Goal: Task Accomplishment & Management: Use online tool/utility

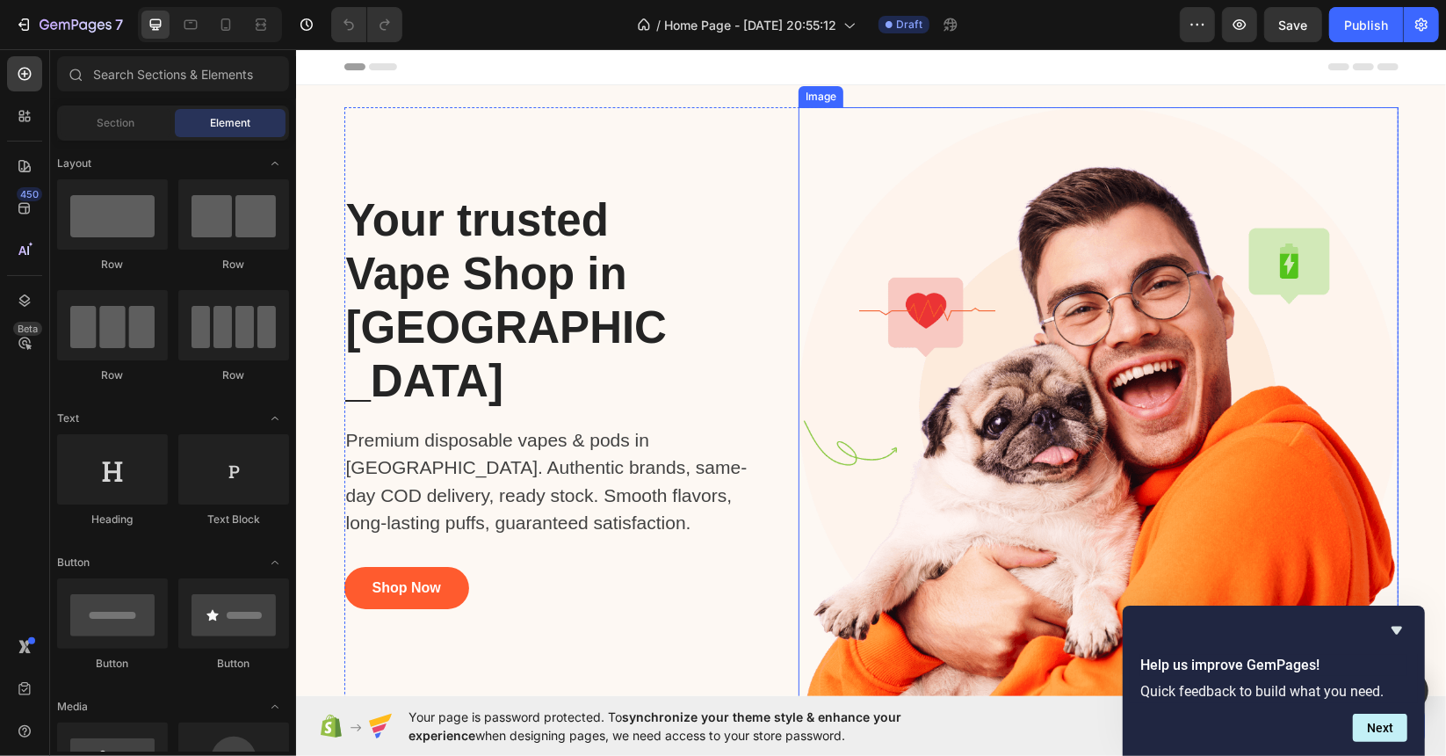
click at [1021, 328] on img at bounding box center [1098, 406] width 600 height 600
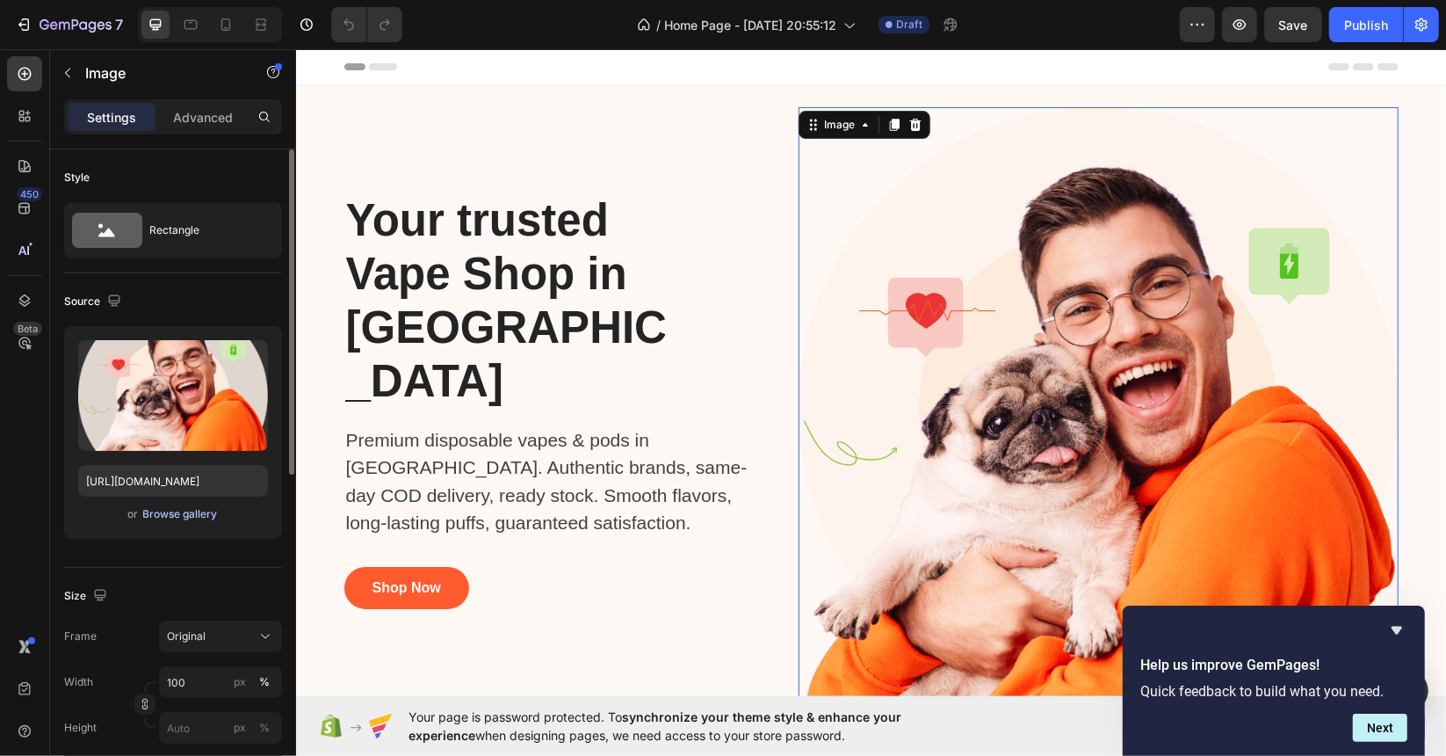
click at [184, 520] on div "Browse gallery" at bounding box center [180, 514] width 75 height 16
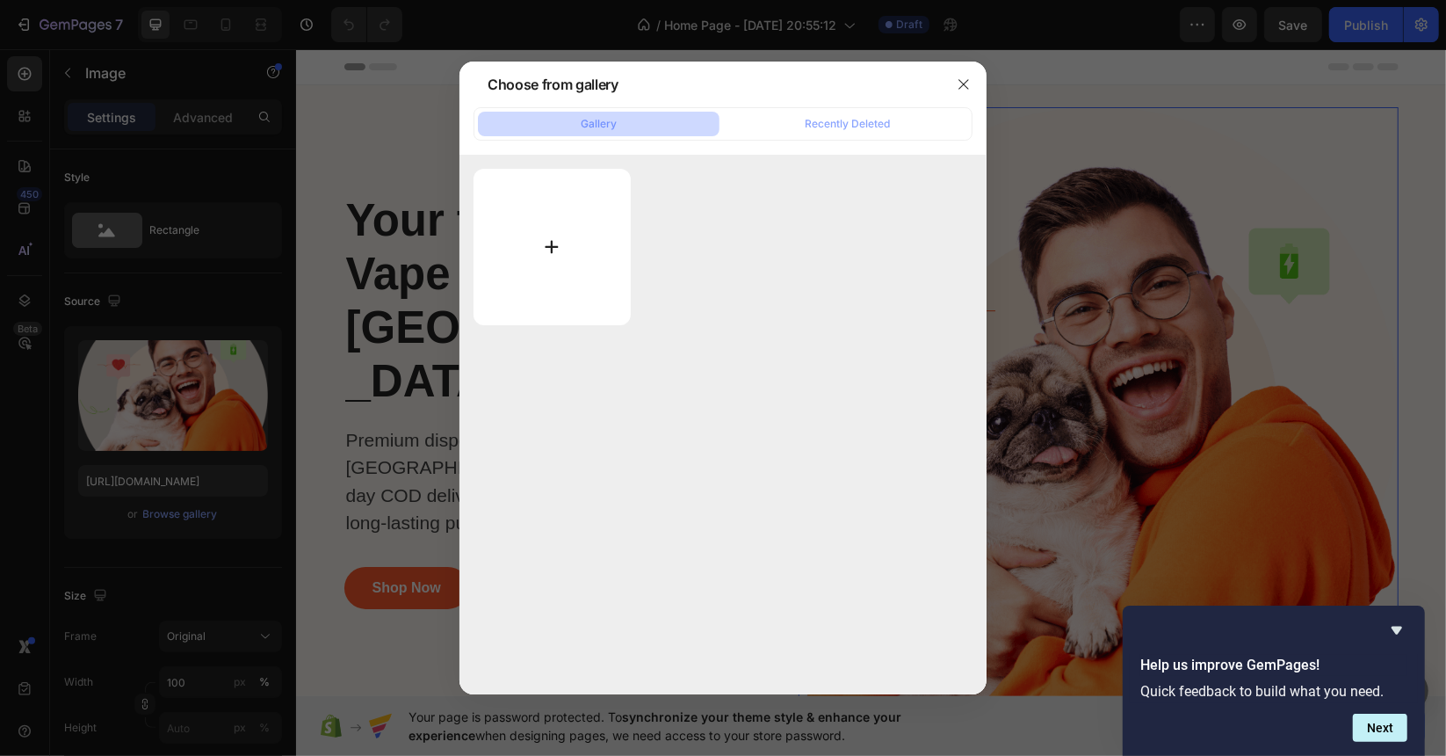
click at [585, 253] on input "file" at bounding box center [552, 247] width 157 height 156
type input "C:\fakepath\Untitled design.png"
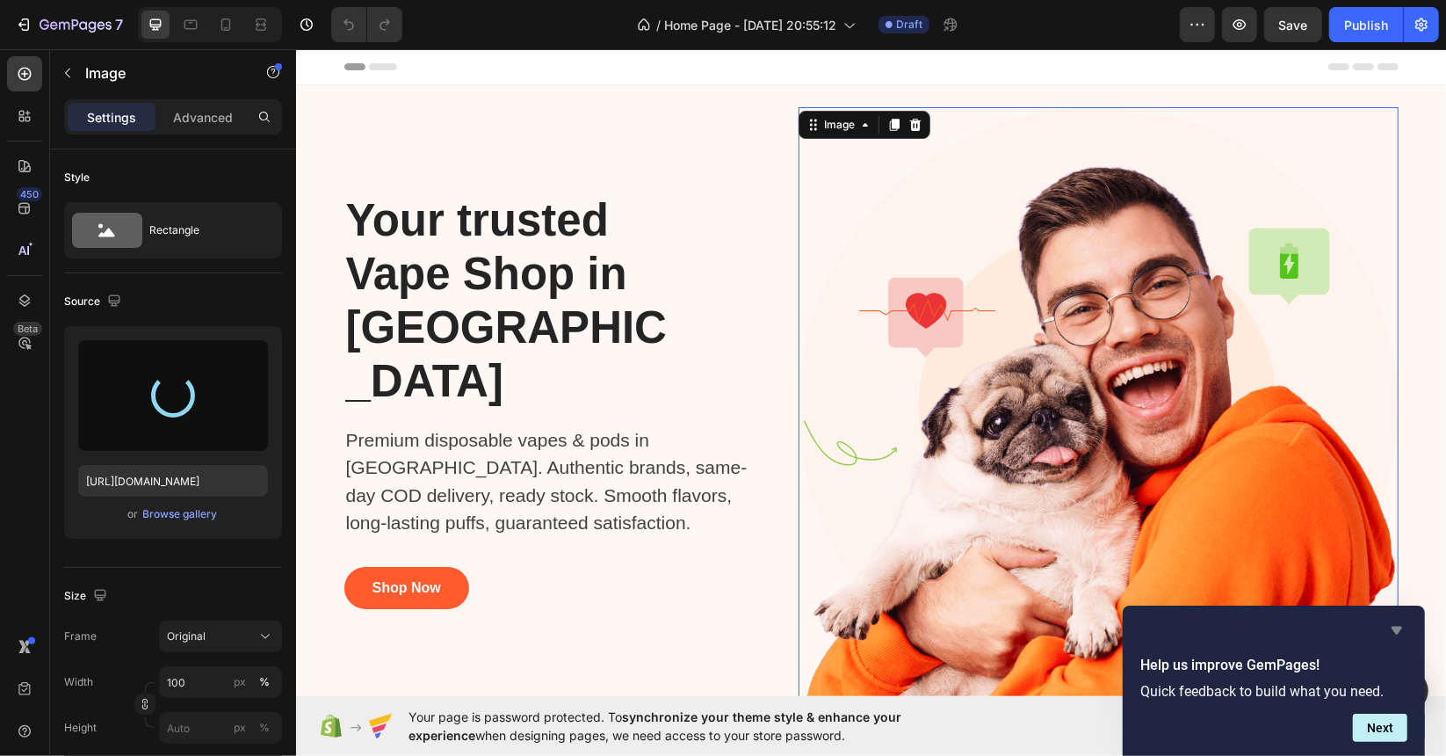
click at [1398, 628] on icon "Hide survey" at bounding box center [1397, 631] width 11 height 8
type input "[URL][DOMAIN_NAME]"
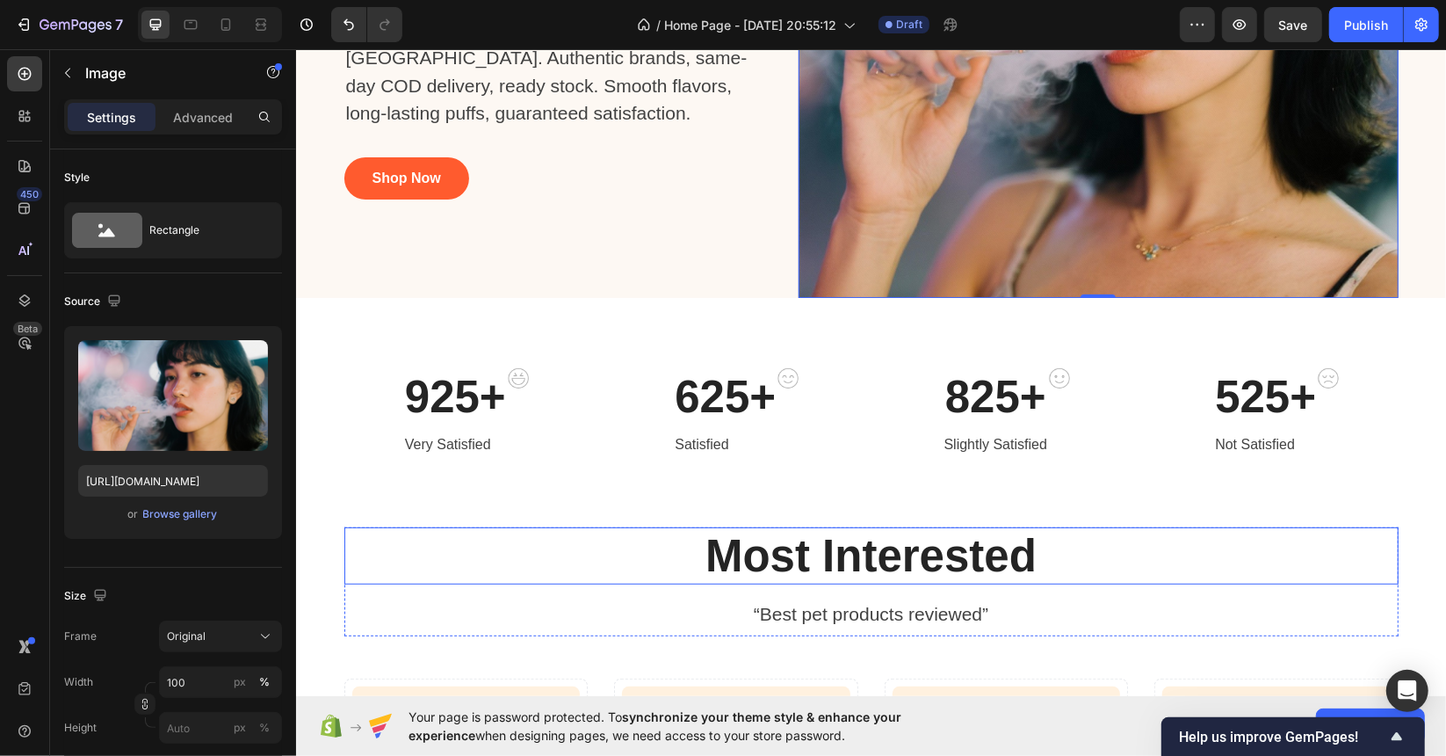
scroll to position [615, 0]
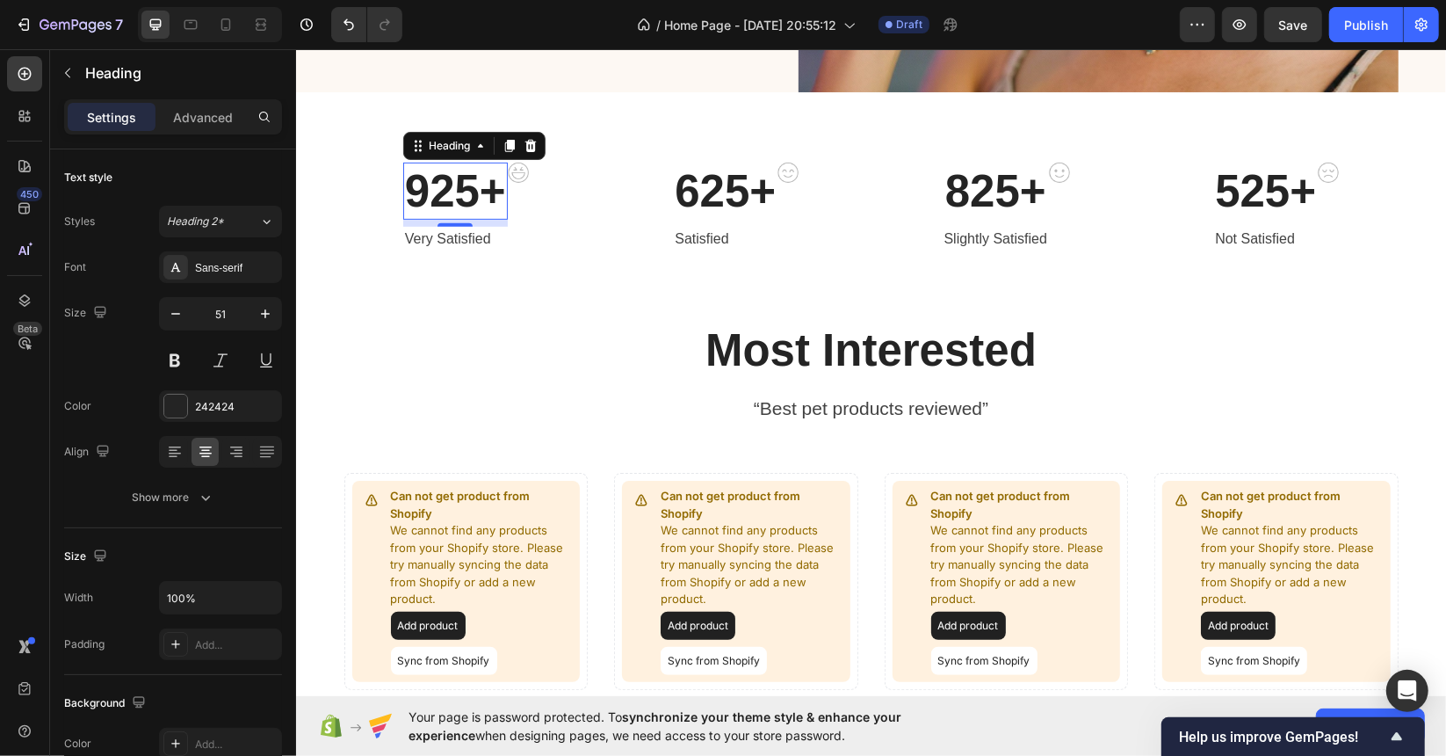
click at [450, 190] on p "925+" at bounding box center [454, 190] width 101 height 54
click at [467, 194] on p "925+" at bounding box center [454, 190] width 101 height 54
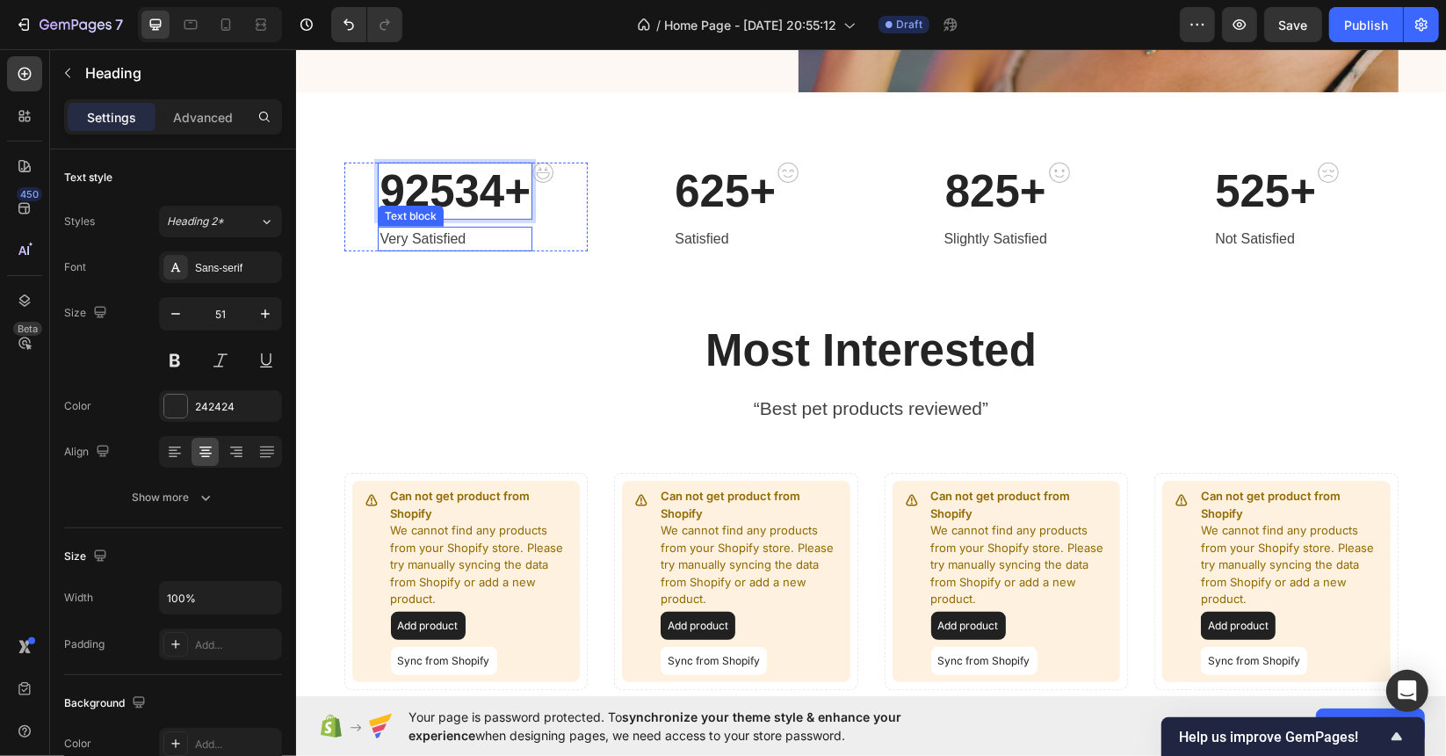
click at [432, 238] on p "Very Satisfied" at bounding box center [454, 238] width 151 height 21
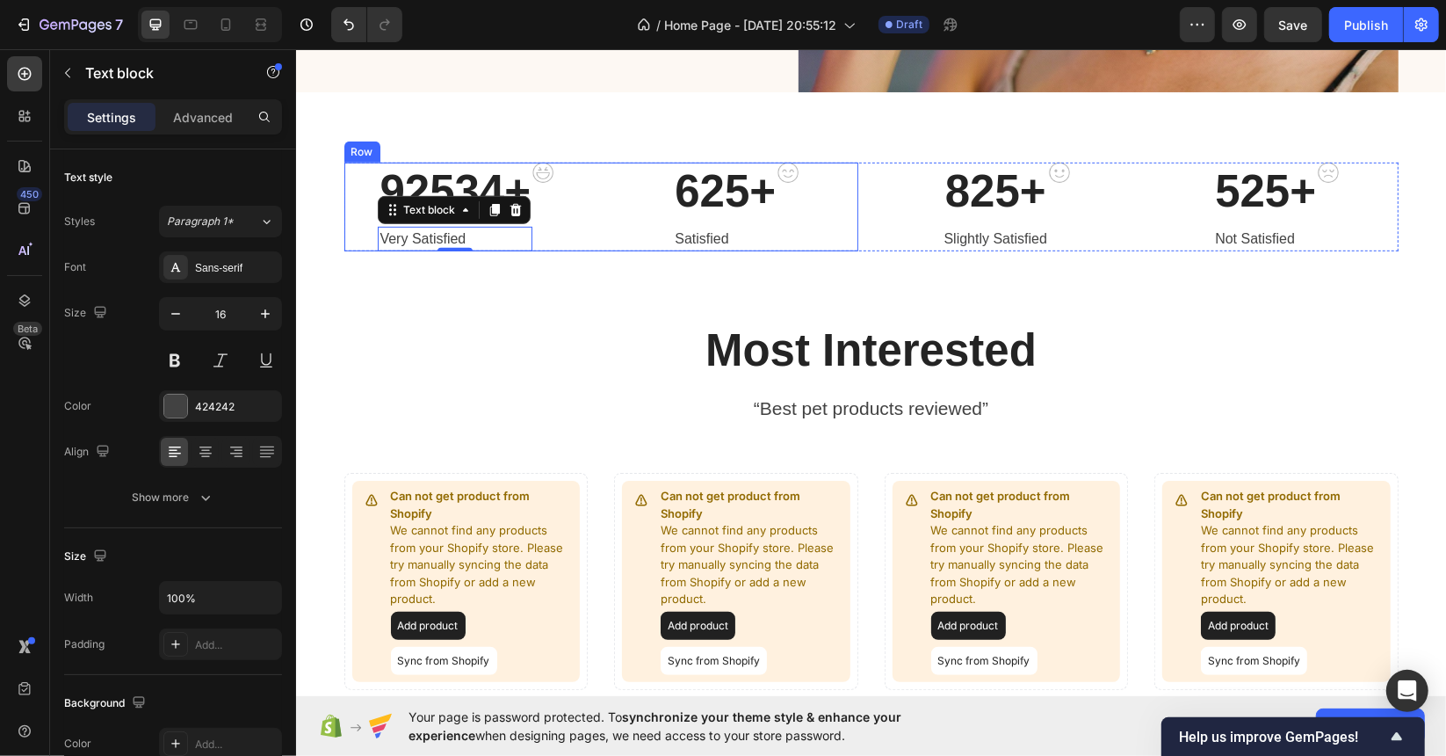
click at [599, 219] on div "92534+ Heading Very Satisfied Text block 0 Image Row 625+ Heading Satisfied Tex…" at bounding box center [601, 206] width 514 height 89
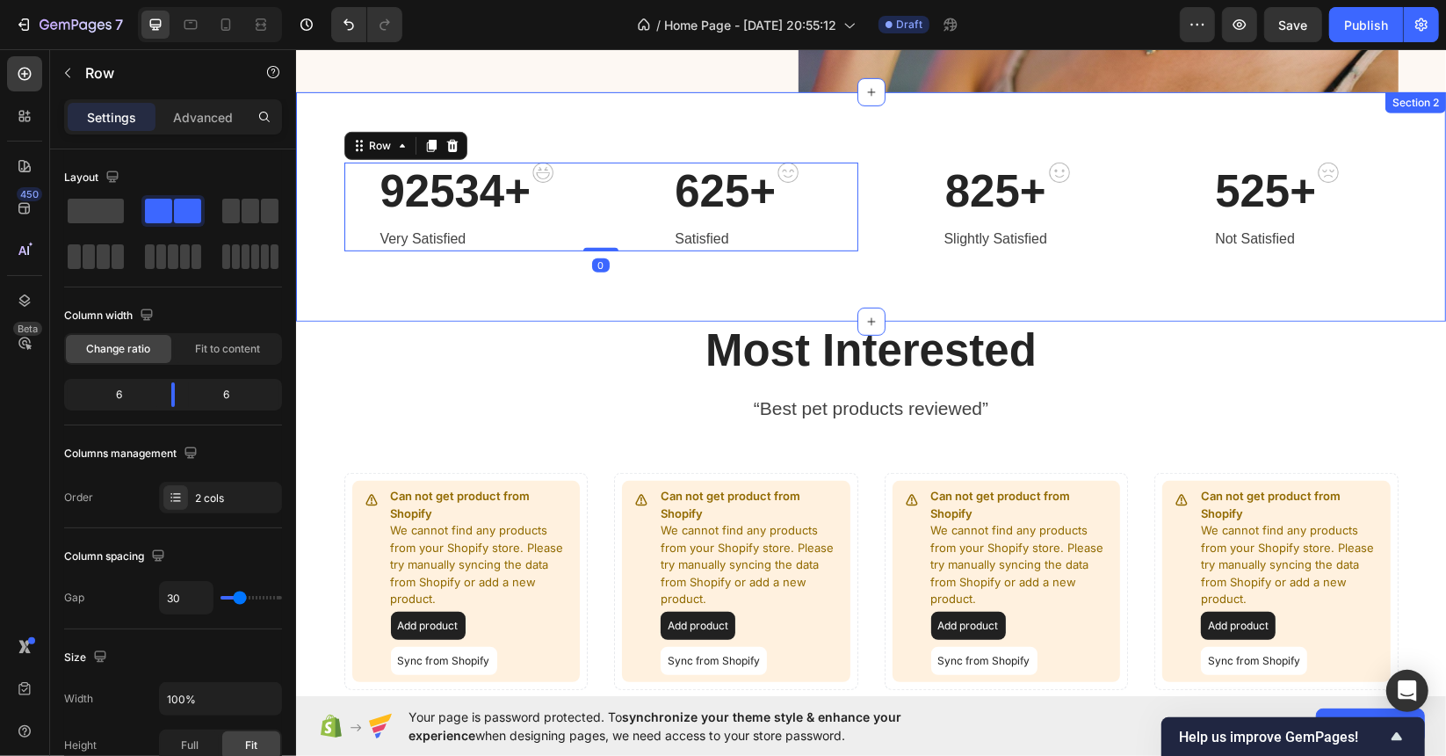
click at [522, 307] on div "92534+ Heading Very Satisfied Text block Image Row 625+ Heading Satisfied Text …" at bounding box center [870, 205] width 1150 height 229
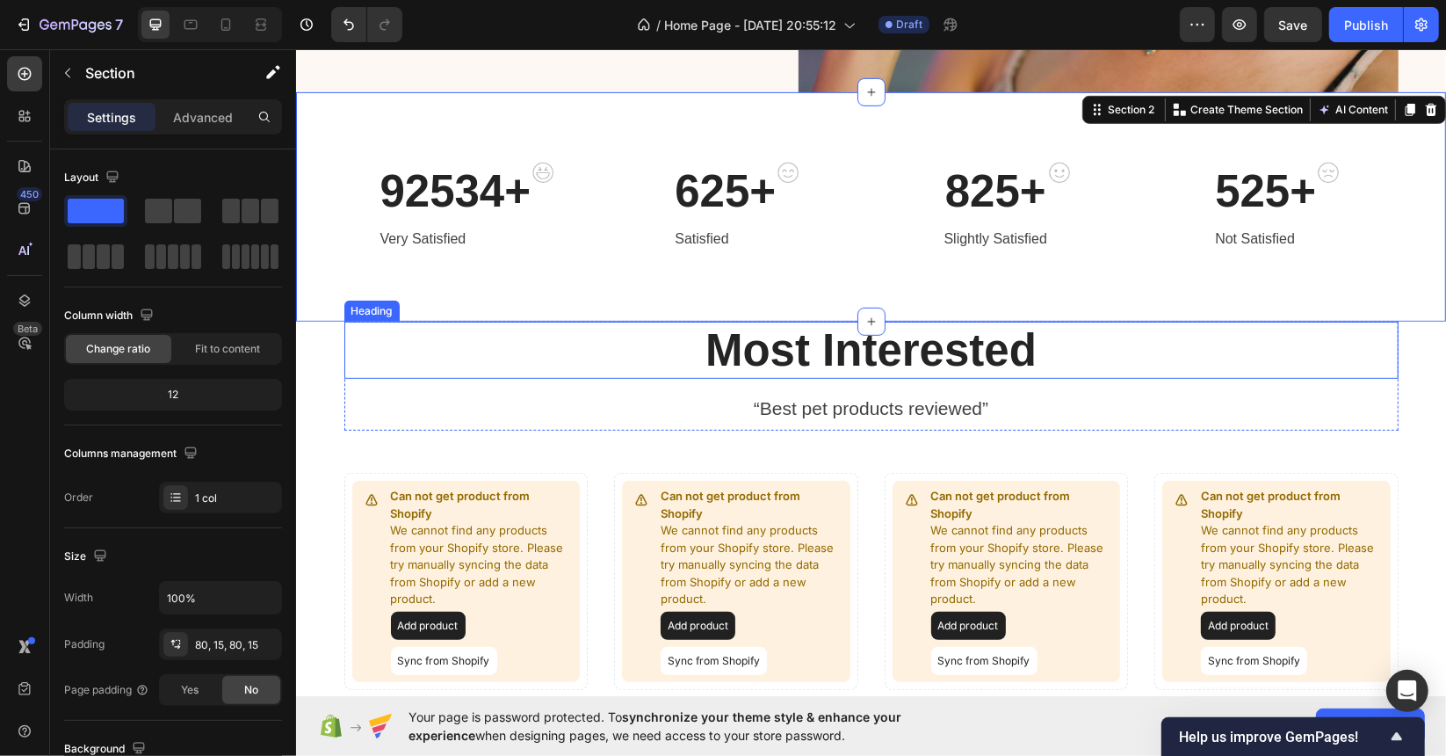
click at [511, 392] on div "“Best pet products reviewed”" at bounding box center [871, 408] width 1054 height 32
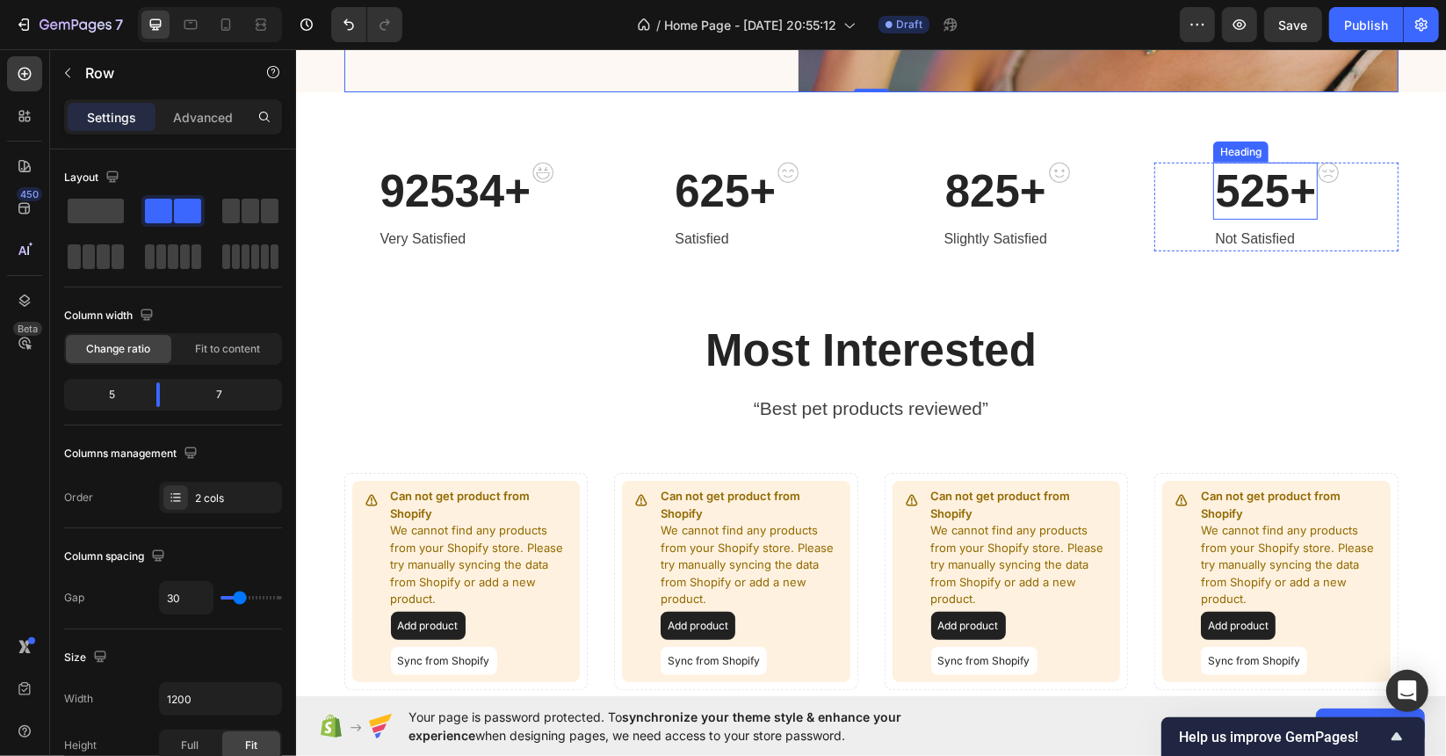
click at [1230, 186] on p "525+" at bounding box center [1264, 190] width 101 height 54
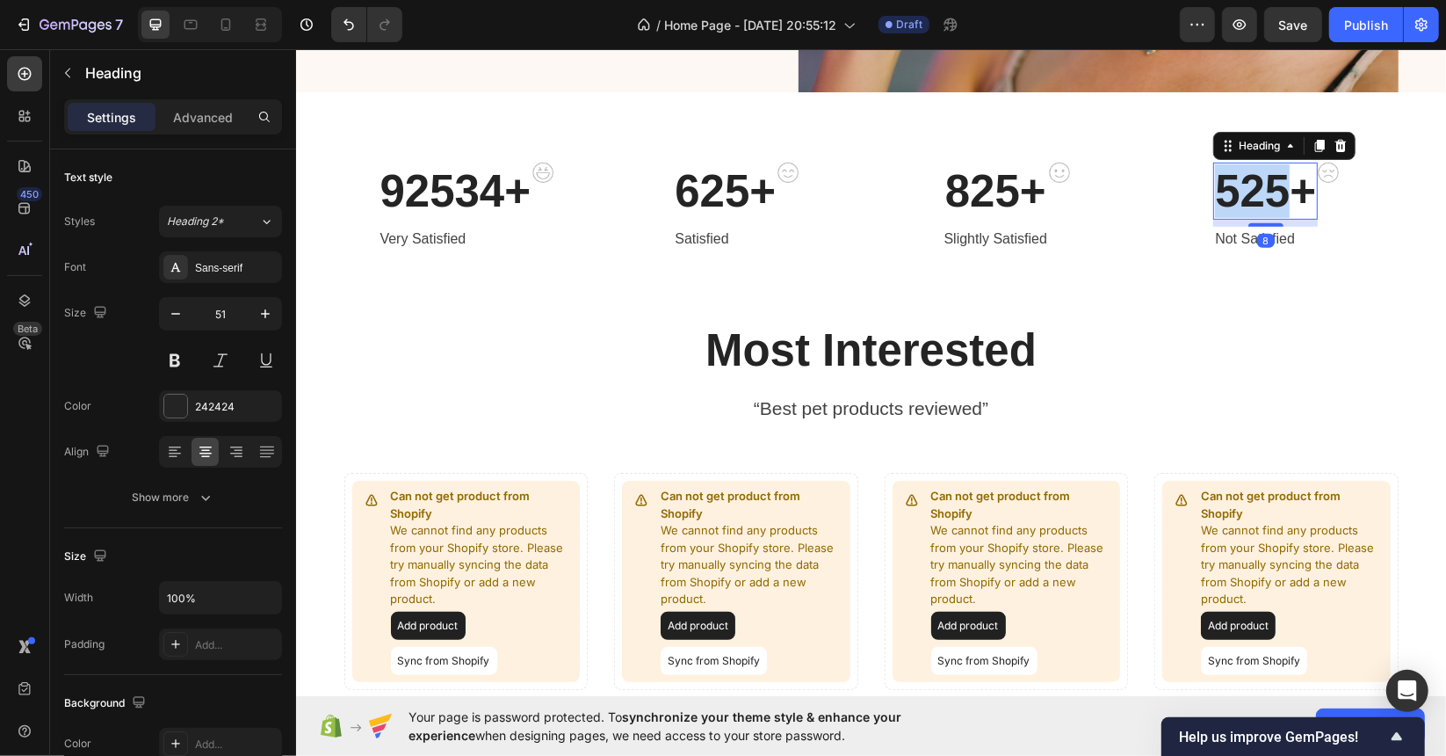
click at [1230, 186] on p "525+" at bounding box center [1264, 190] width 101 height 54
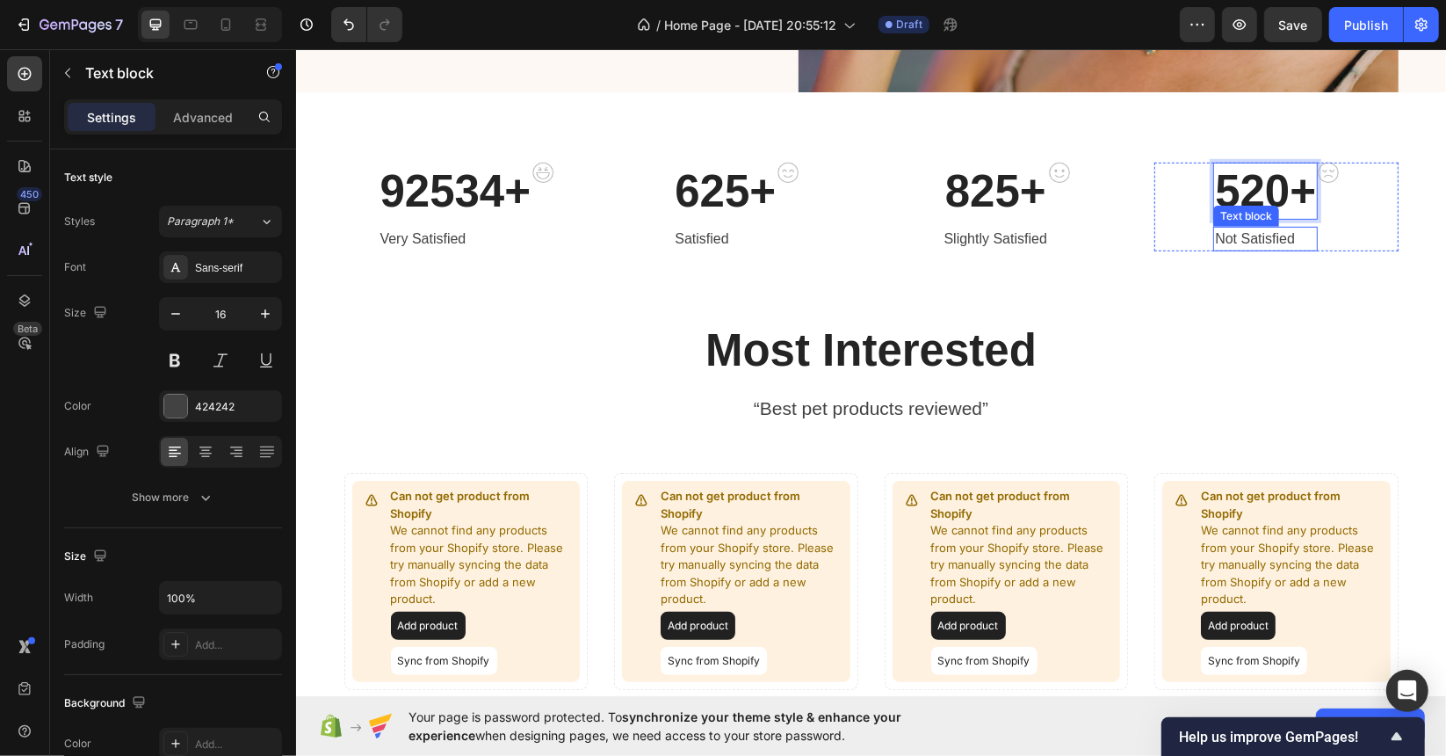
click at [1248, 240] on p "Not Satisfied" at bounding box center [1264, 238] width 101 height 21
click at [1259, 228] on p "Not Satisfied" at bounding box center [1264, 238] width 101 height 21
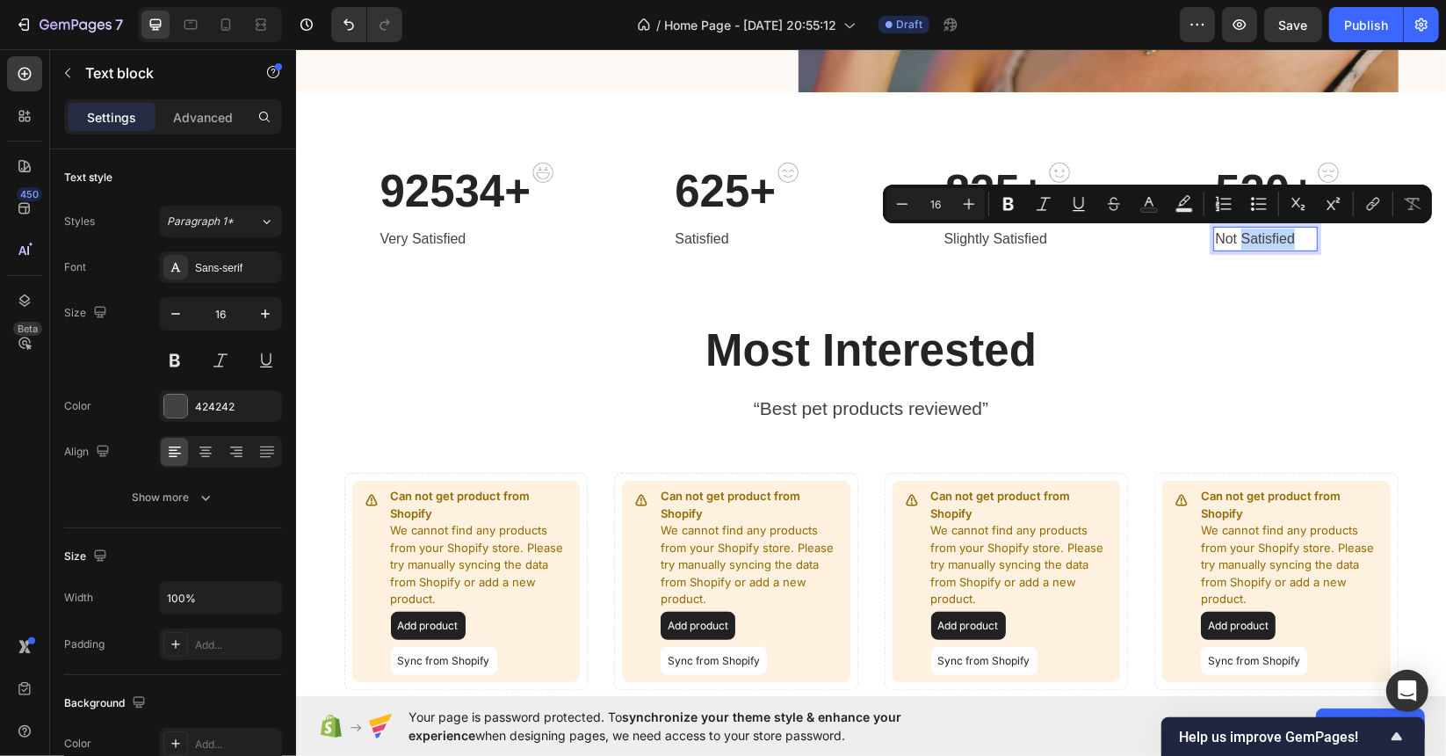
click at [1255, 238] on p "Not Satisfied" at bounding box center [1264, 238] width 101 height 21
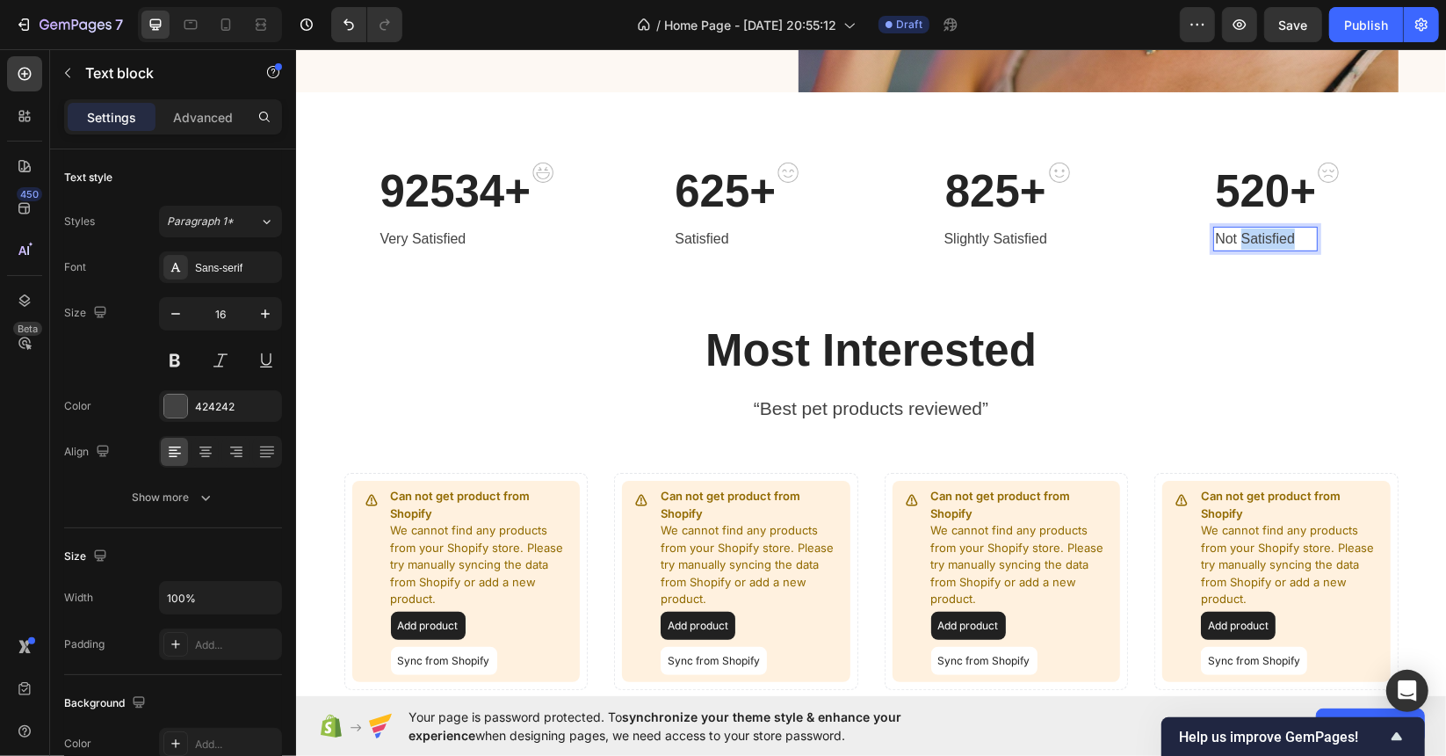
click at [1255, 238] on p "Not Satisfied" at bounding box center [1264, 238] width 101 height 21
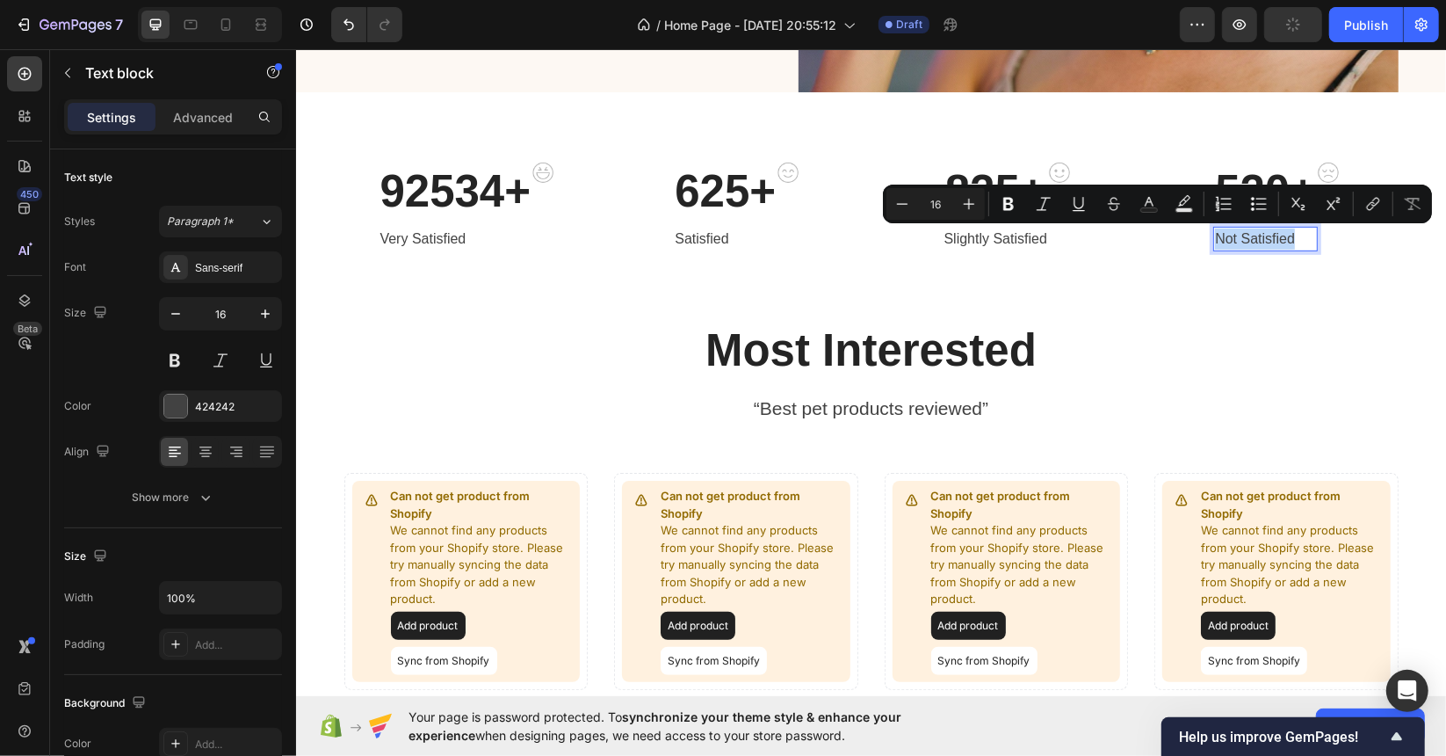
click at [1255, 238] on p "Not Satisfied" at bounding box center [1264, 238] width 101 height 21
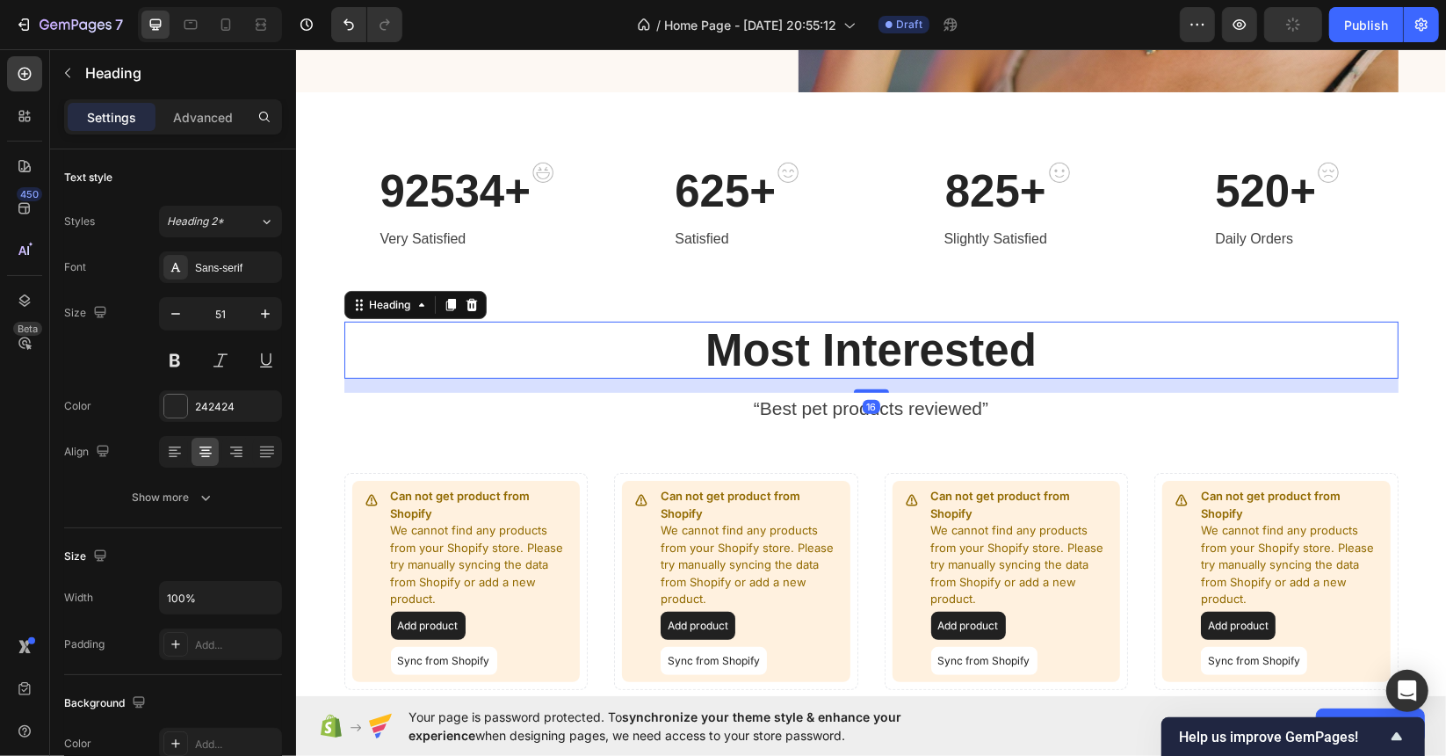
click at [1205, 351] on p "Most Interested" at bounding box center [870, 349] width 1051 height 54
click at [984, 190] on p "825+" at bounding box center [995, 190] width 103 height 54
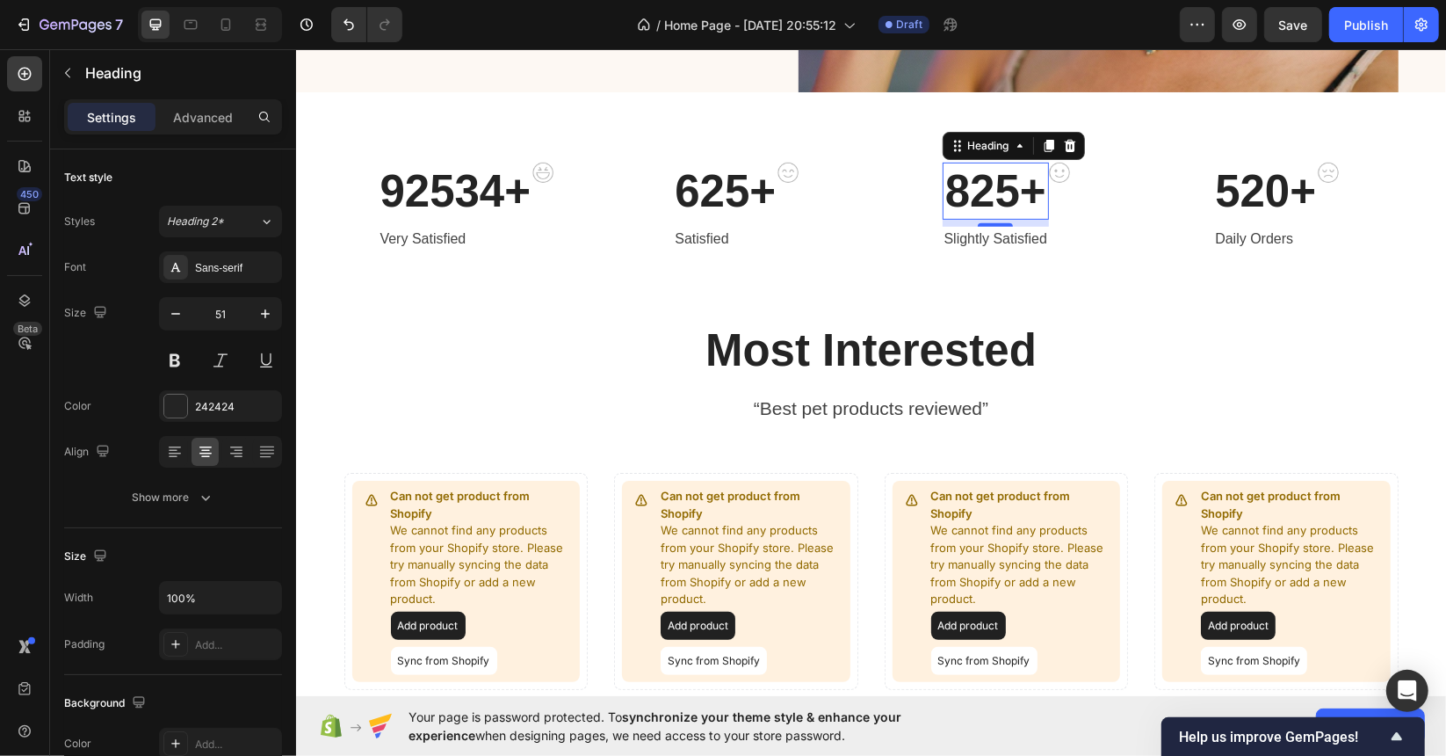
click at [971, 187] on p "825+" at bounding box center [995, 190] width 103 height 54
click at [999, 186] on p "825+" at bounding box center [995, 190] width 103 height 54
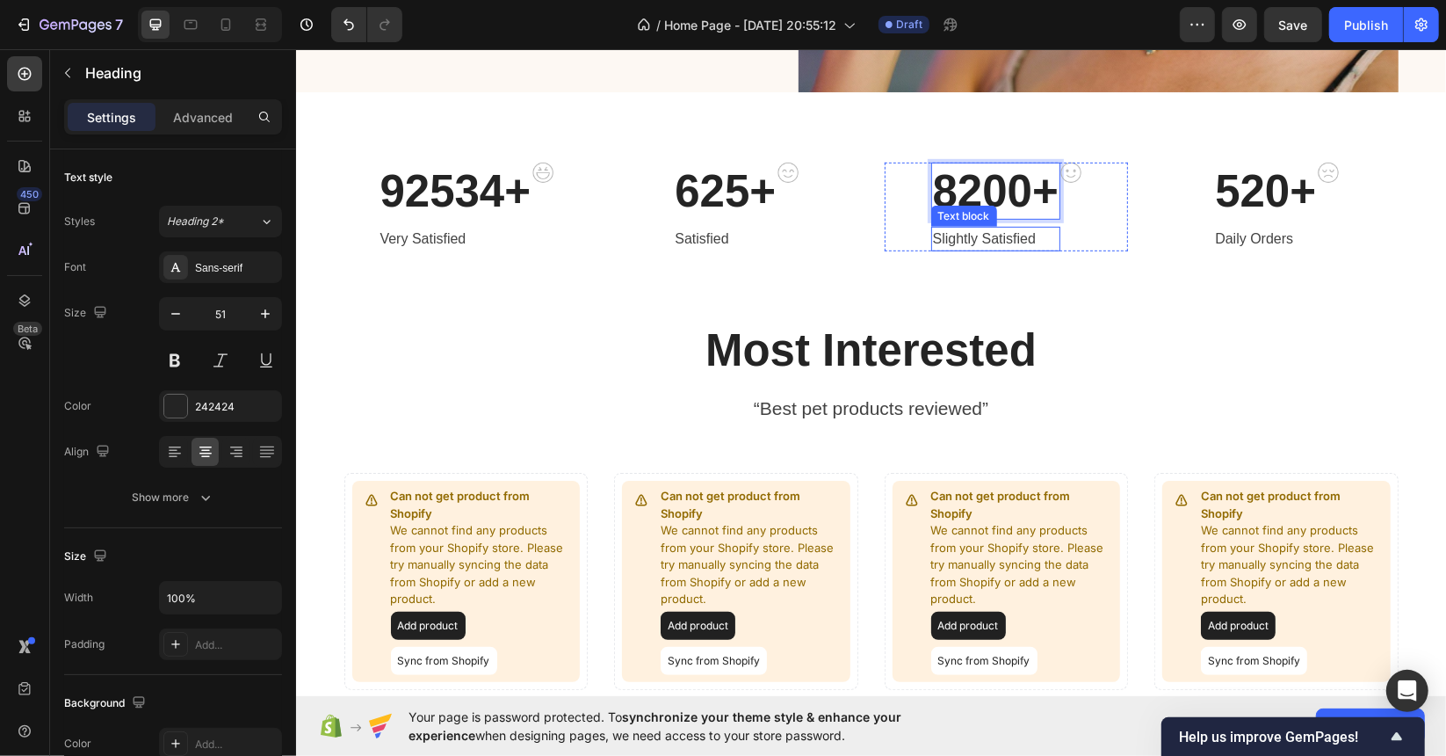
click at [975, 239] on p "Slightly Satisfied" at bounding box center [995, 238] width 126 height 21
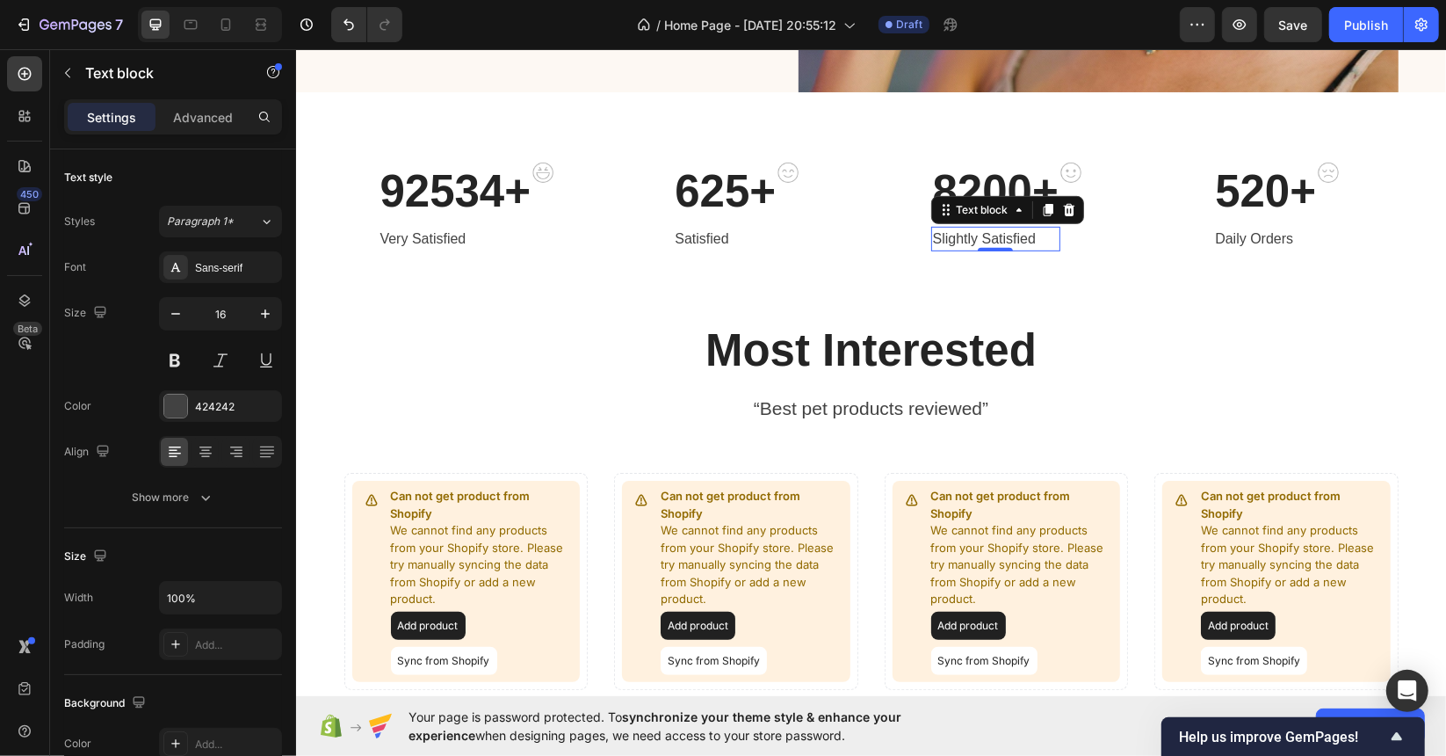
click at [975, 239] on p "Slightly Satisfied" at bounding box center [995, 238] width 126 height 21
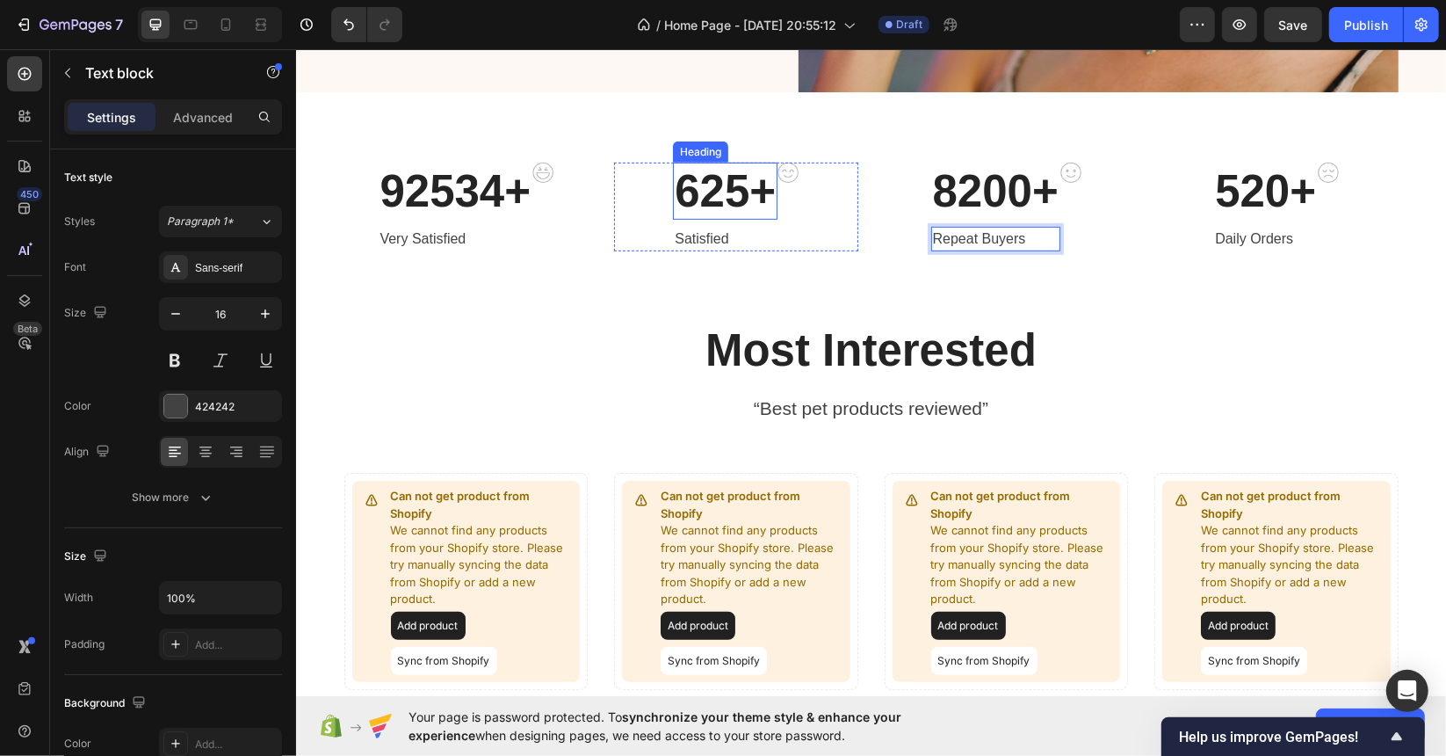
click at [707, 178] on p "625+" at bounding box center [724, 190] width 101 height 54
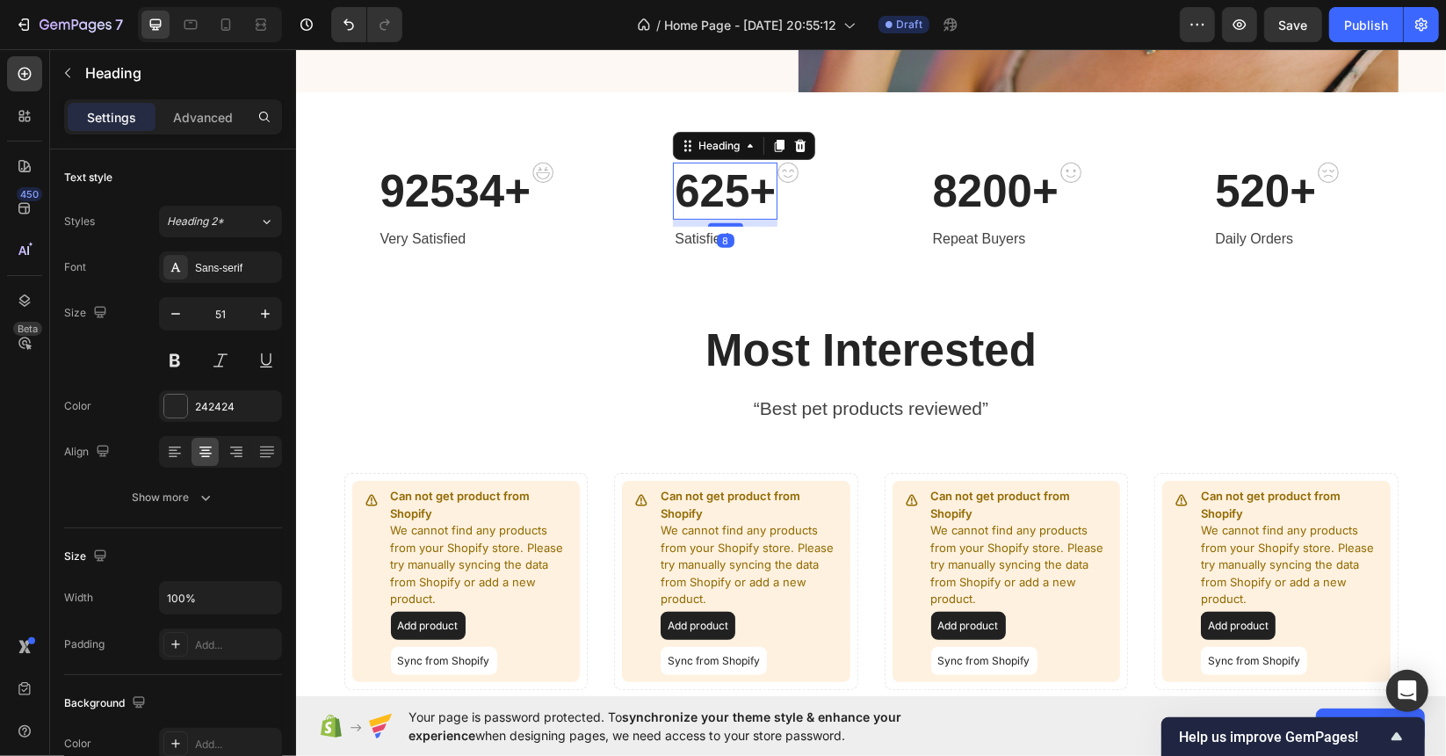
click at [707, 178] on p "625+" at bounding box center [724, 190] width 101 height 54
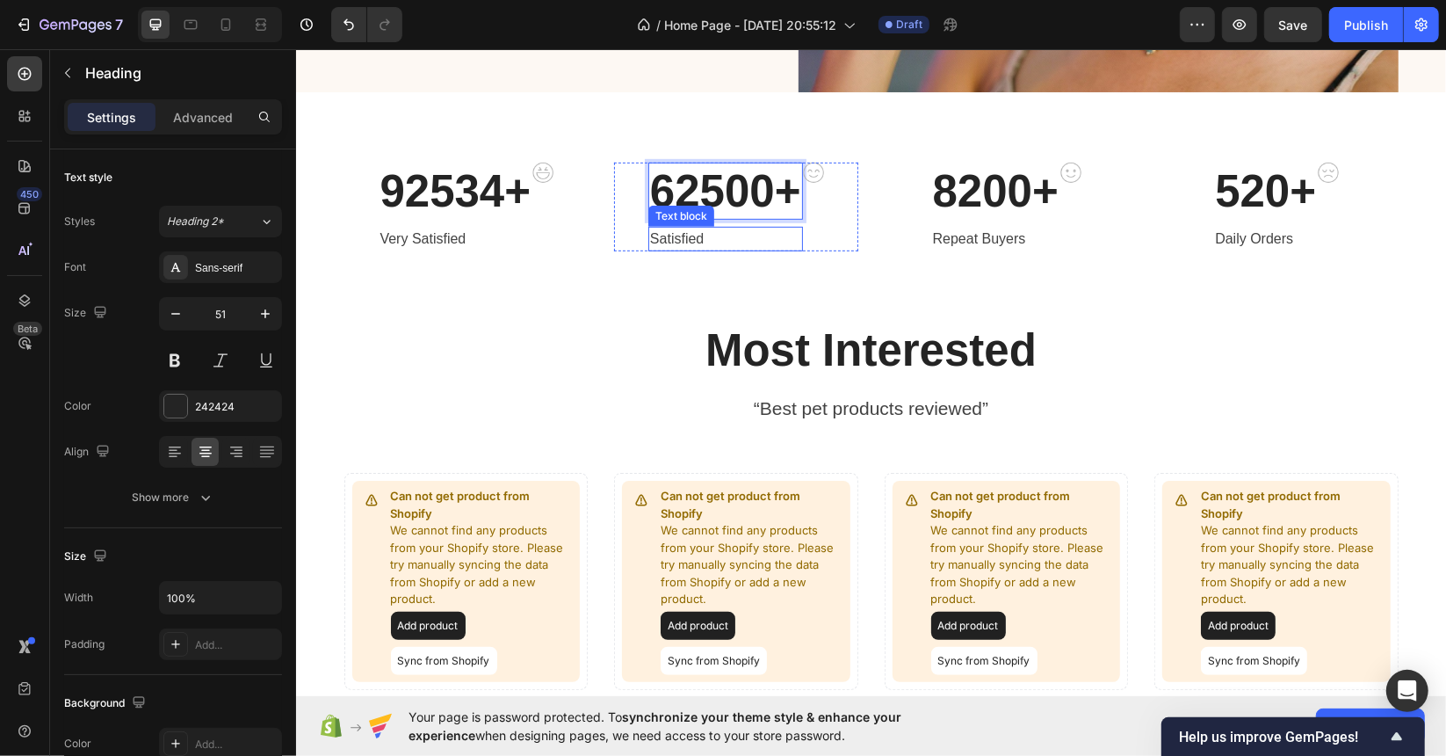
click at [679, 238] on p "Satisfied" at bounding box center [724, 238] width 151 height 21
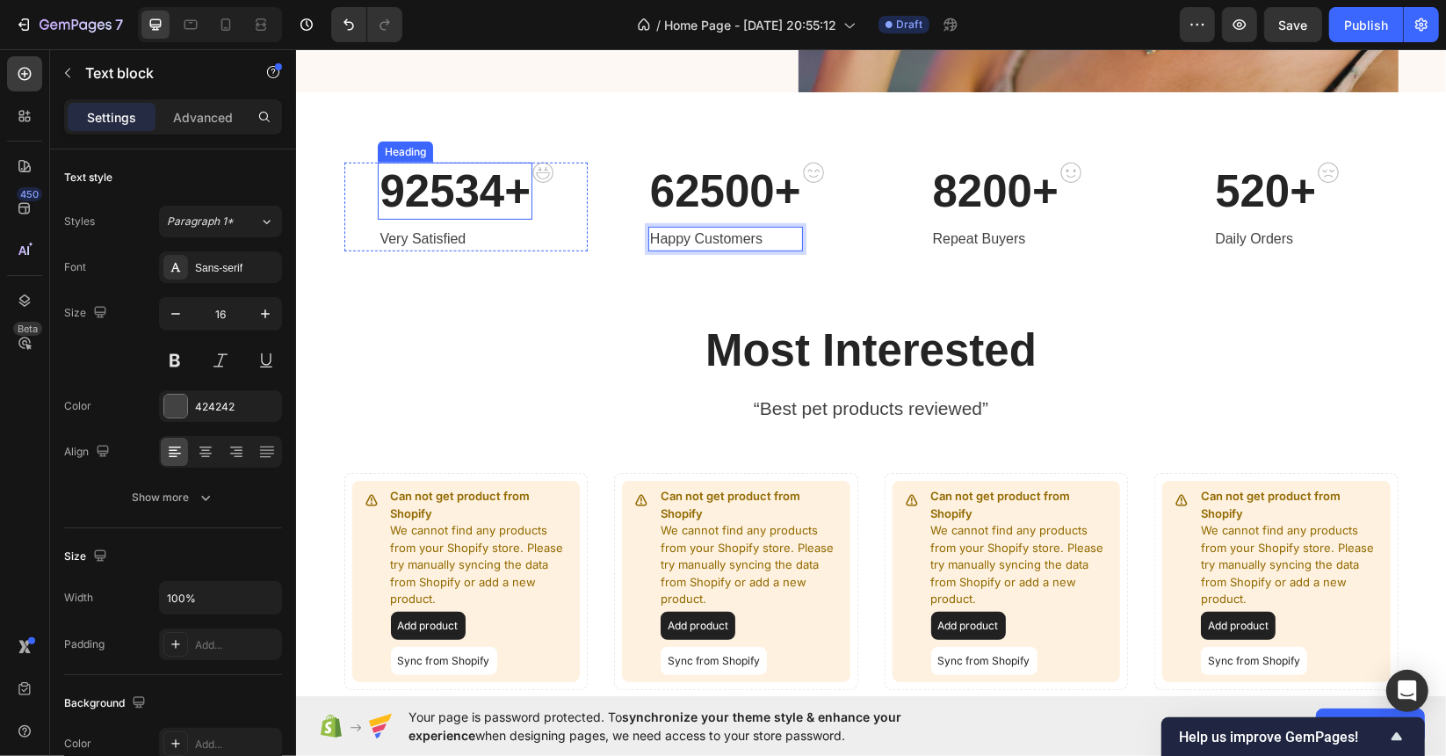
click at [471, 180] on p "92534+" at bounding box center [454, 190] width 151 height 54
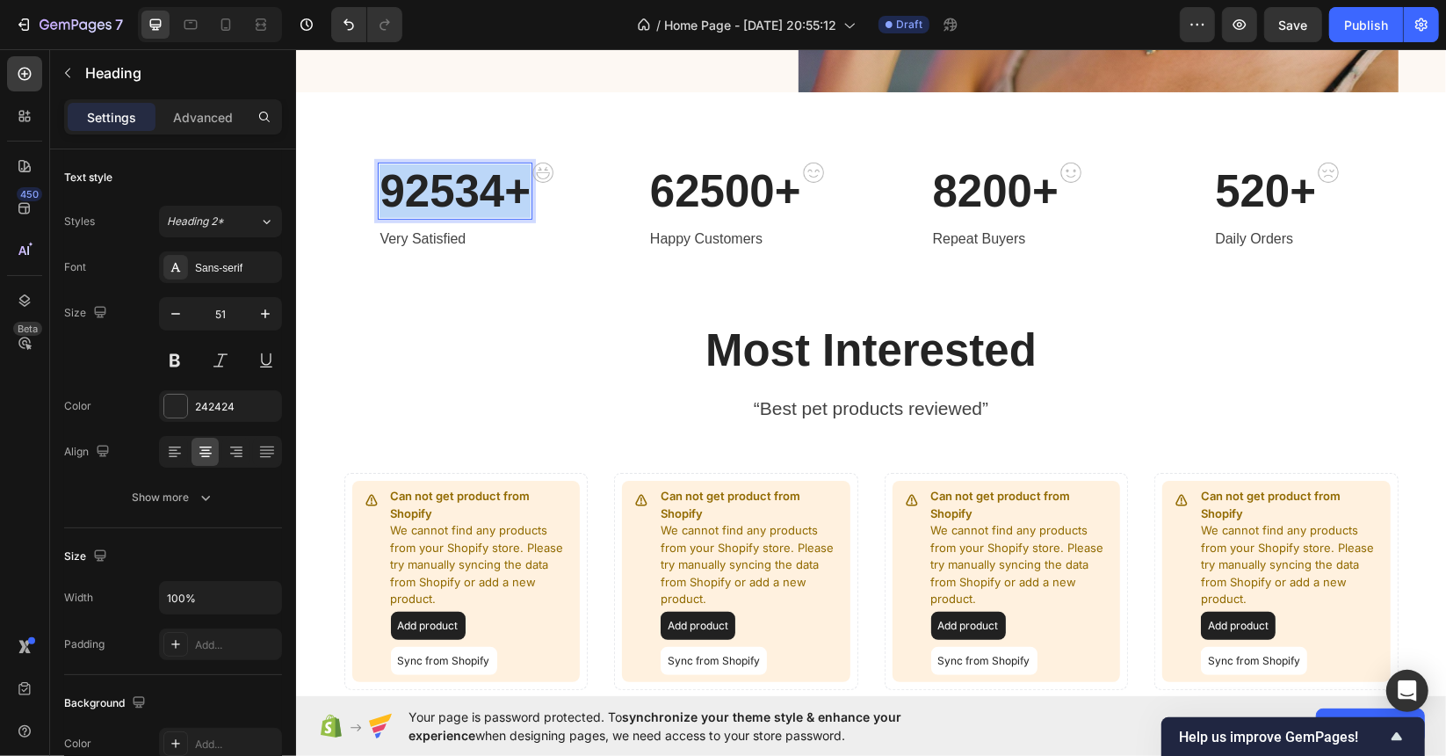
click at [471, 180] on p "92534+" at bounding box center [454, 190] width 151 height 54
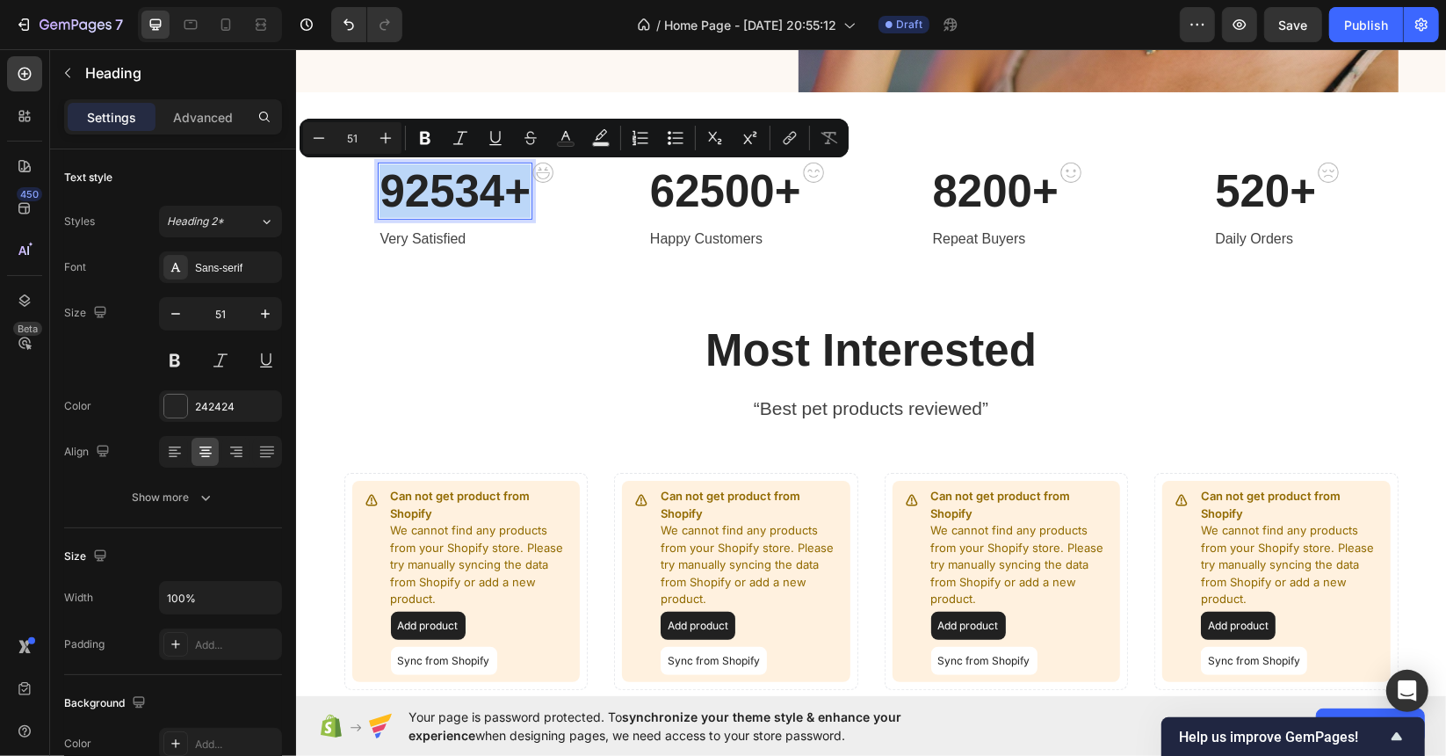
click at [471, 180] on p "92534+" at bounding box center [454, 190] width 151 height 54
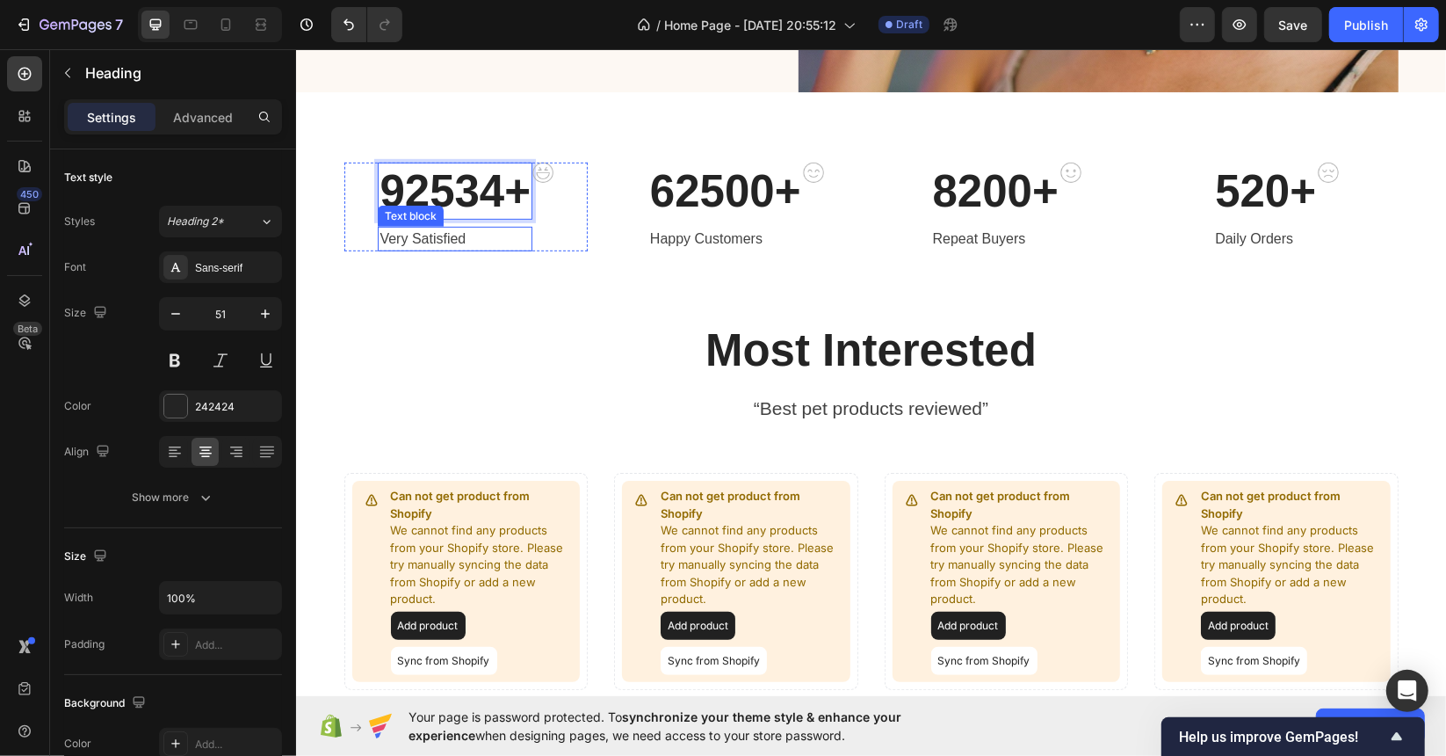
click at [424, 239] on p "Very Satisfied" at bounding box center [454, 238] width 151 height 21
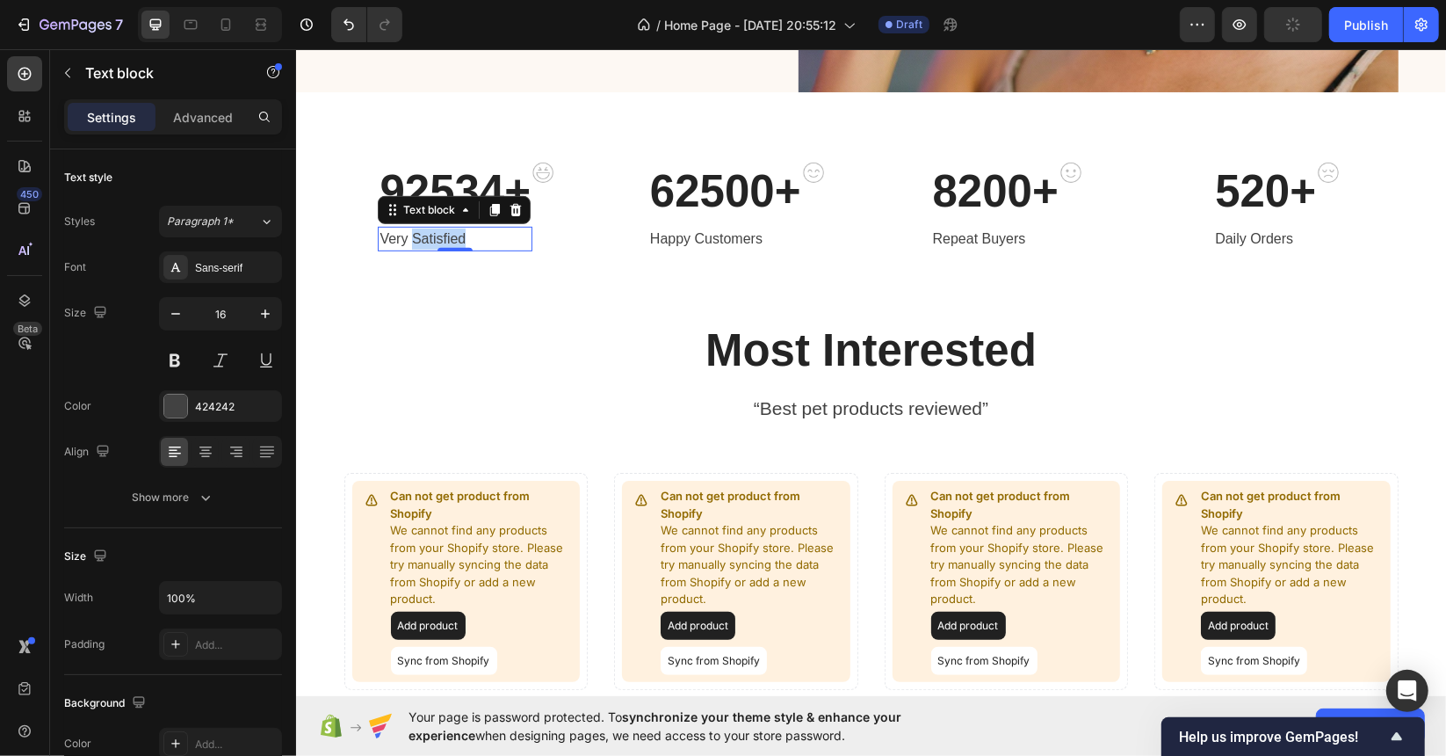
click at [424, 239] on p "Very Satisfied" at bounding box center [454, 238] width 151 height 21
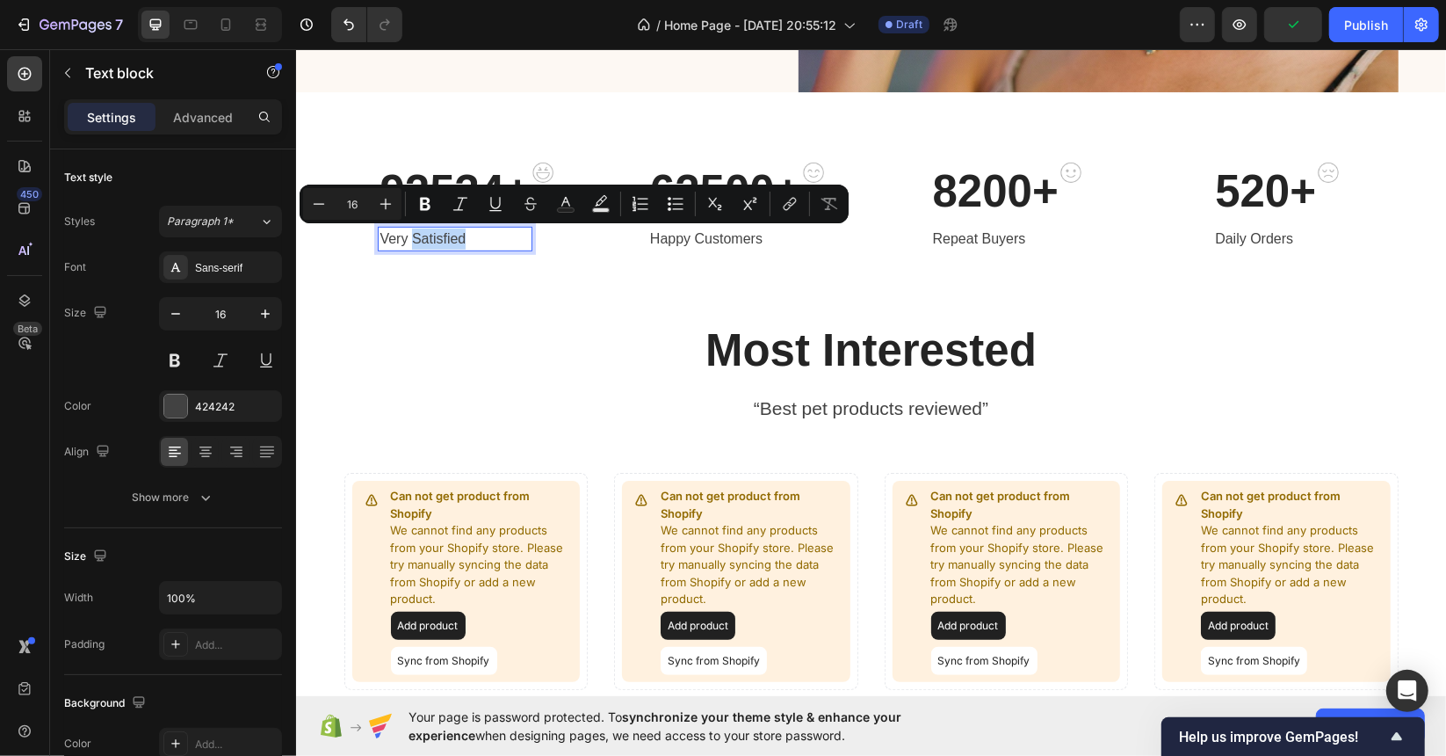
click at [424, 239] on p "Very Satisfied" at bounding box center [454, 238] width 151 height 21
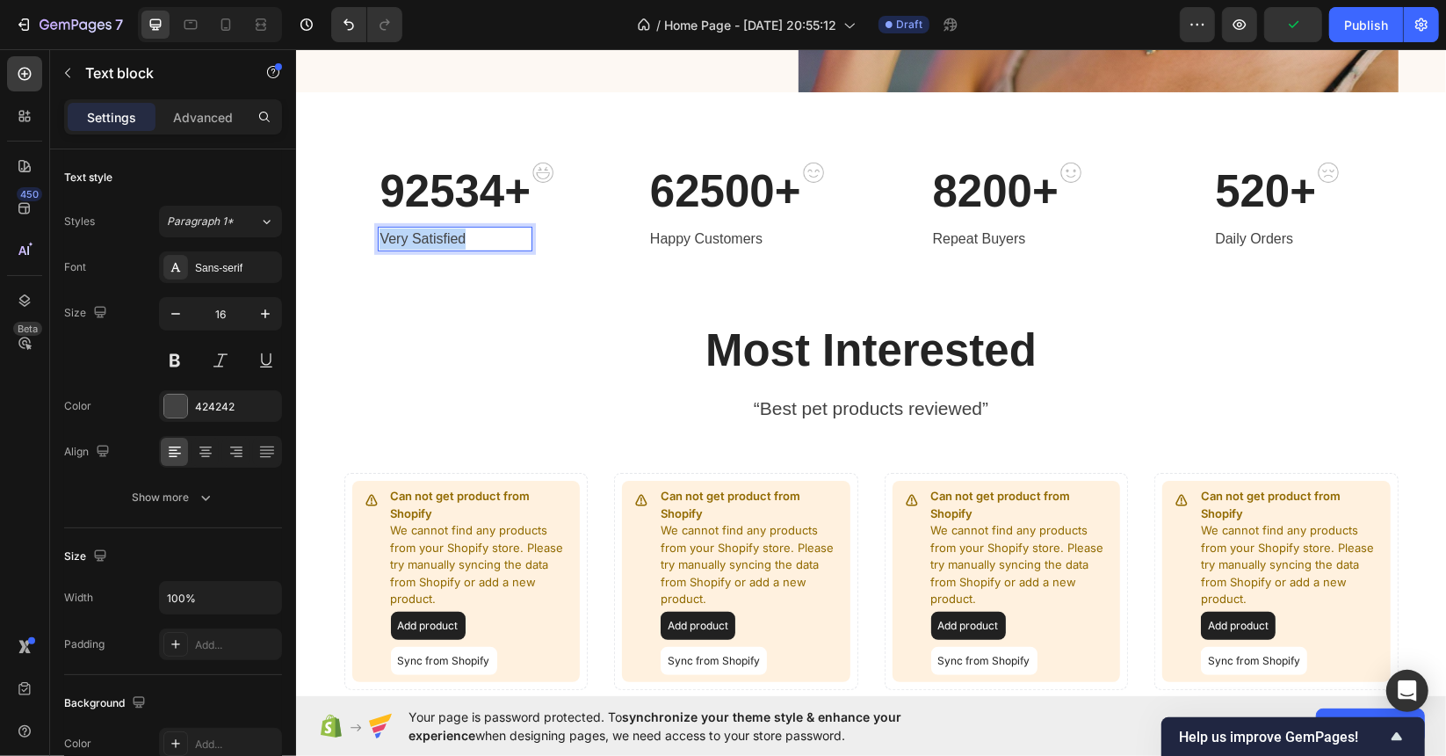
click at [424, 239] on p "Very Satisfied" at bounding box center [454, 238] width 151 height 21
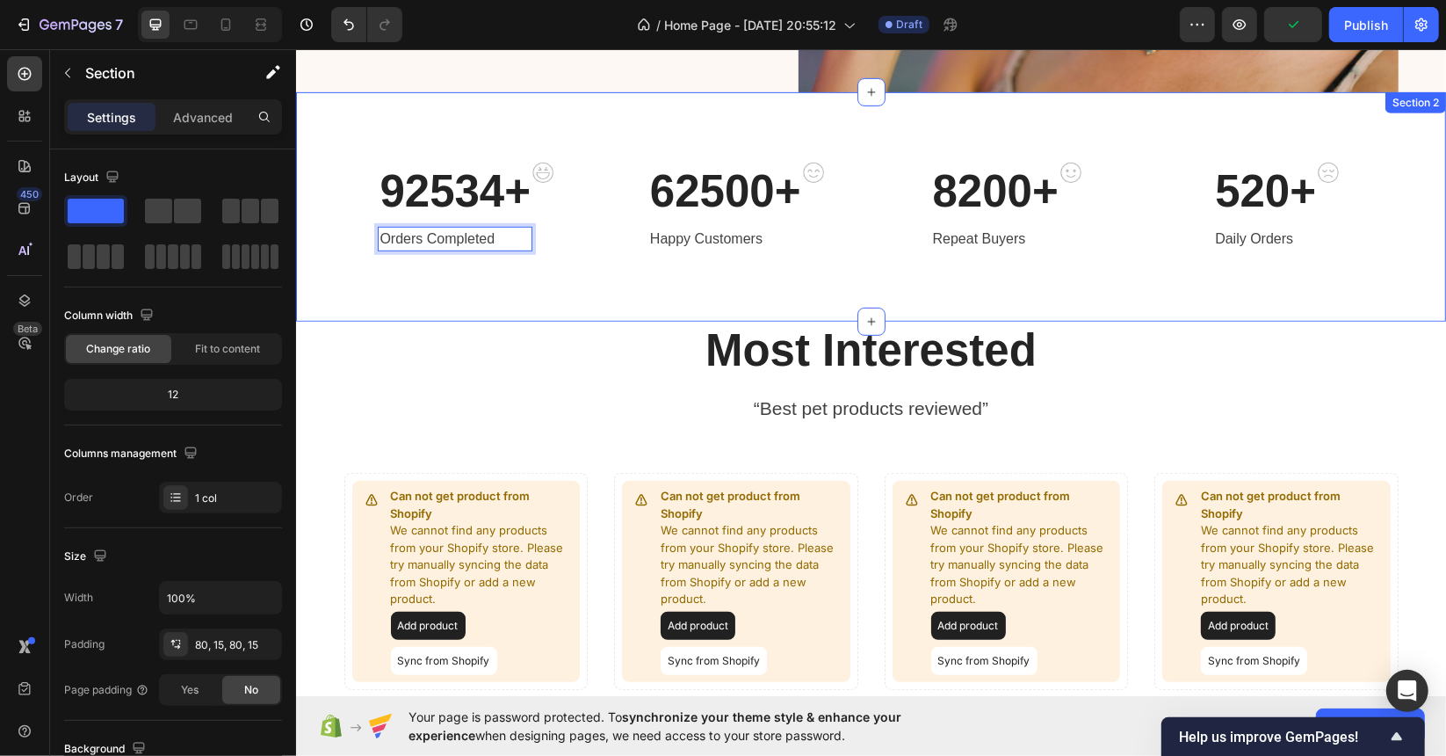
click at [527, 308] on div "92534+ Heading Orders Completed Text block 0 Image Row 62500+ Heading Happy Cus…" at bounding box center [870, 205] width 1150 height 229
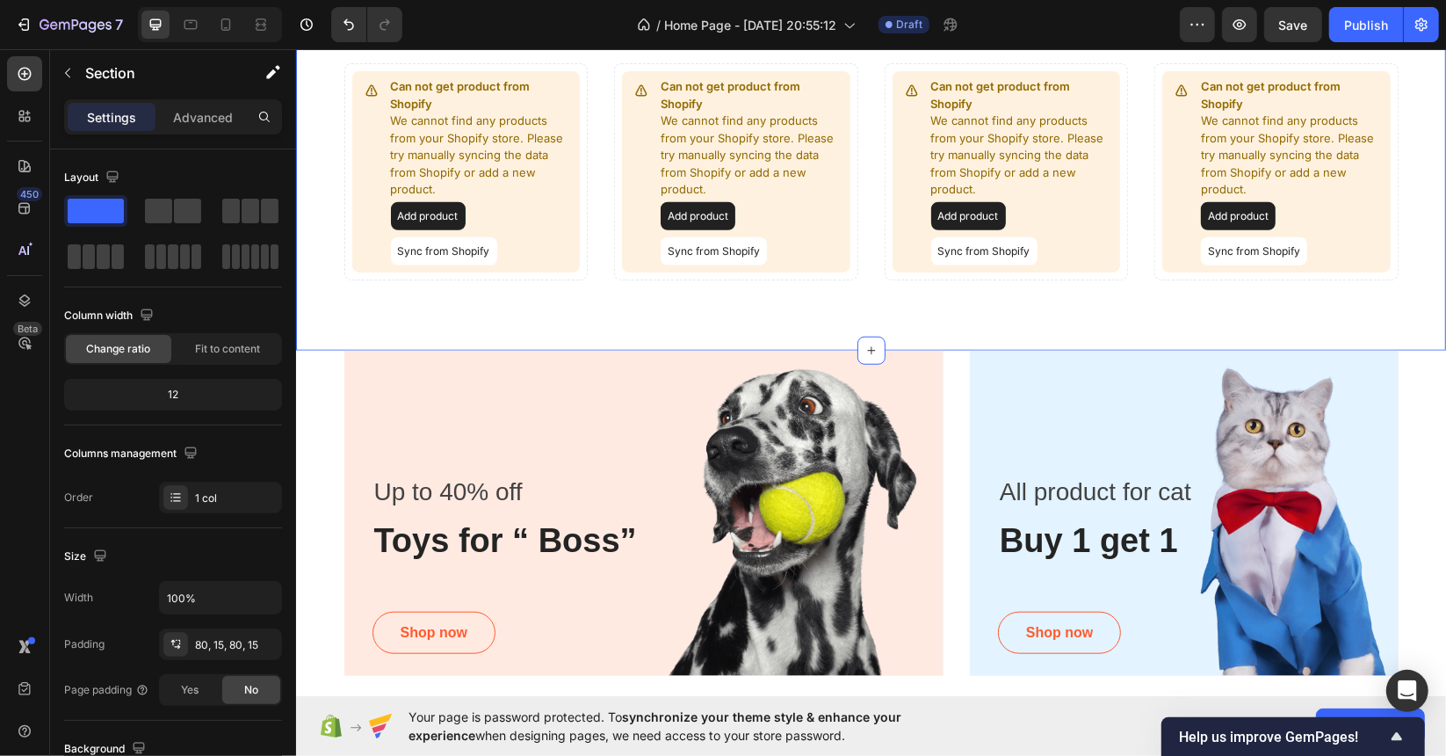
scroll to position [1230, 0]
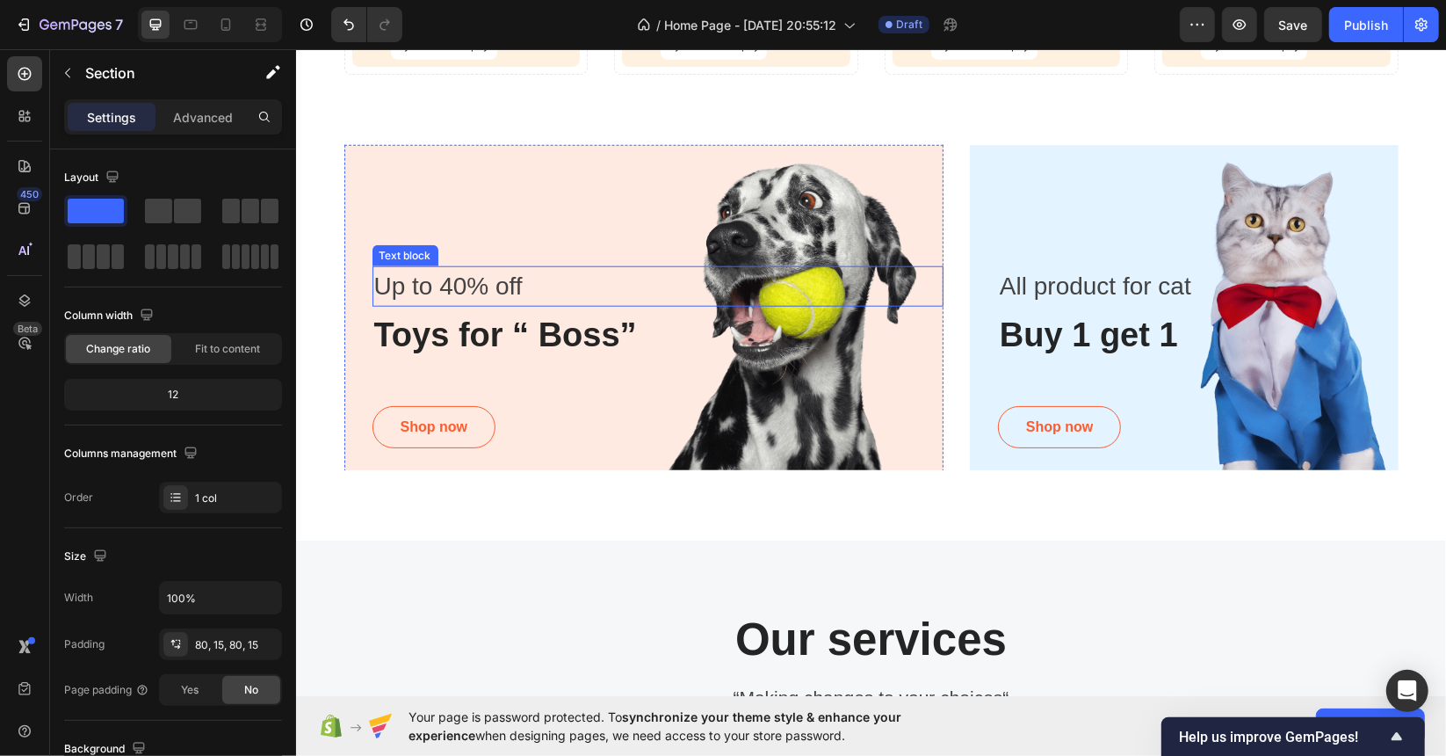
click at [450, 271] on p "Up to 40% off" at bounding box center [657, 285] width 569 height 37
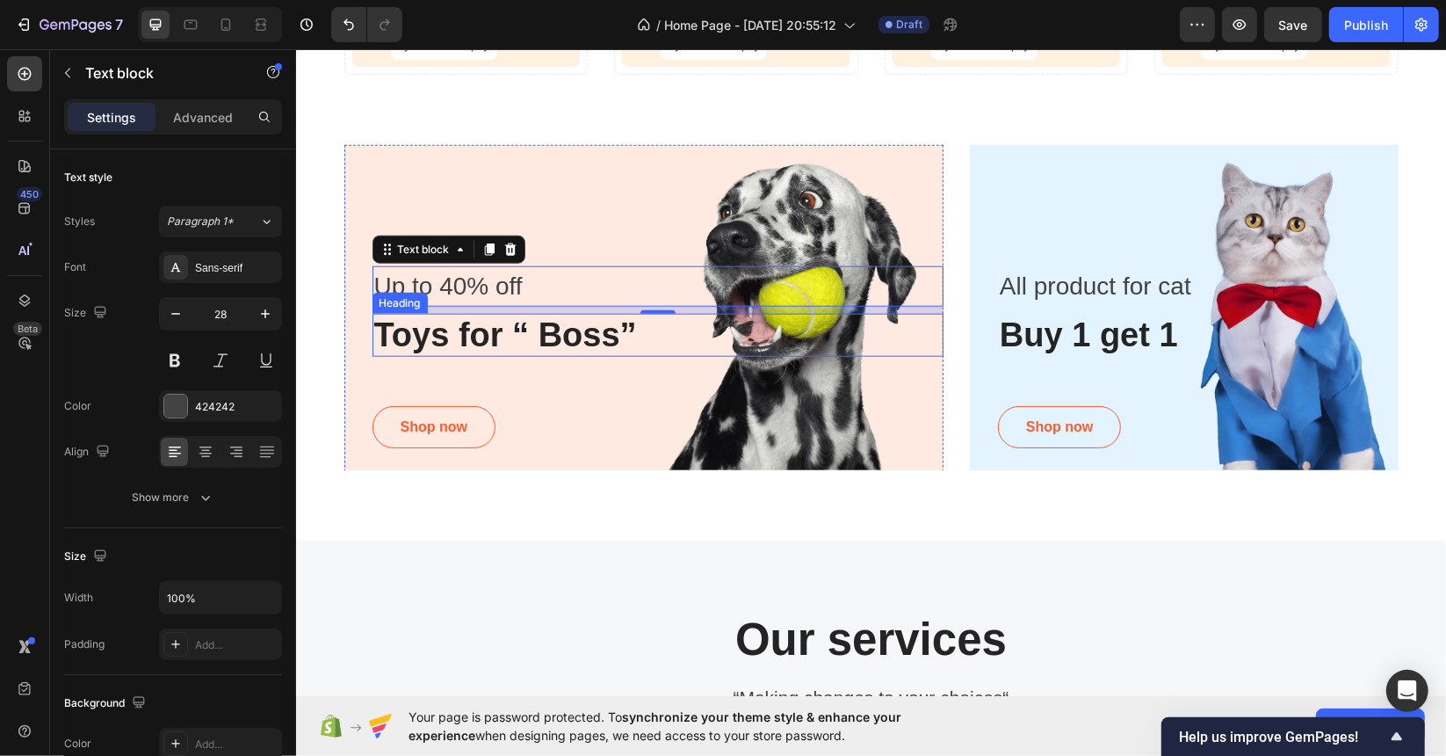
click at [499, 340] on p "Toys for “ Boss”" at bounding box center [657, 335] width 569 height 40
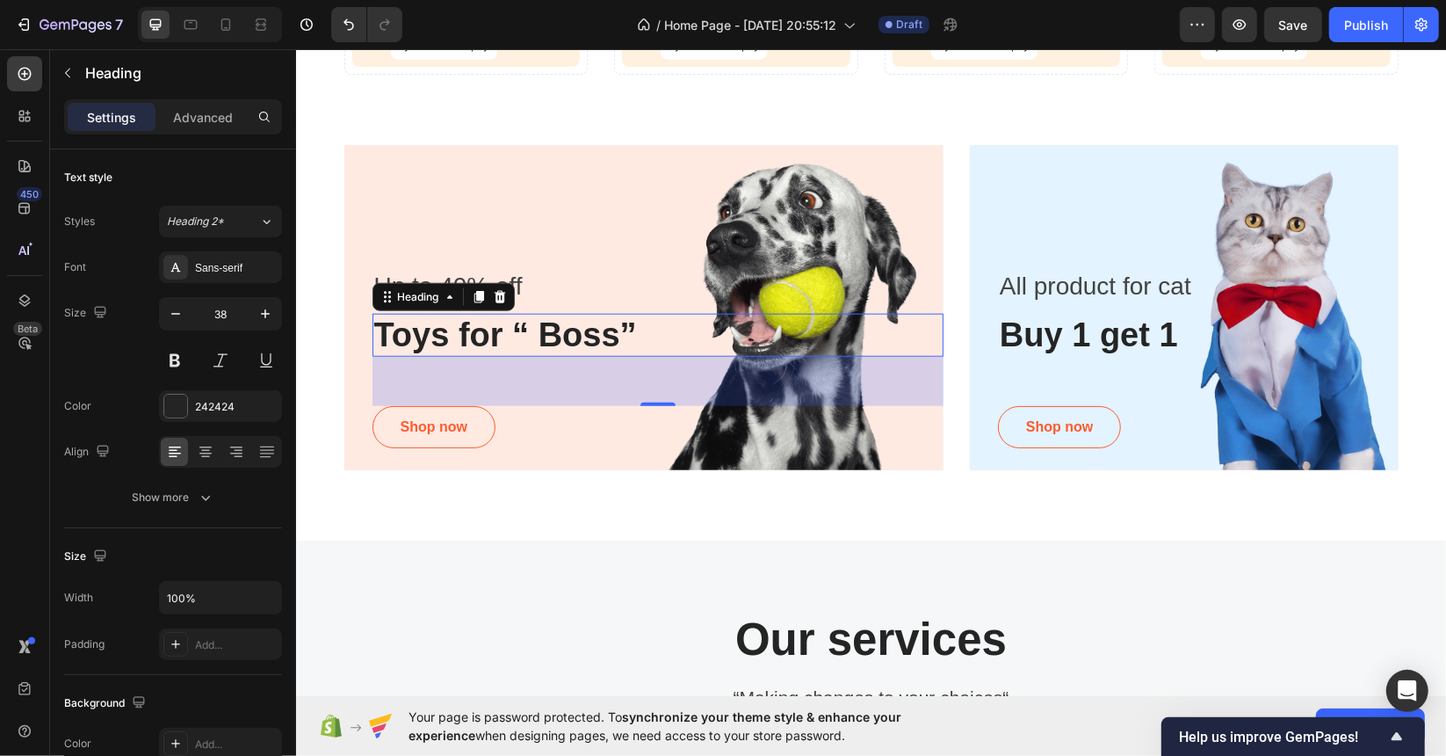
click at [453, 348] on p "Toys for “ Boss”" at bounding box center [657, 335] width 569 height 40
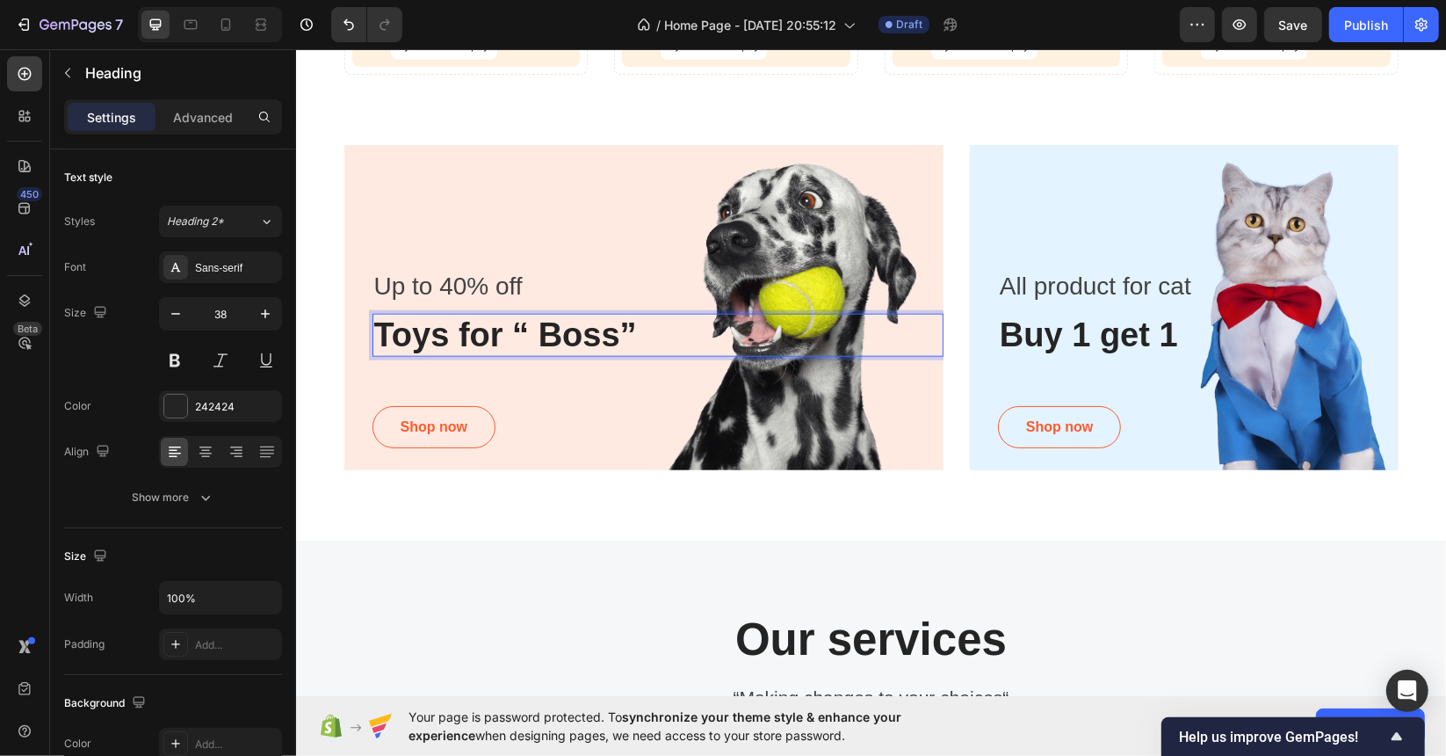
click at [472, 336] on p "Toys for “ Boss”" at bounding box center [657, 335] width 569 height 40
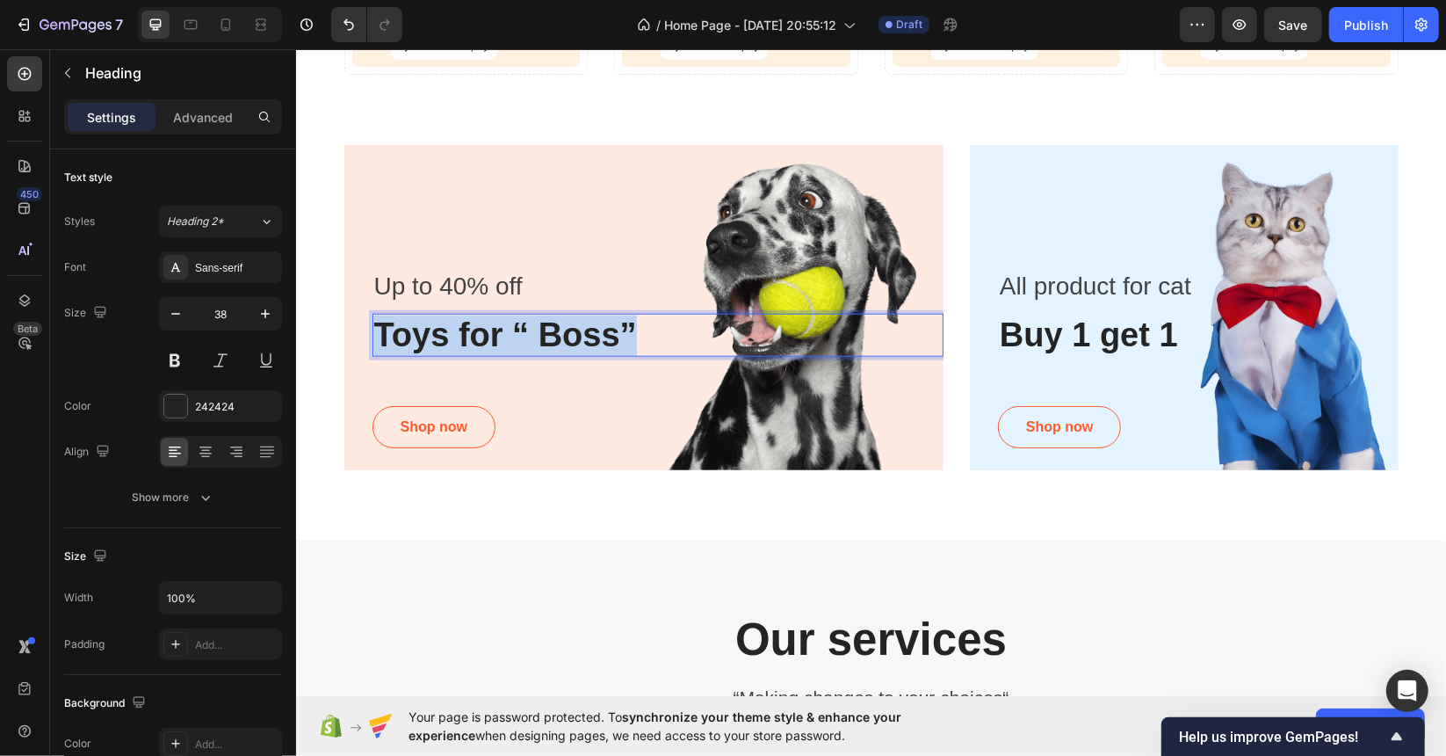
click at [472, 336] on p "Toys for “ Boss”" at bounding box center [657, 335] width 569 height 40
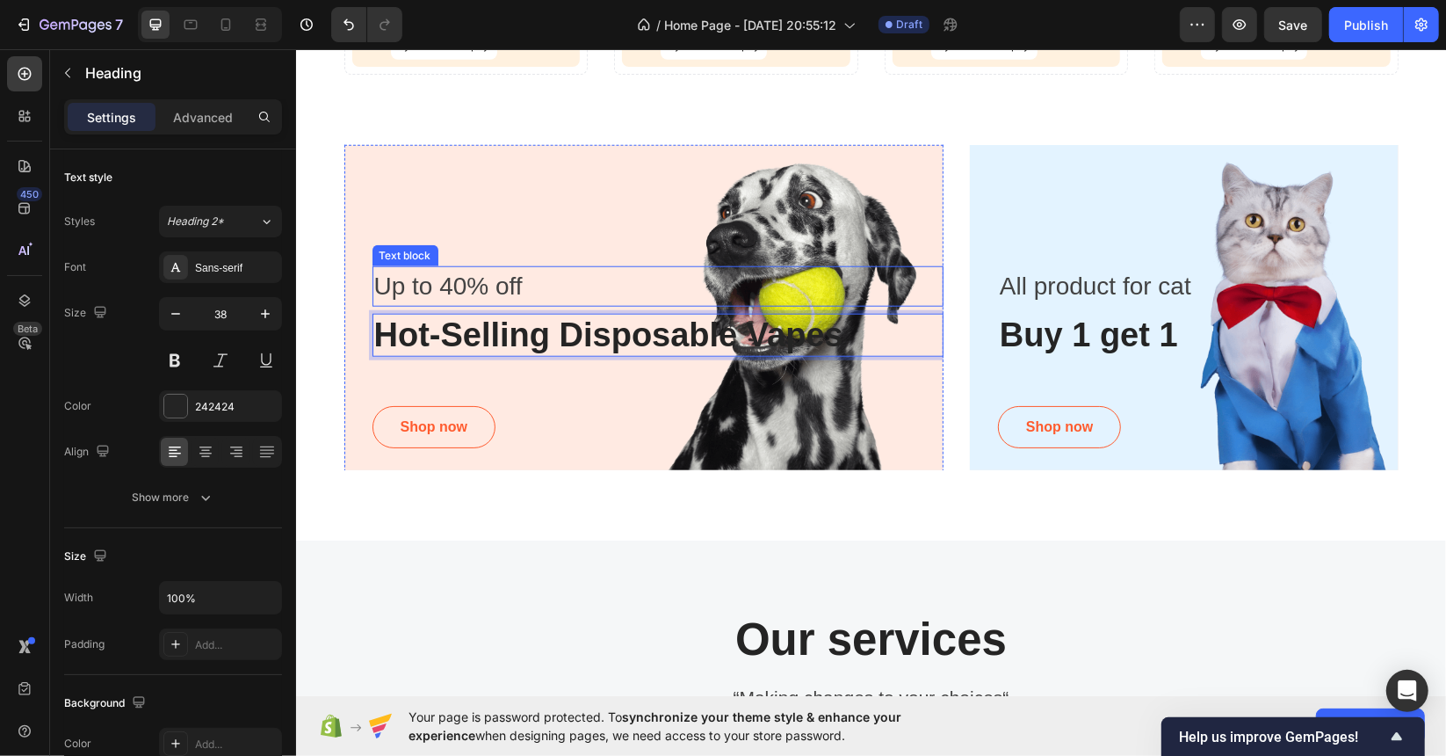
click at [445, 281] on p "Up to 40% off" at bounding box center [657, 285] width 569 height 37
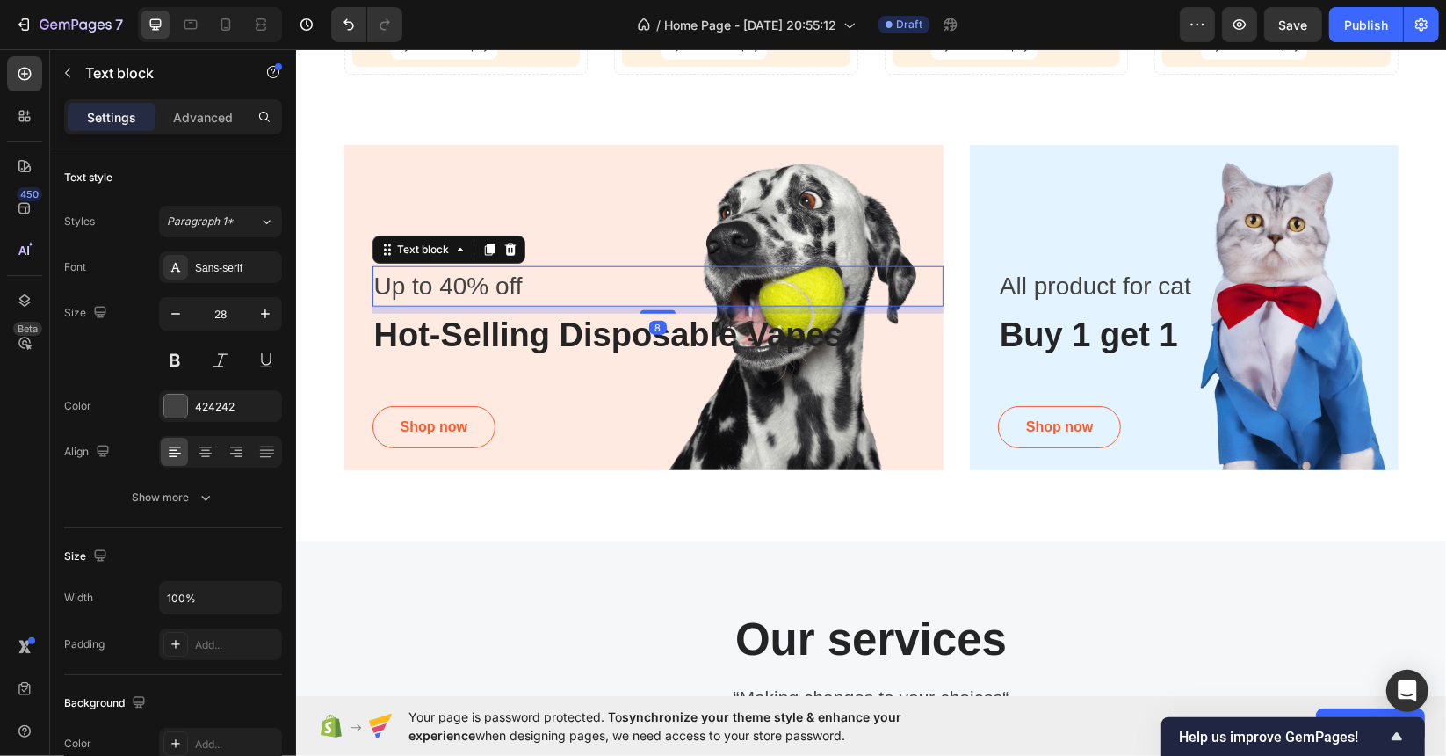
click at [516, 290] on p "Up to 40% off" at bounding box center [657, 285] width 569 height 37
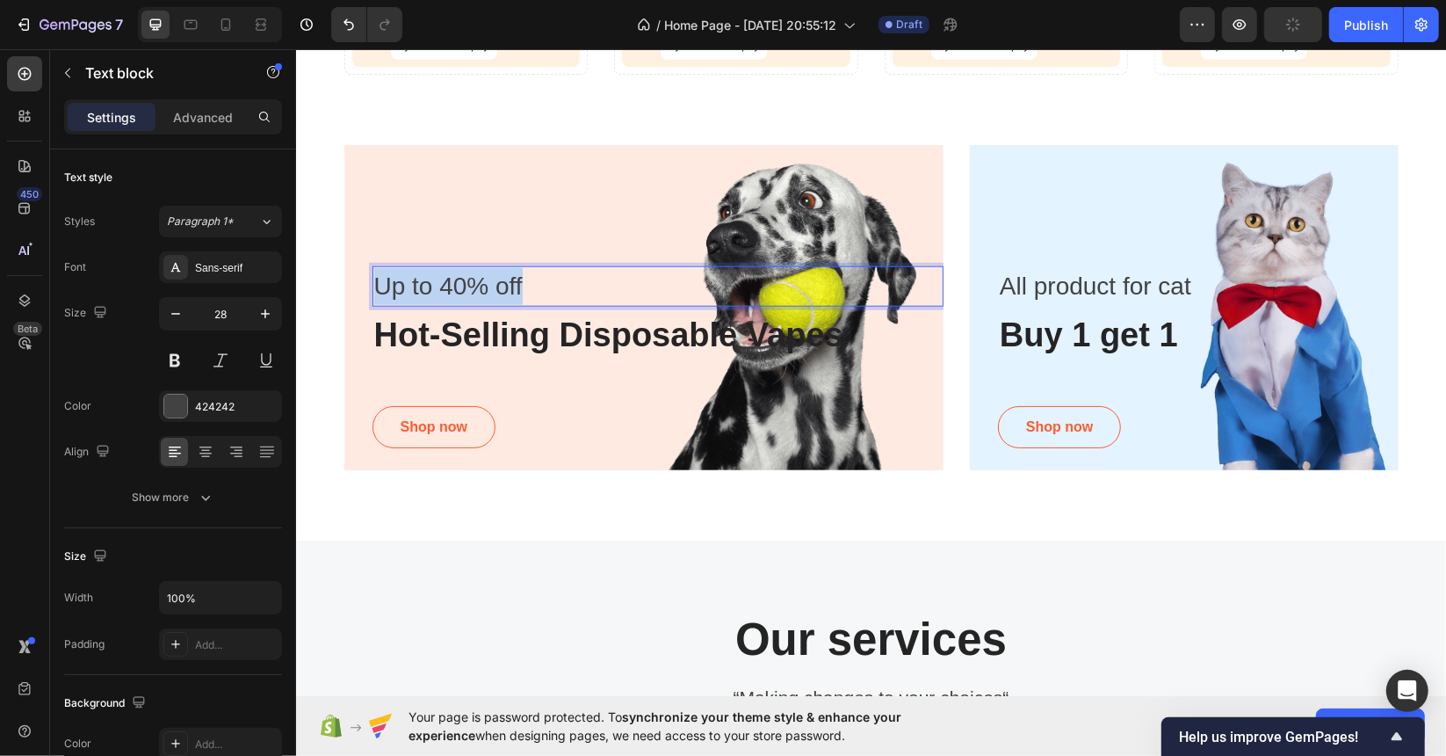
click at [516, 290] on p "Up to 40% off" at bounding box center [657, 285] width 569 height 37
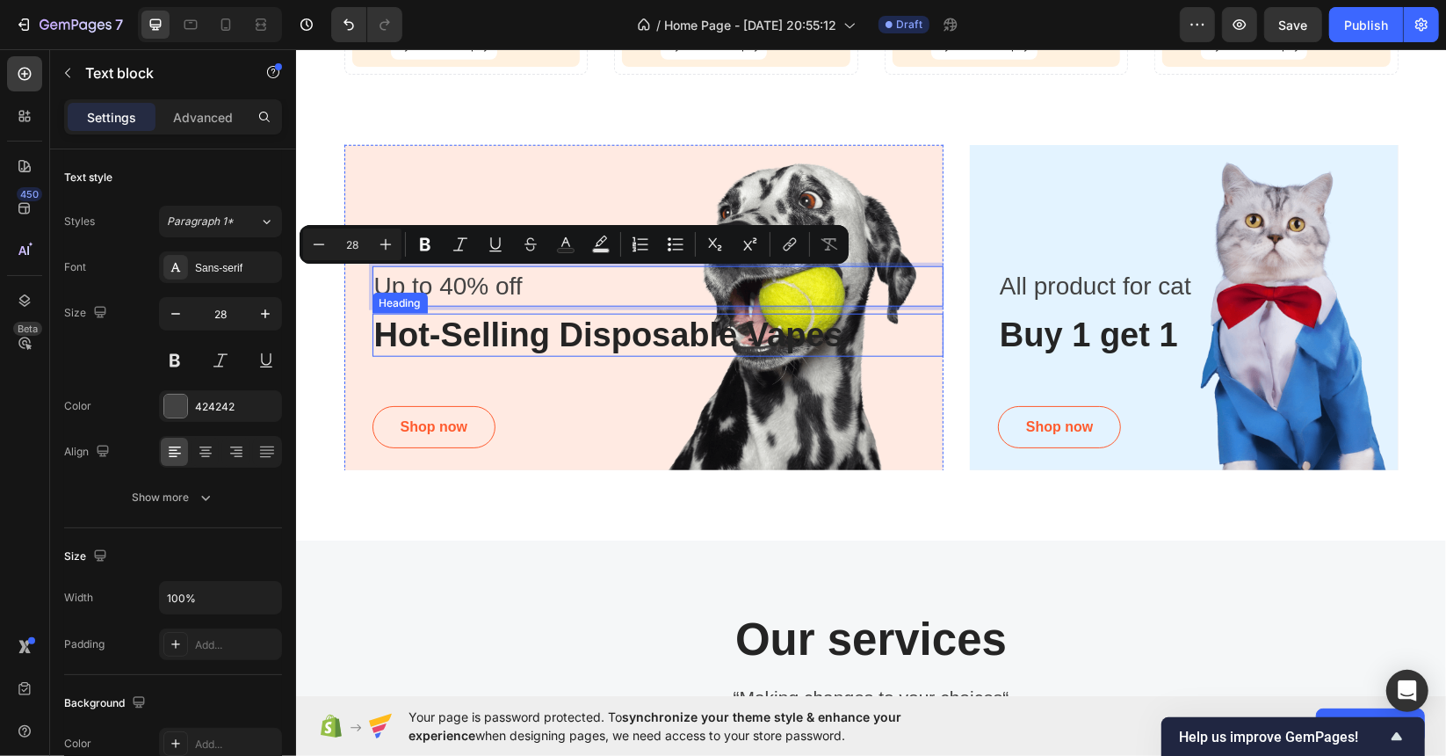
click at [460, 332] on p "Hot-Selling Disposable Vapes" at bounding box center [657, 335] width 569 height 40
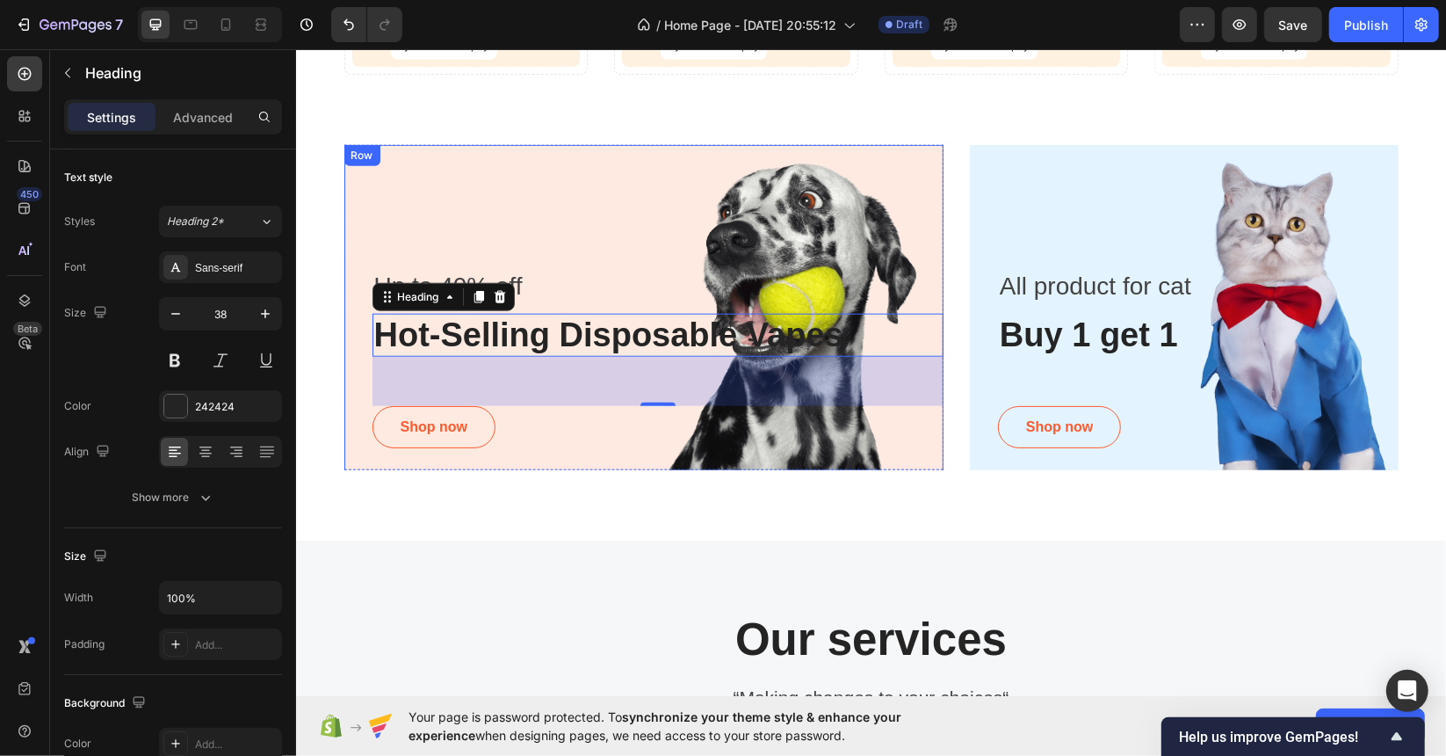
click at [803, 237] on div "Up to 40% off Text block Hot-Selling Disposable Vapes Heading 56 Shop now Butto…" at bounding box center [644, 310] width 600 height 332
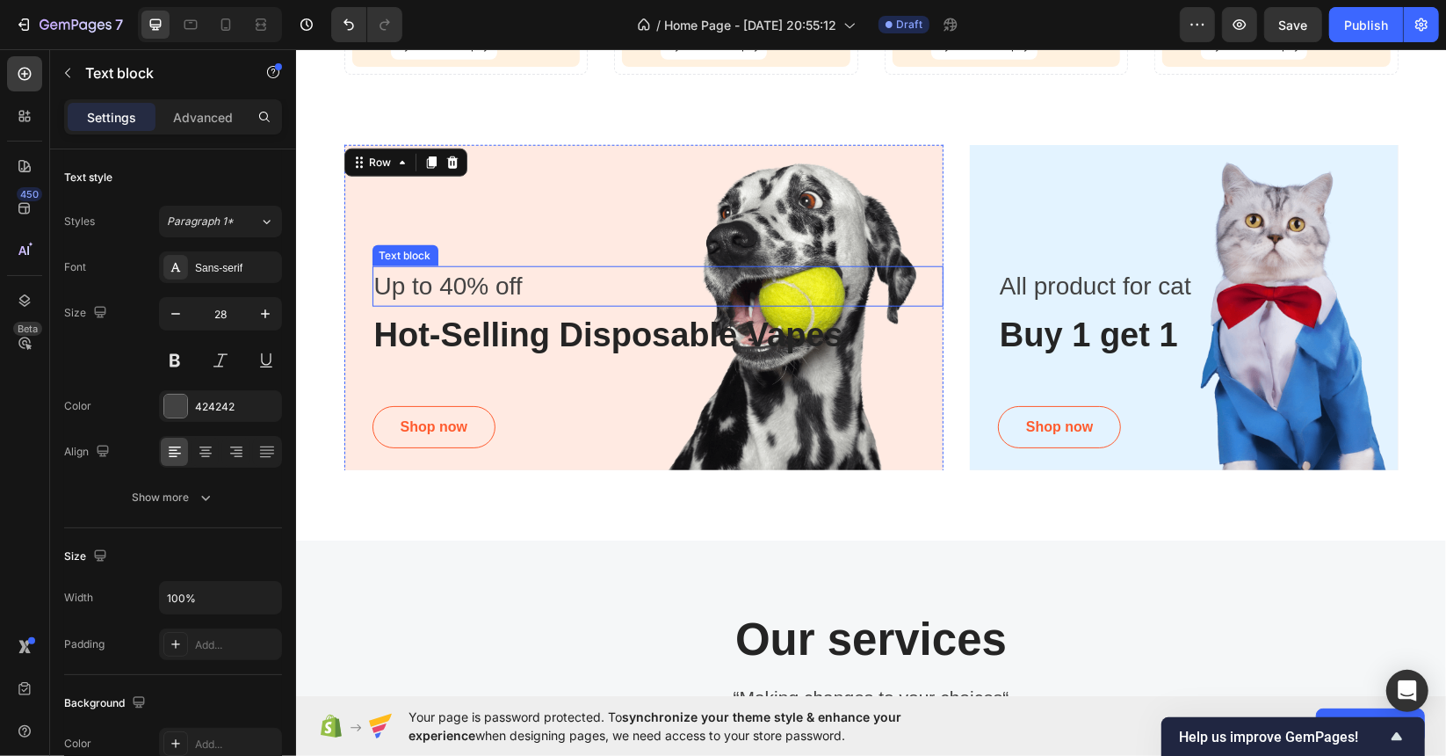
click at [772, 270] on p "Up to 40% off" at bounding box center [657, 285] width 569 height 37
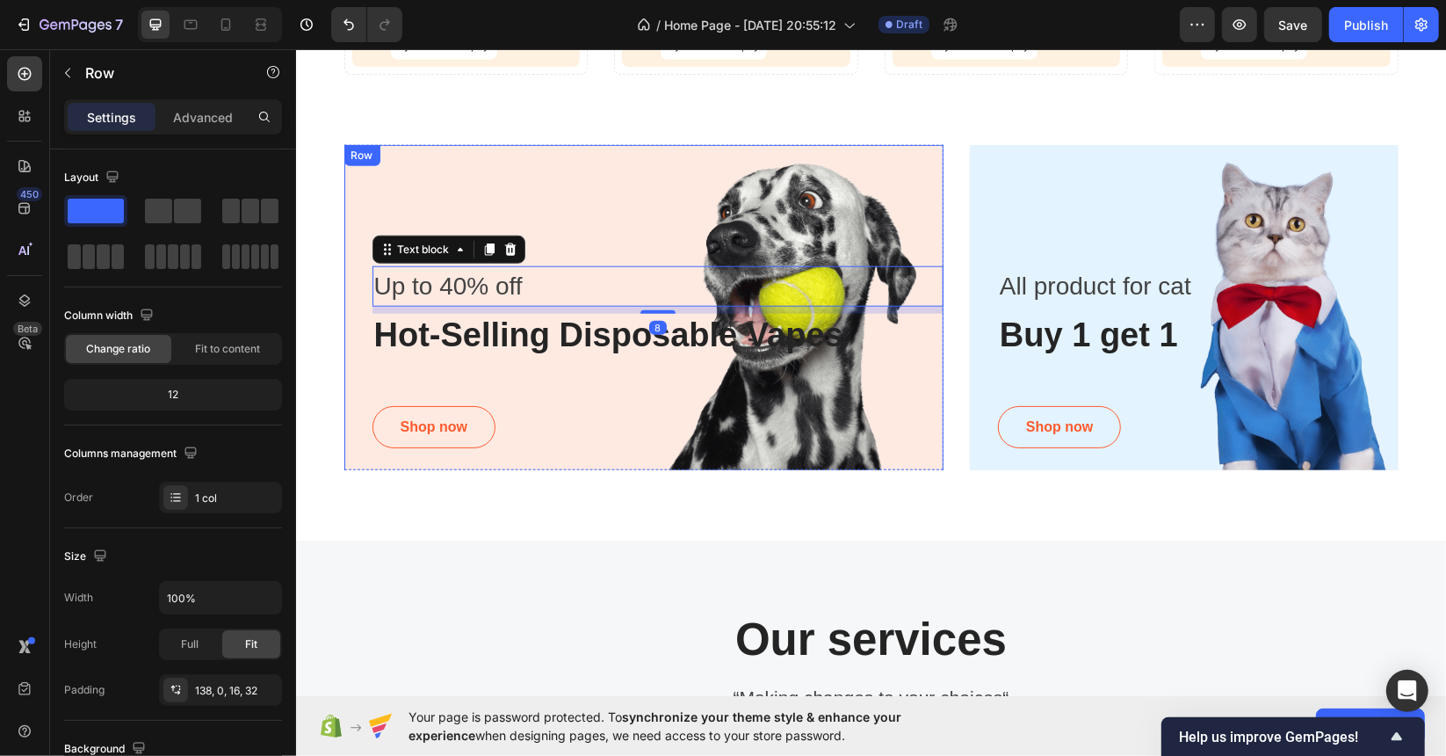
click at [782, 217] on div "Up to 40% off Text block 8 Hot-Selling Disposable Vapes Heading Shop now Button…" at bounding box center [644, 310] width 600 height 332
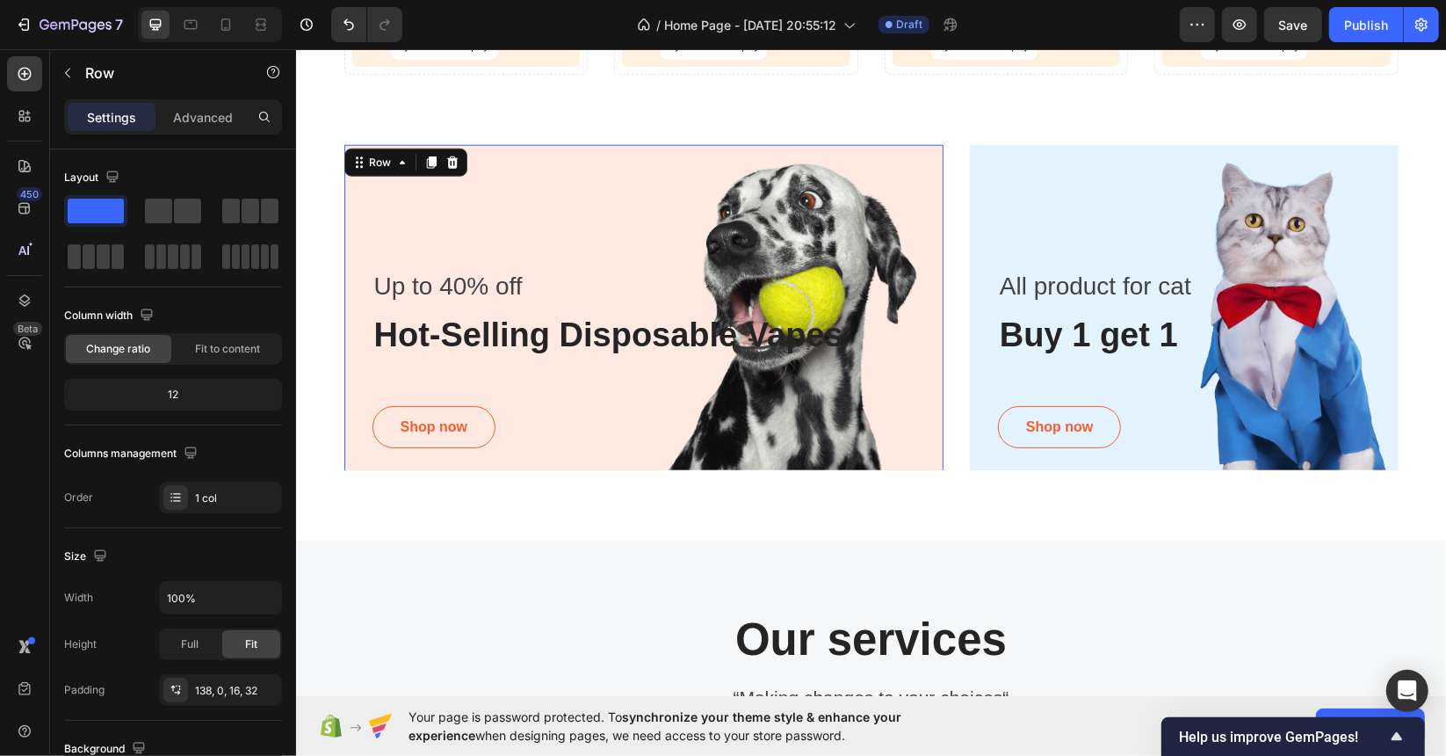
click at [784, 204] on div "Up to 40% off Text block Hot-Selling Disposable Vapes Heading Shop now Button R…" at bounding box center [644, 310] width 600 height 332
click at [1130, 289] on p "All product for cat" at bounding box center [1197, 285] width 397 height 37
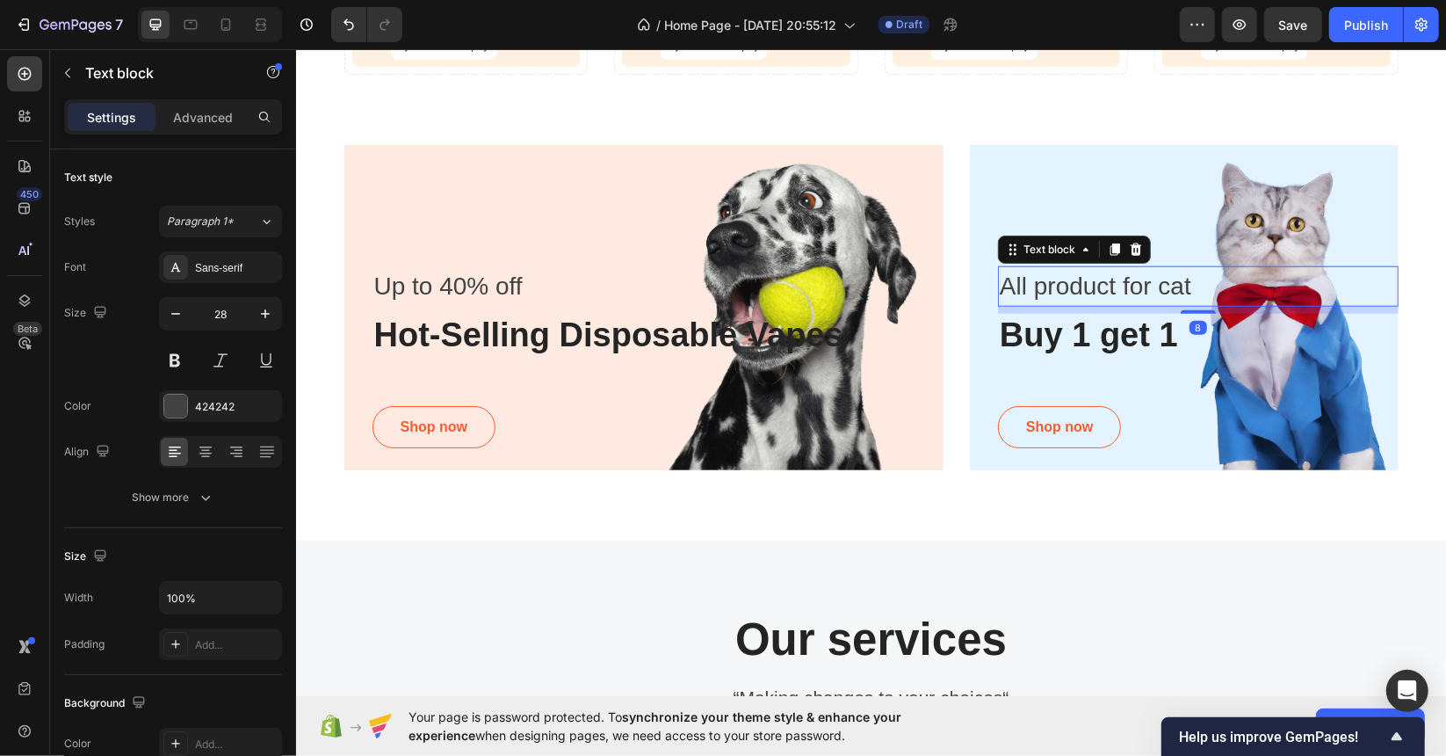
click at [1130, 289] on p "All product for cat" at bounding box center [1197, 285] width 397 height 37
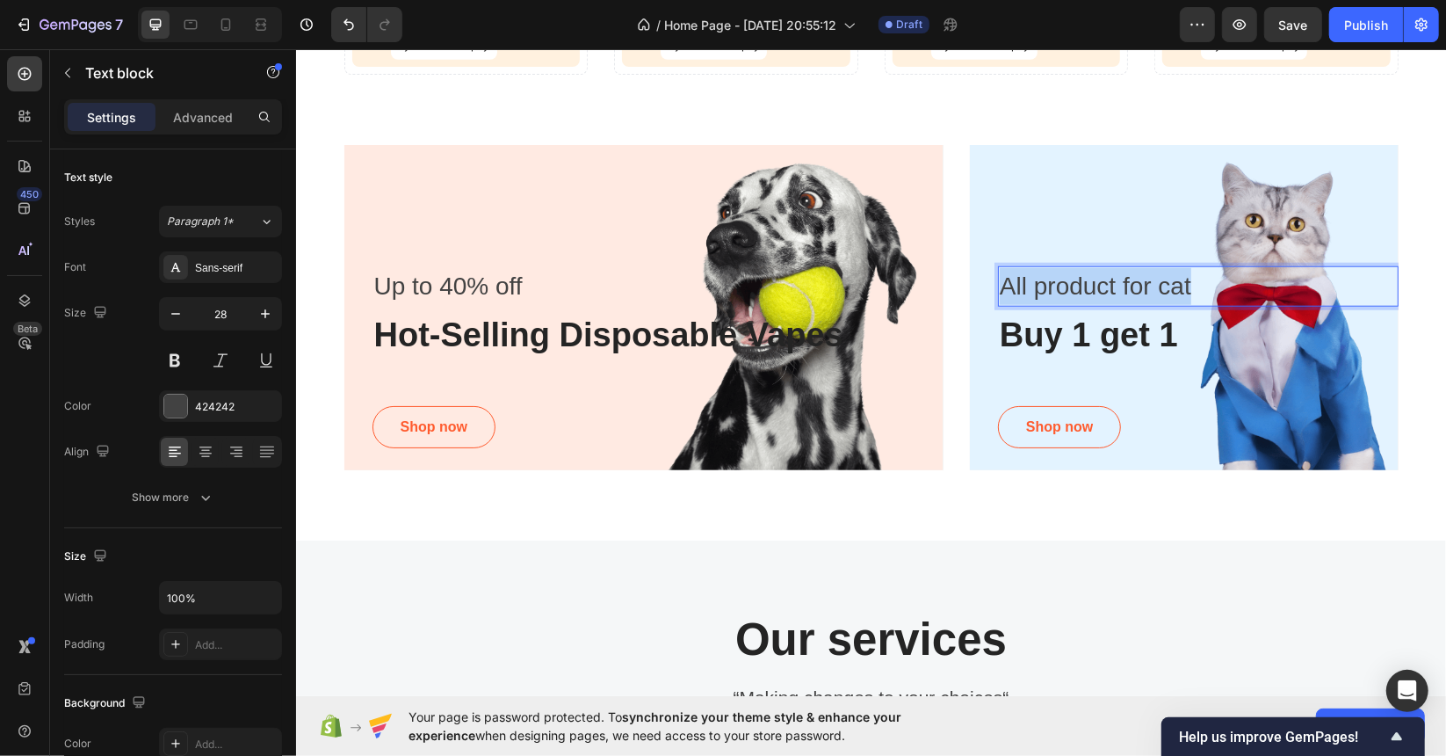
click at [1130, 289] on p "All product for cat" at bounding box center [1197, 285] width 397 height 37
drag, startPoint x: 1143, startPoint y: 281, endPoint x: 1107, endPoint y: 286, distance: 36.4
click at [1107, 286] on p "All Vape Brands in SG" at bounding box center [1197, 285] width 397 height 37
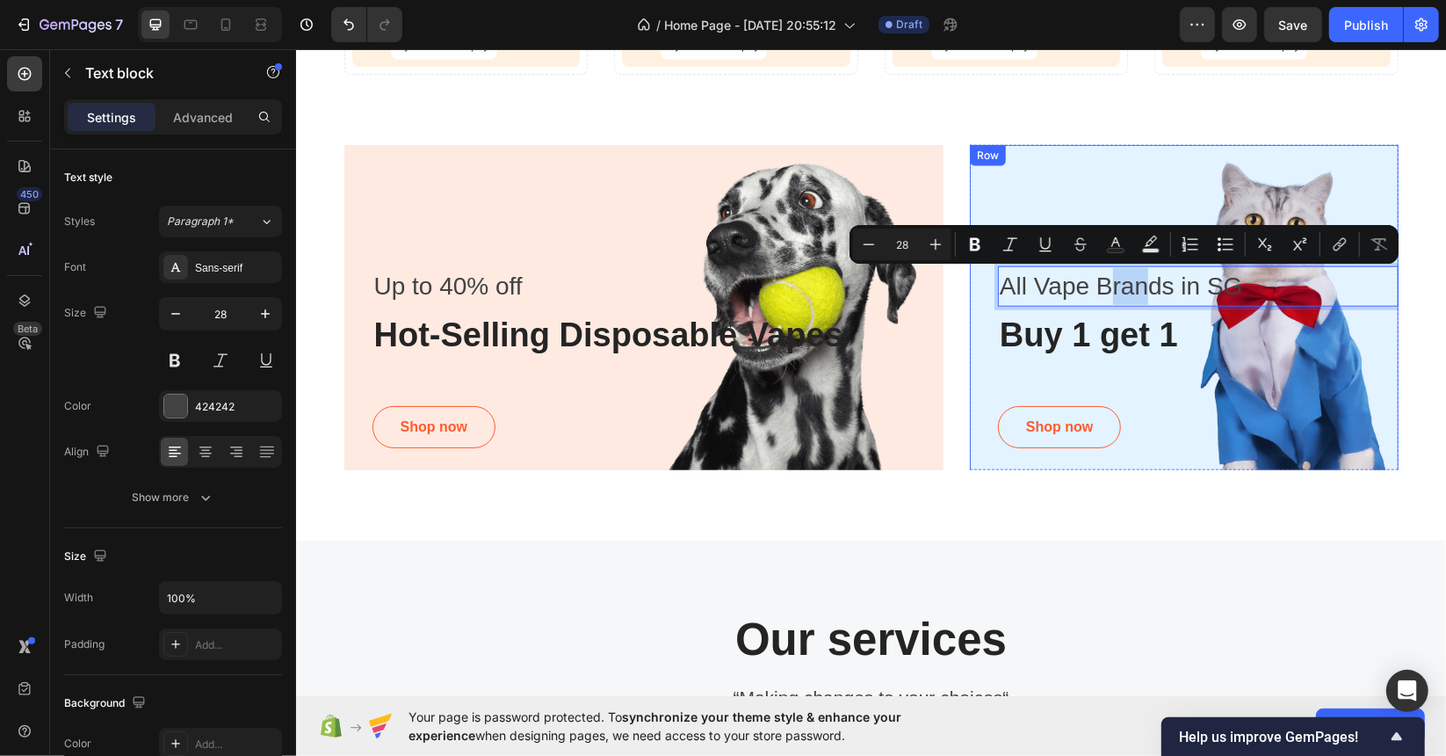
click at [989, 286] on div "All Vape Brands in SG Text block 8 Buy 1 get 1 Heading Shop now Button Row" at bounding box center [1183, 310] width 429 height 332
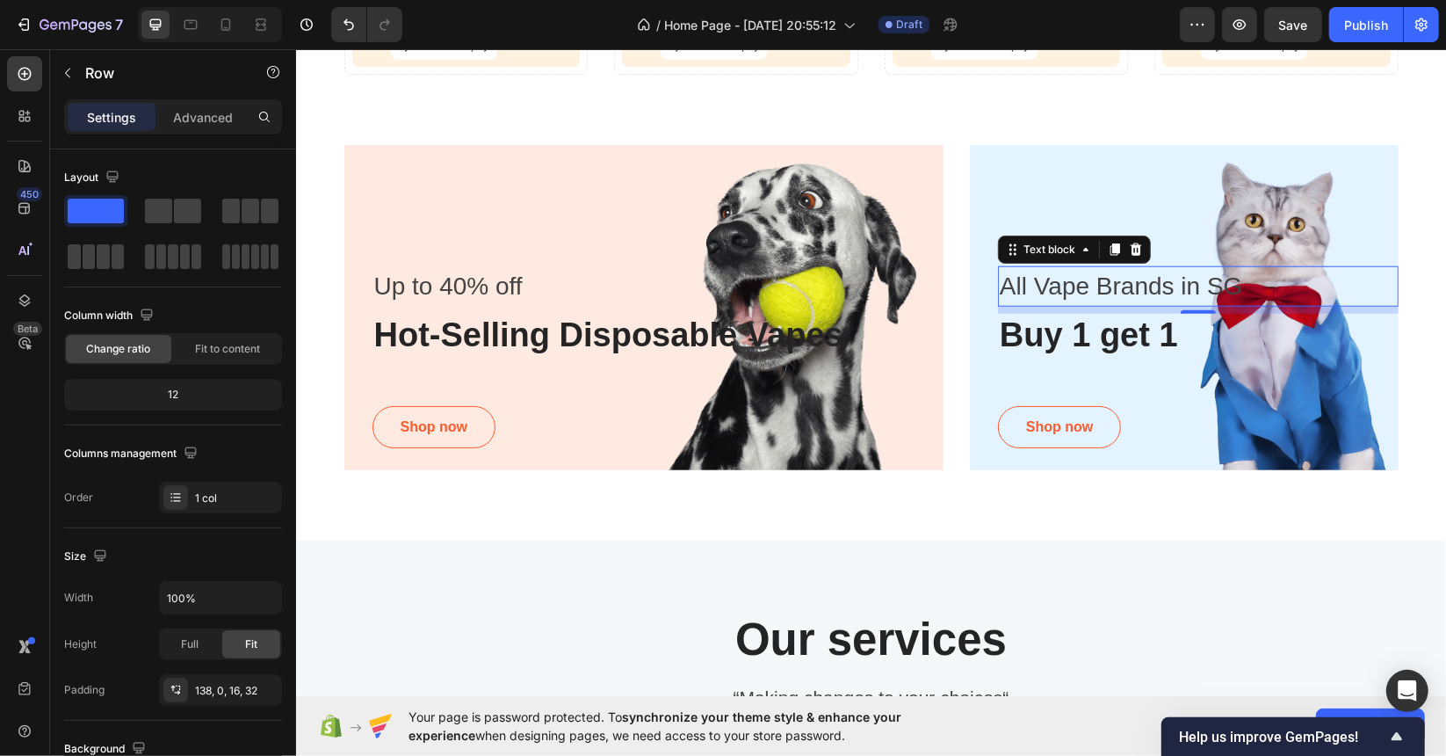
click at [1012, 288] on p "All Vape Brands in SG" at bounding box center [1197, 285] width 397 height 37
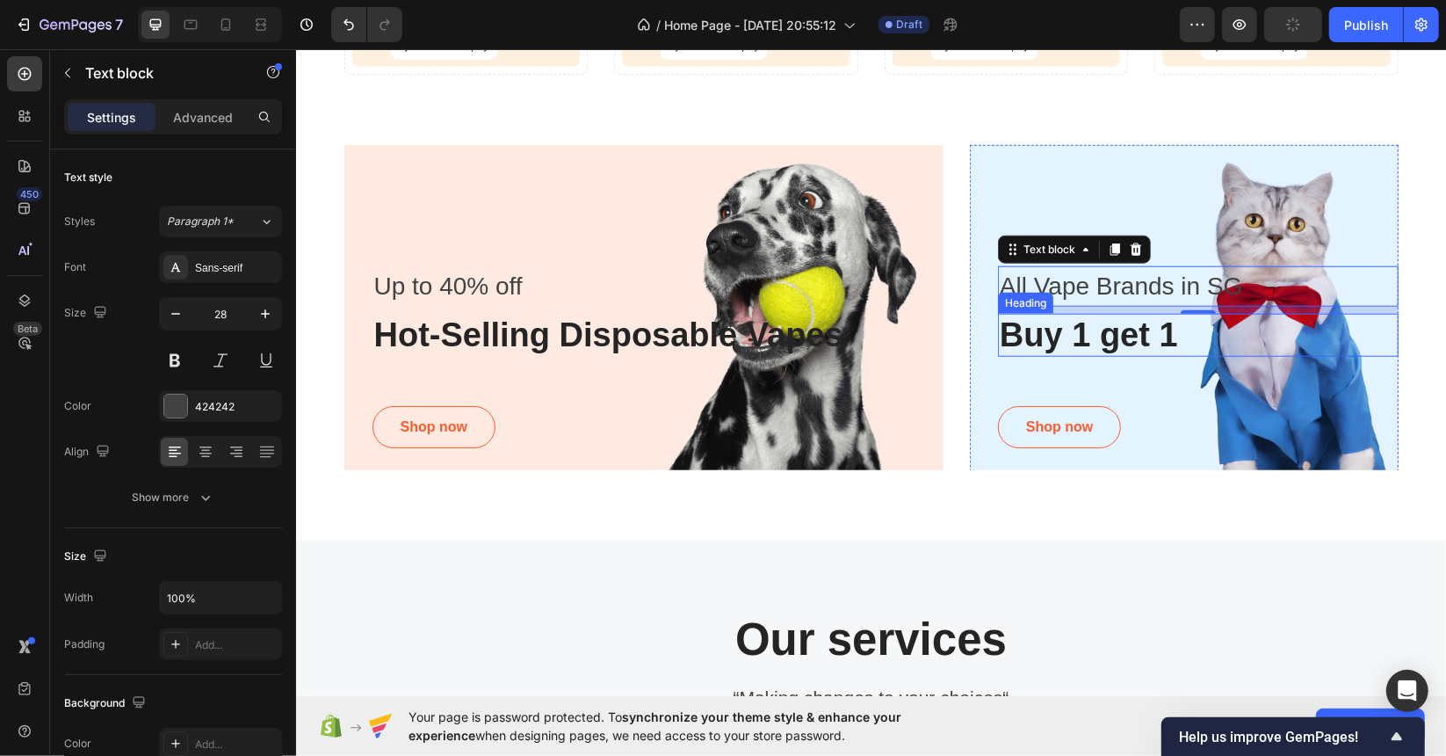
click at [1032, 327] on p "Buy 1 get 1" at bounding box center [1197, 335] width 397 height 40
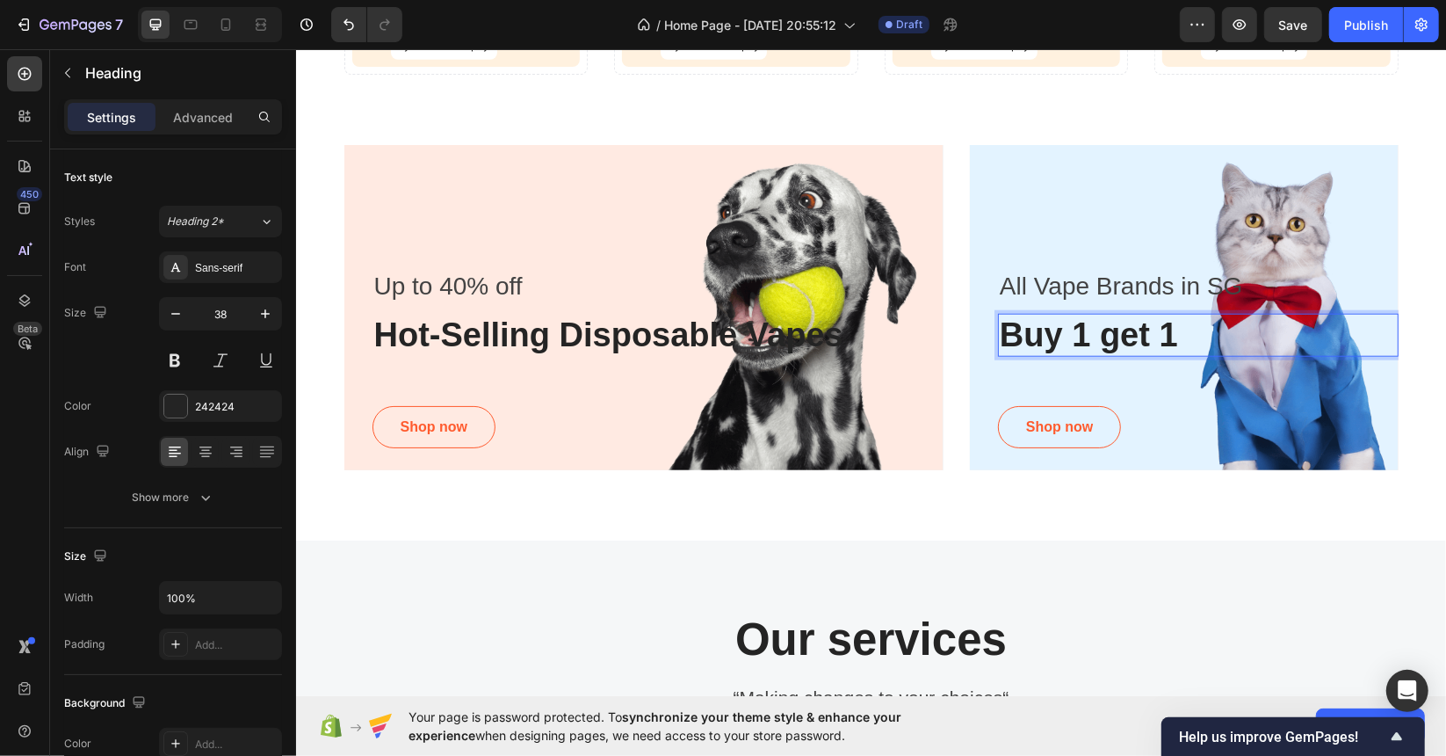
click at [1097, 334] on p "Buy 1 get 1" at bounding box center [1197, 335] width 397 height 40
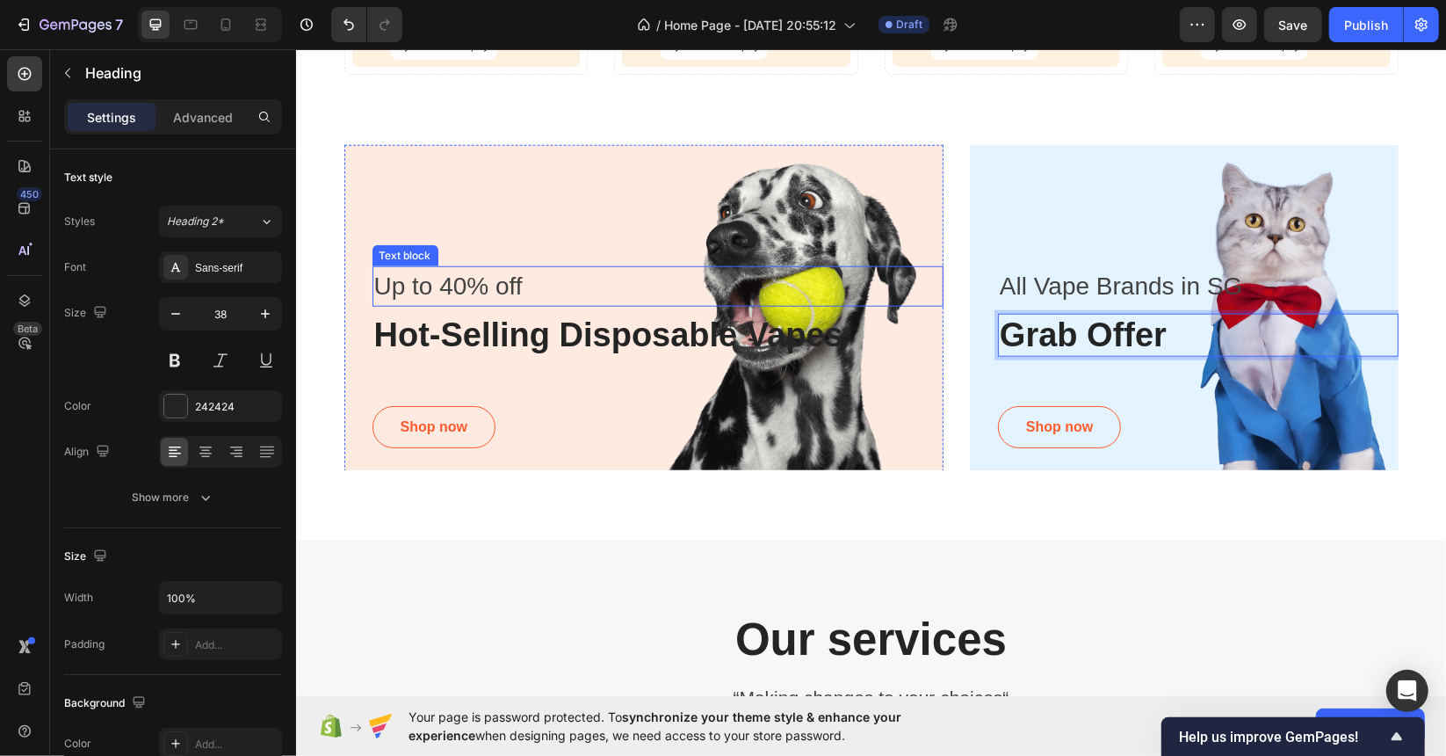
scroll to position [1435, 0]
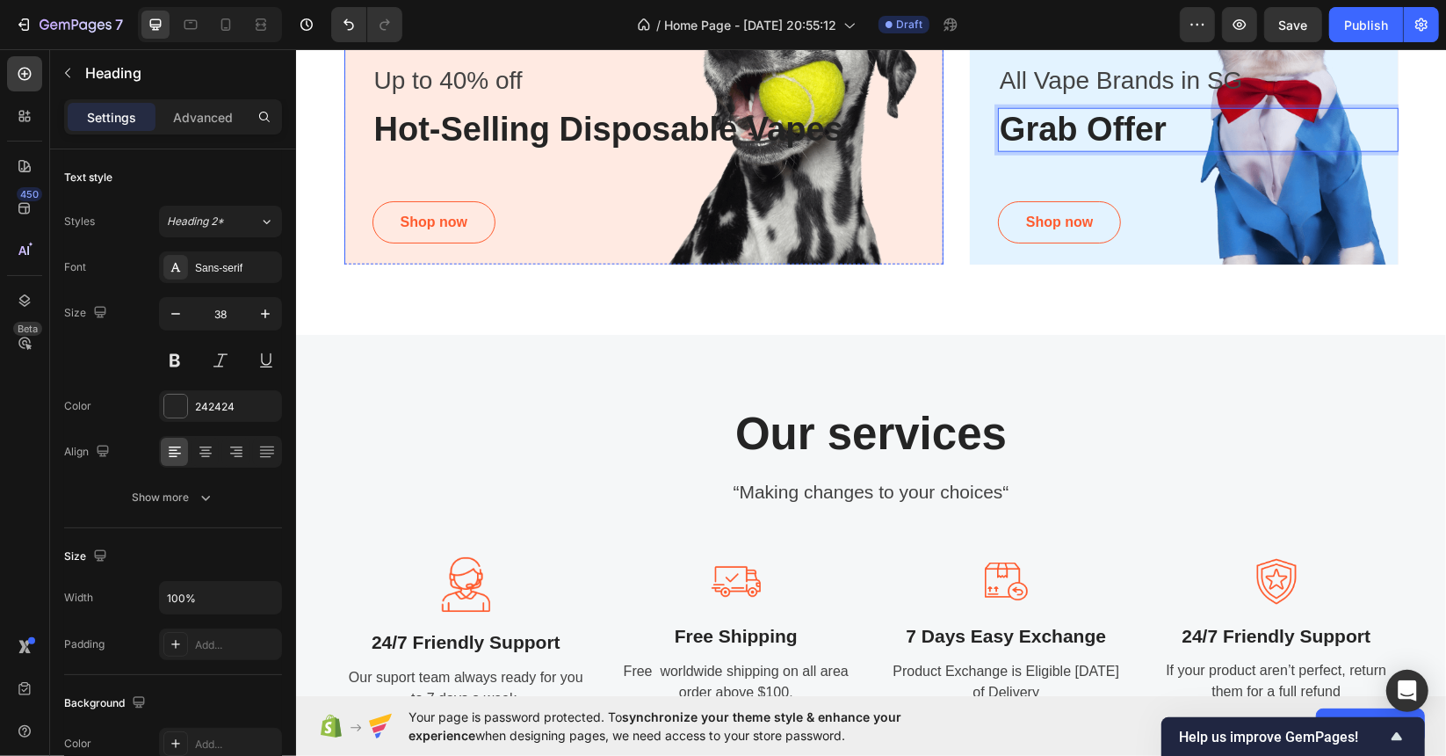
click at [807, 189] on div "Up to 40% off Text block Hot-Selling Disposable Vapes Heading Shop now Button" at bounding box center [658, 158] width 572 height 197
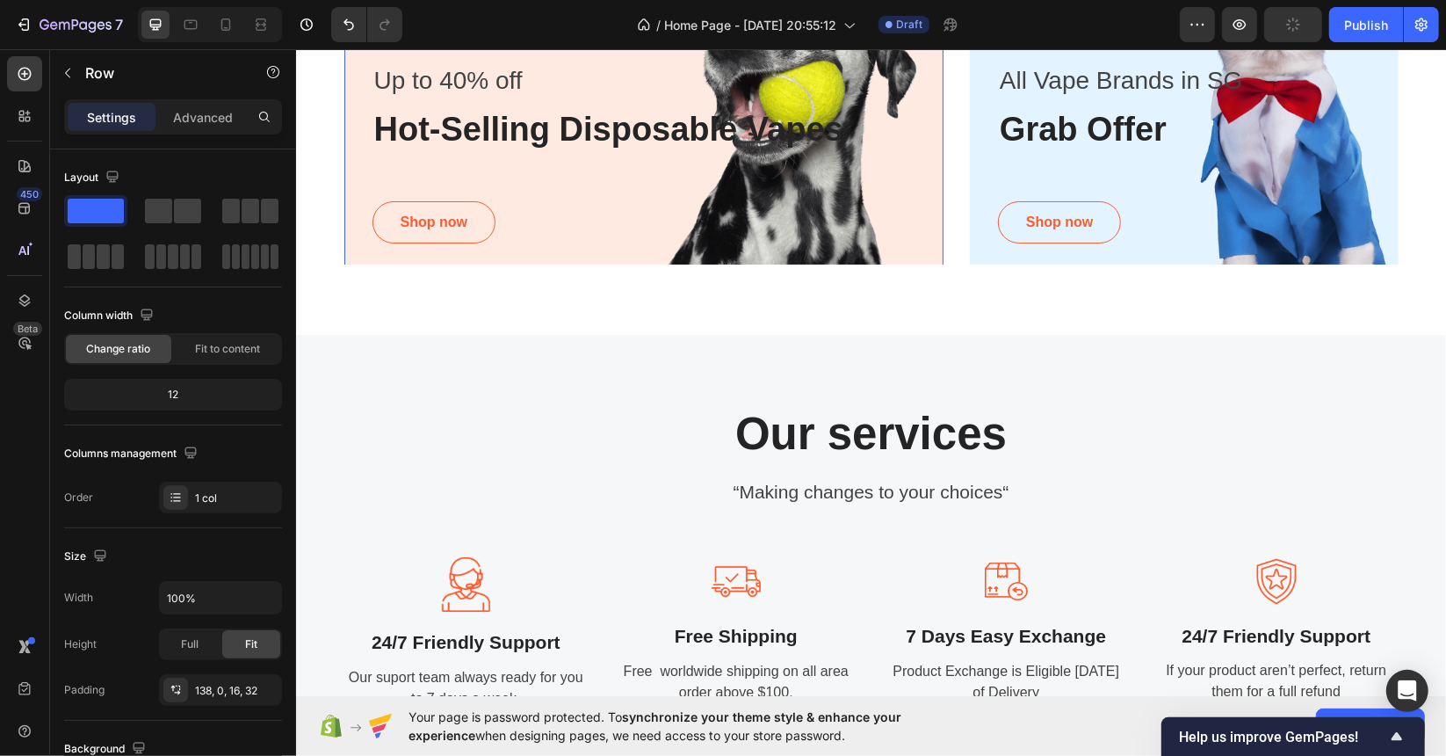
click at [807, 189] on div "Up to 40% off Text block Hot-Selling Disposable Vapes Heading Shop now Button" at bounding box center [658, 158] width 572 height 197
click at [203, 106] on div "Advanced" at bounding box center [203, 117] width 88 height 28
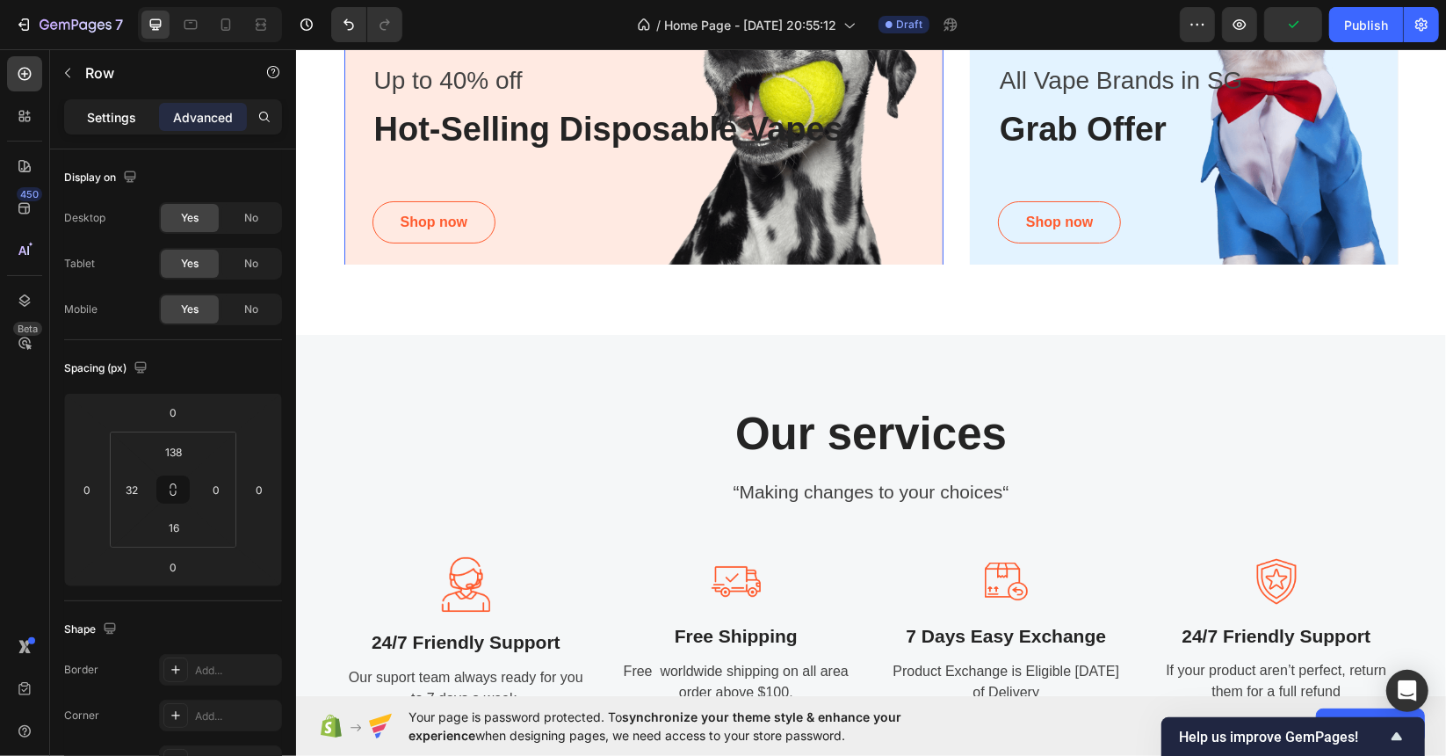
click at [137, 104] on div "Settings" at bounding box center [112, 117] width 88 height 28
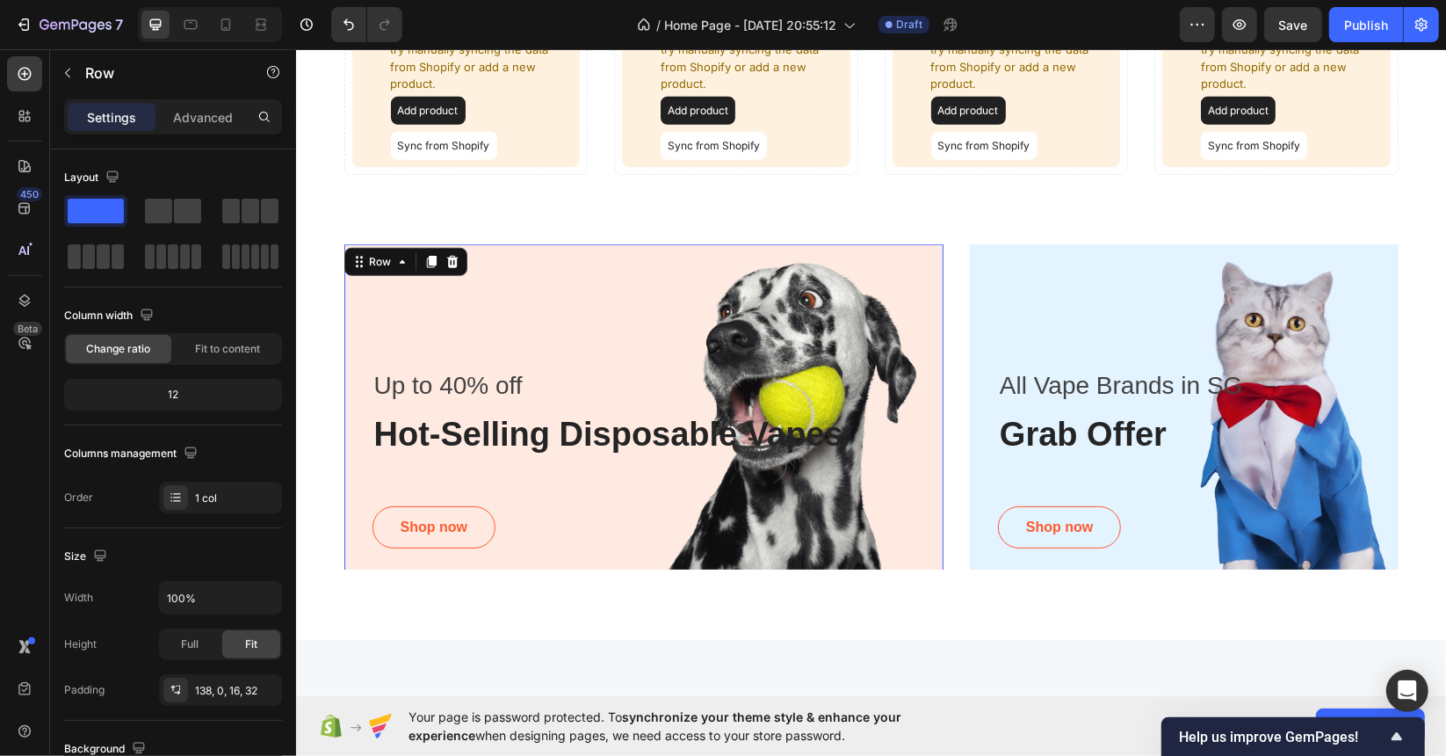
scroll to position [1025, 0]
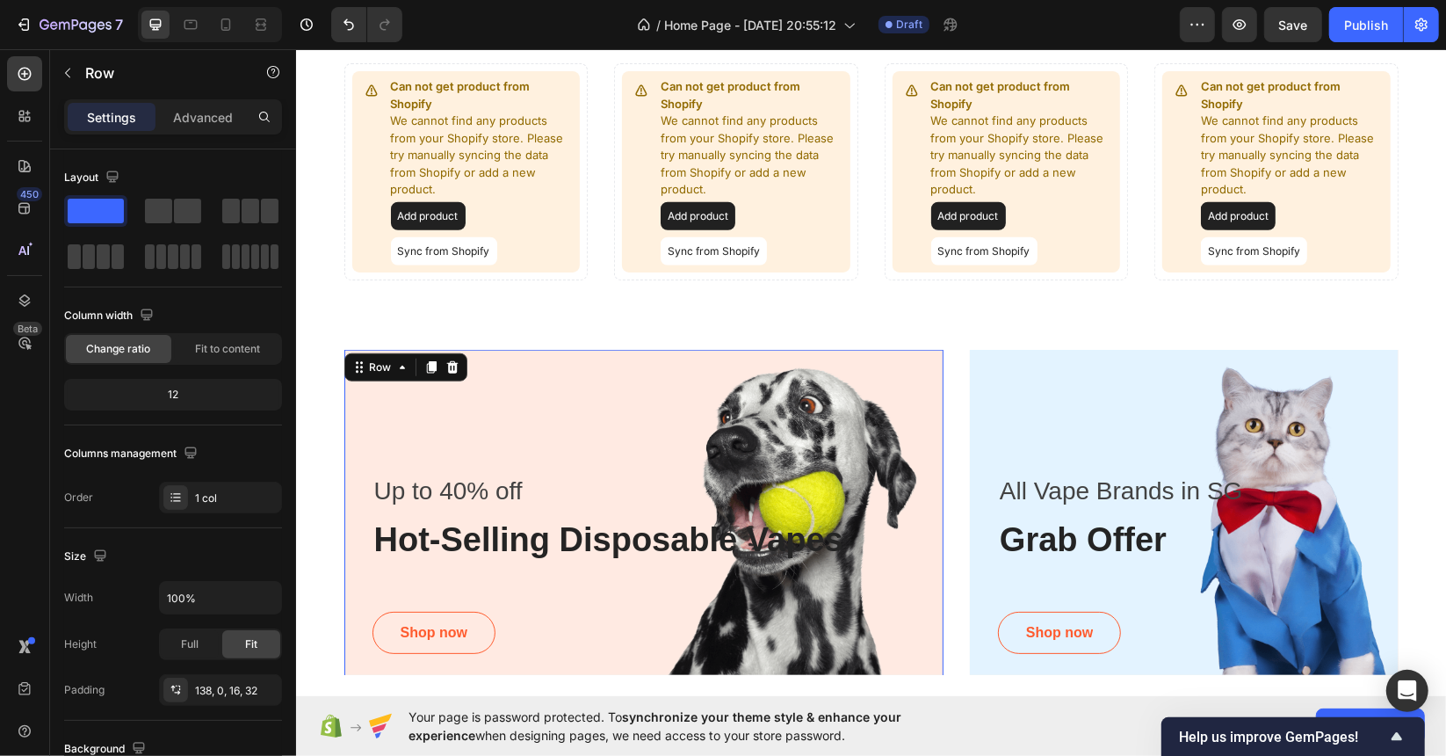
click at [788, 389] on div "Up to 40% off Text block Hot-Selling Disposable Vapes Heading Shop now Button R…" at bounding box center [644, 515] width 600 height 332
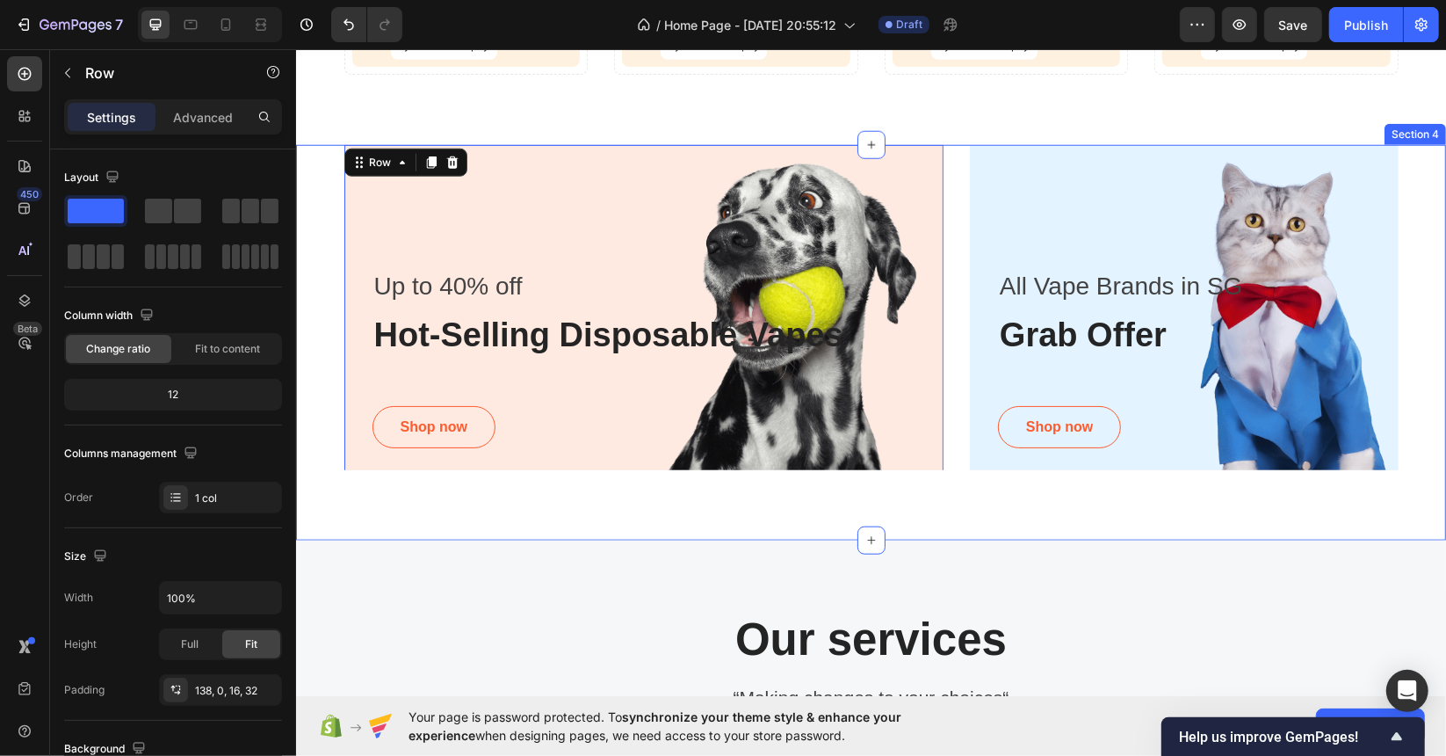
scroll to position [1435, 0]
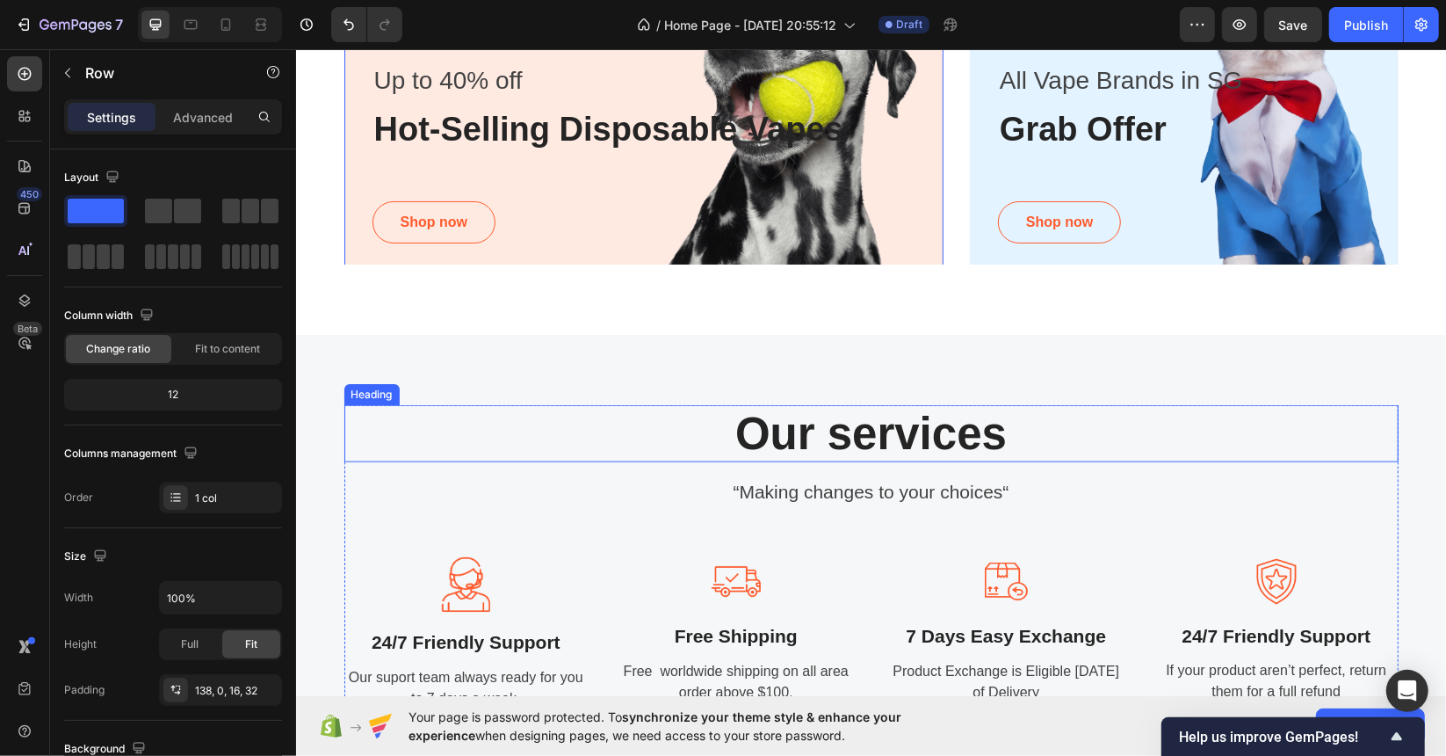
click at [344, 431] on h2 "Our services" at bounding box center [871, 432] width 1054 height 57
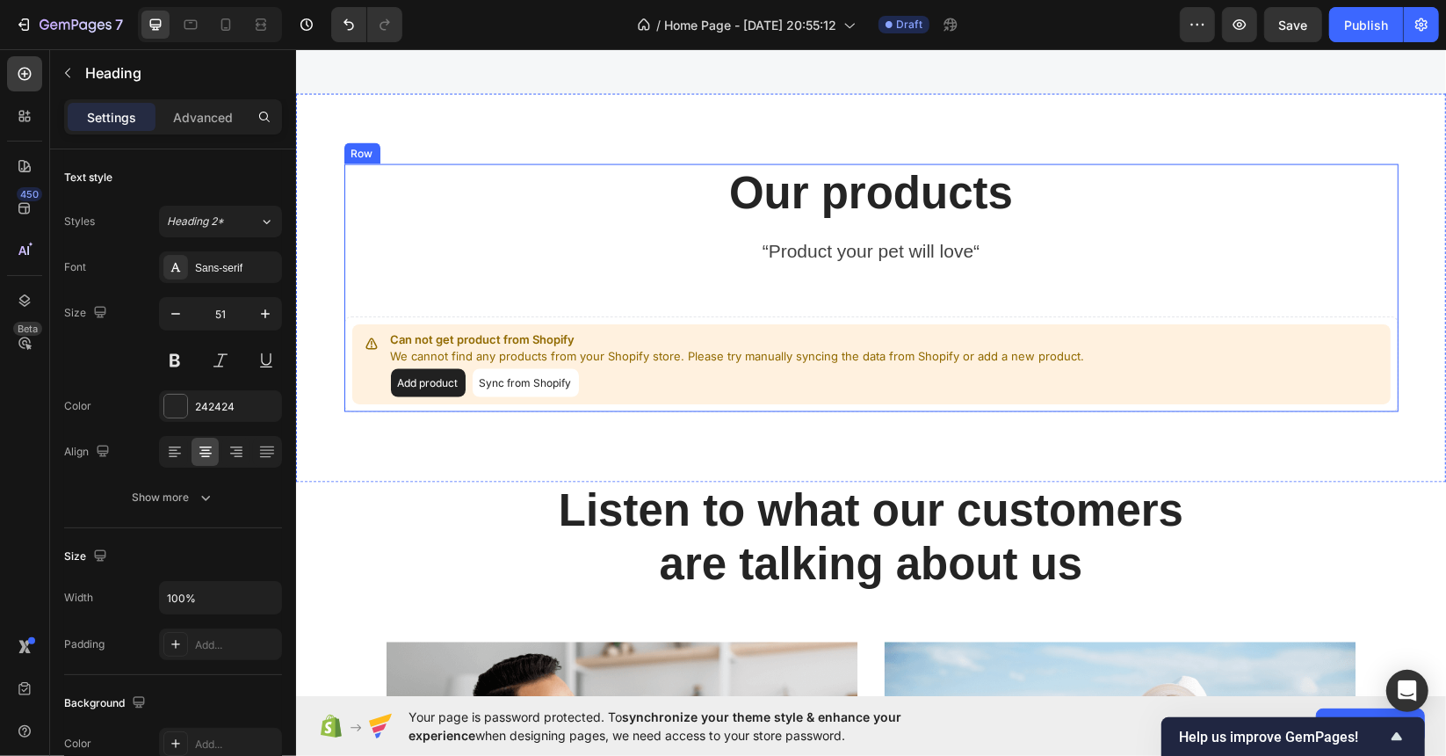
scroll to position [2170, 0]
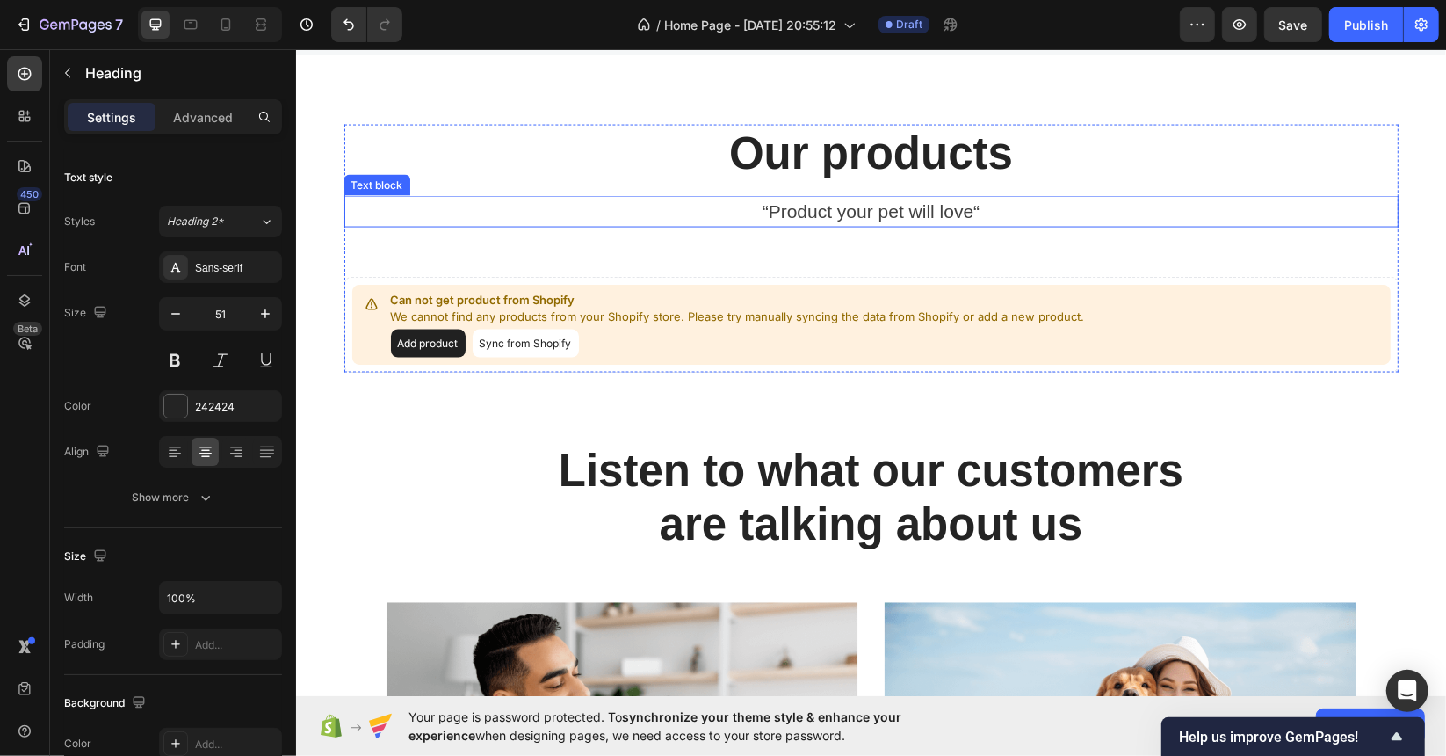
click at [912, 218] on p "“Product your pet will love“" at bounding box center [870, 211] width 1051 height 28
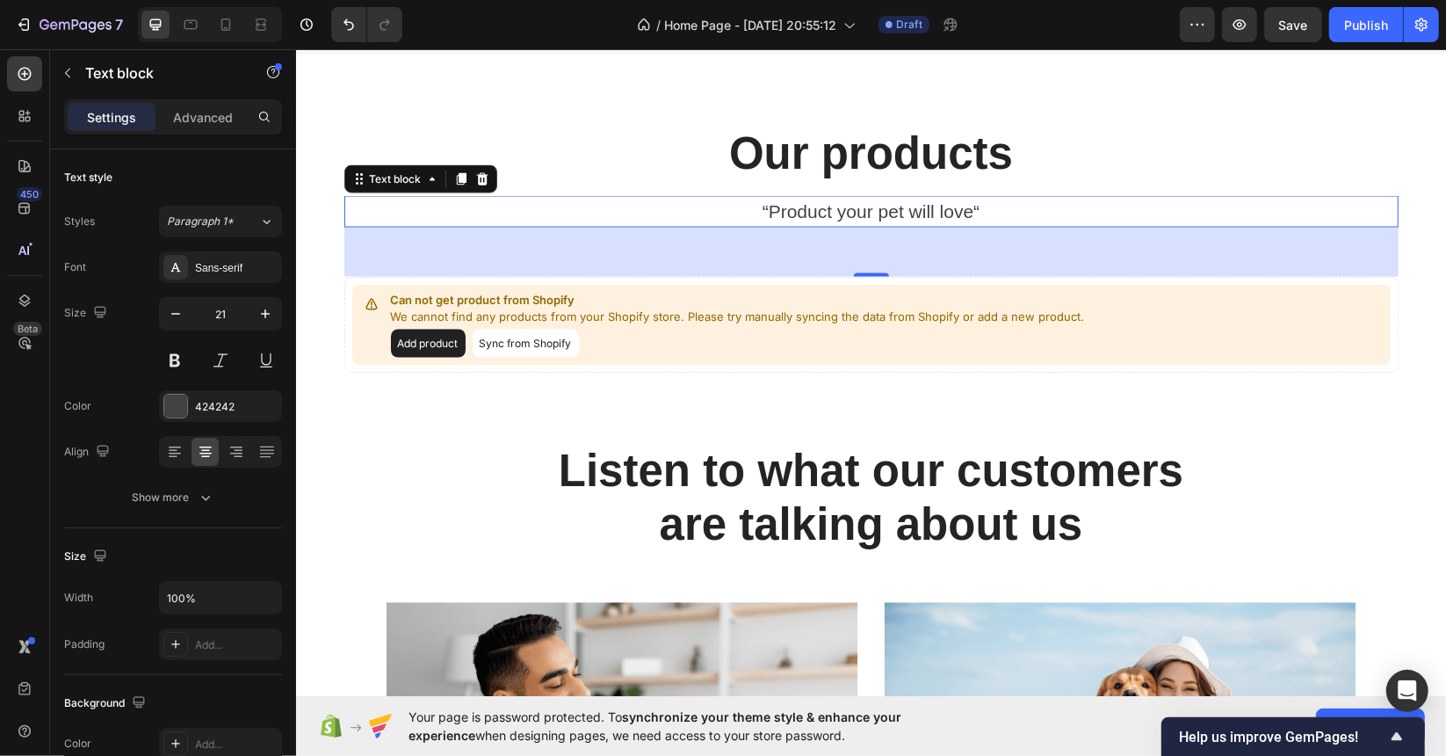
click at [893, 211] on p "“Product your pet will love“" at bounding box center [870, 211] width 1051 height 28
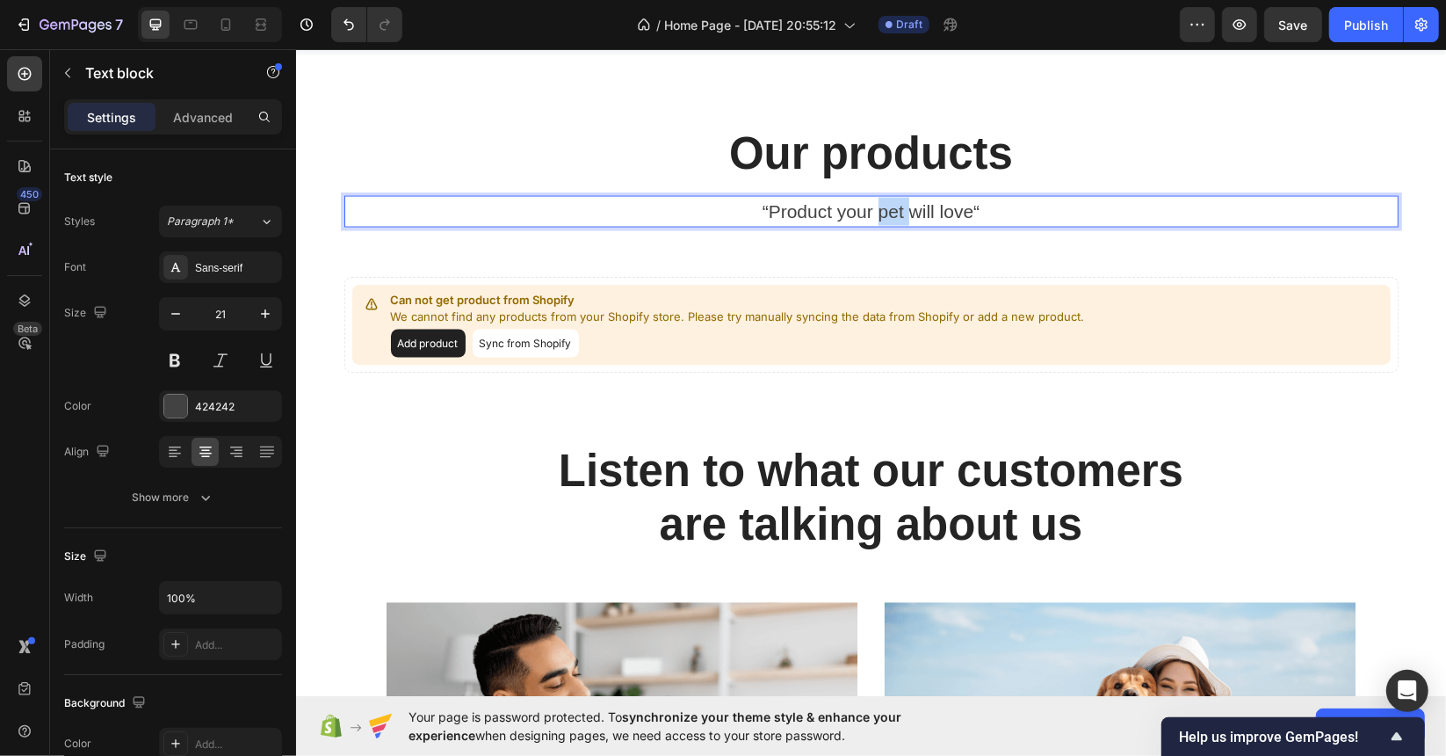
click at [893, 211] on p "“Product your pet will love“" at bounding box center [870, 211] width 1051 height 28
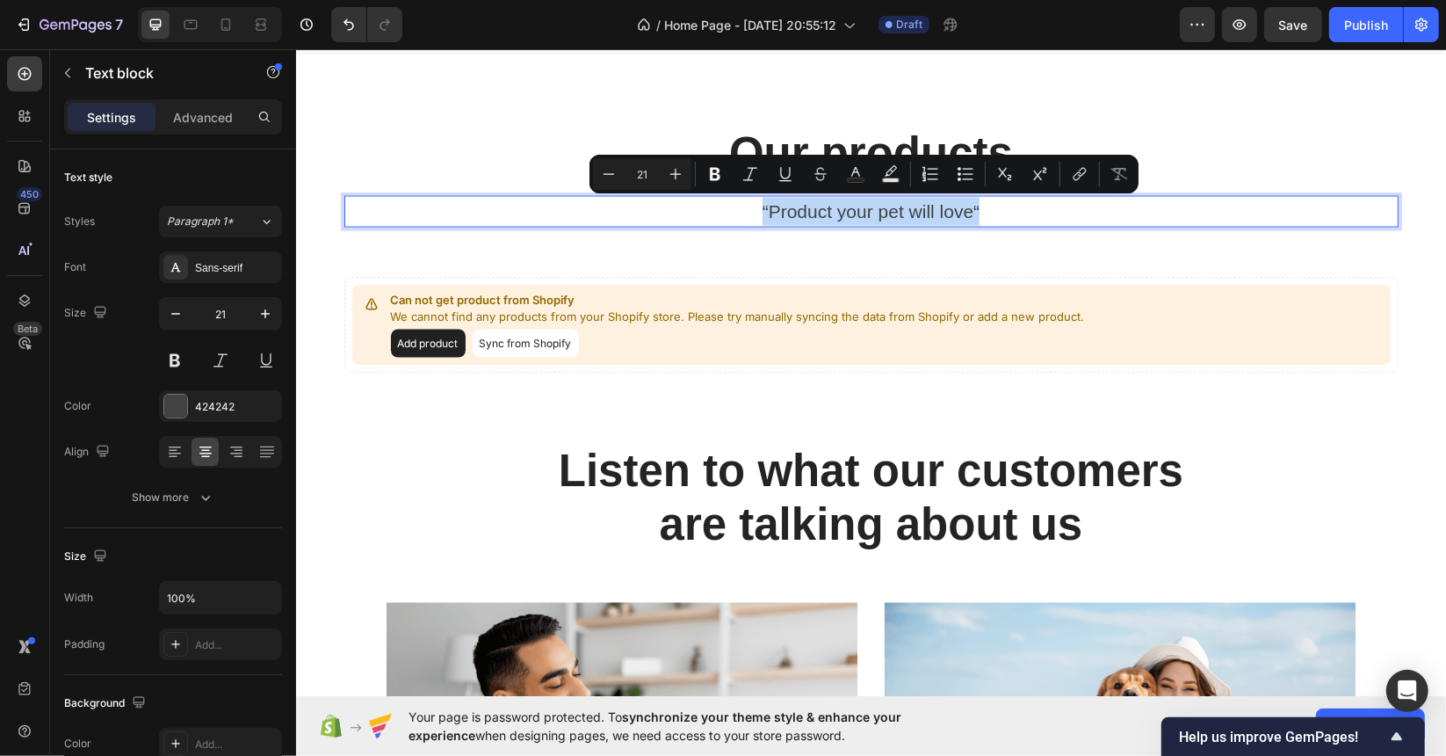
click at [889, 209] on p "“Product your pet will love“" at bounding box center [870, 211] width 1051 height 28
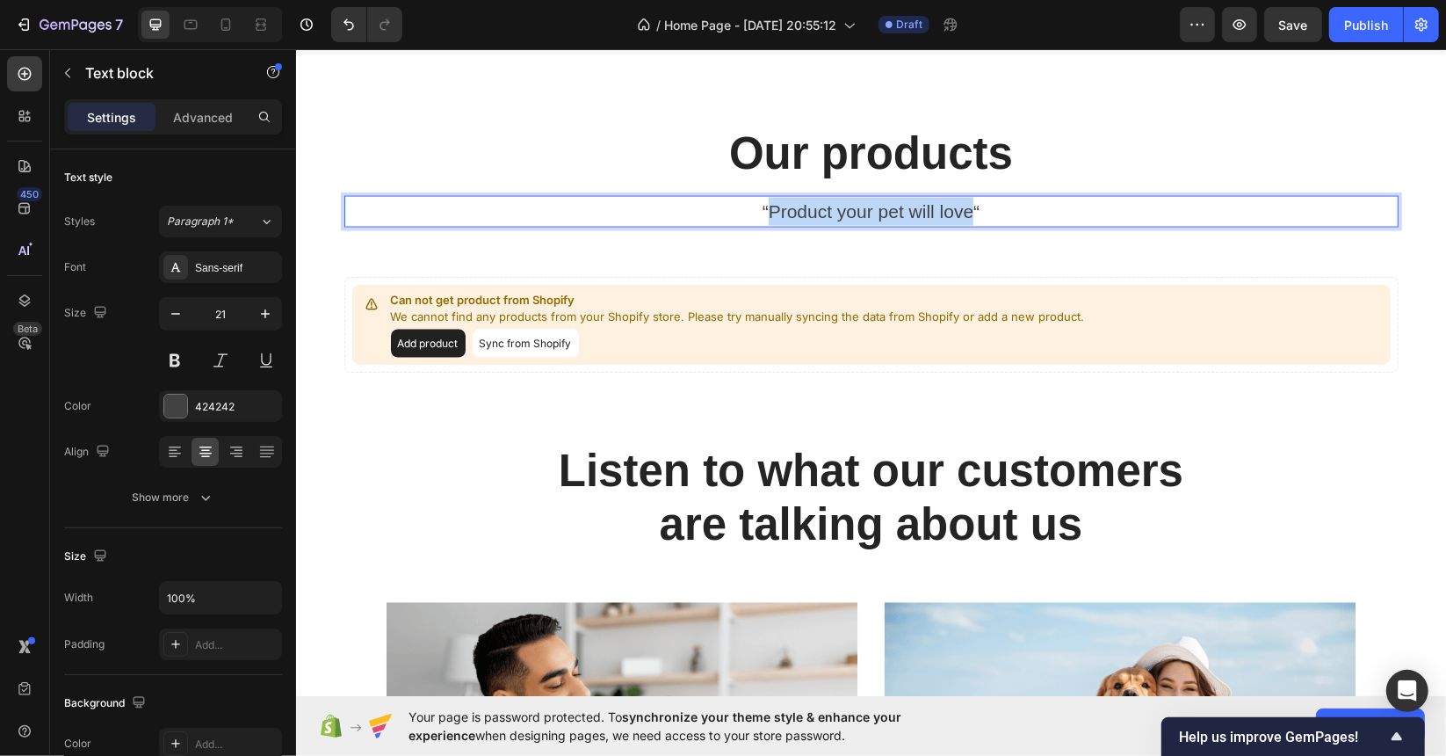
drag, startPoint x: 764, startPoint y: 213, endPoint x: 962, endPoint y: 218, distance: 198.7
click at [962, 218] on p "“Product your pet will love“" at bounding box center [870, 211] width 1051 height 28
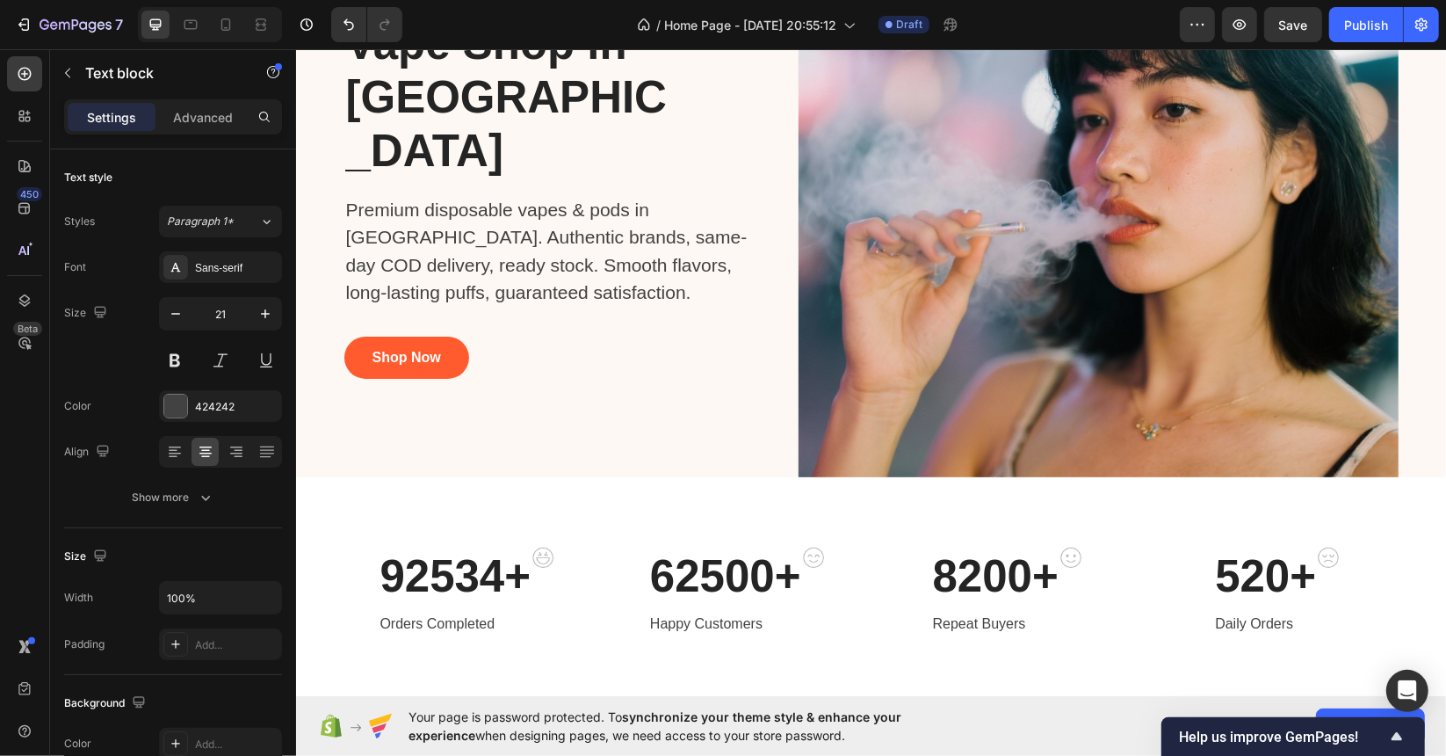
scroll to position [0, 0]
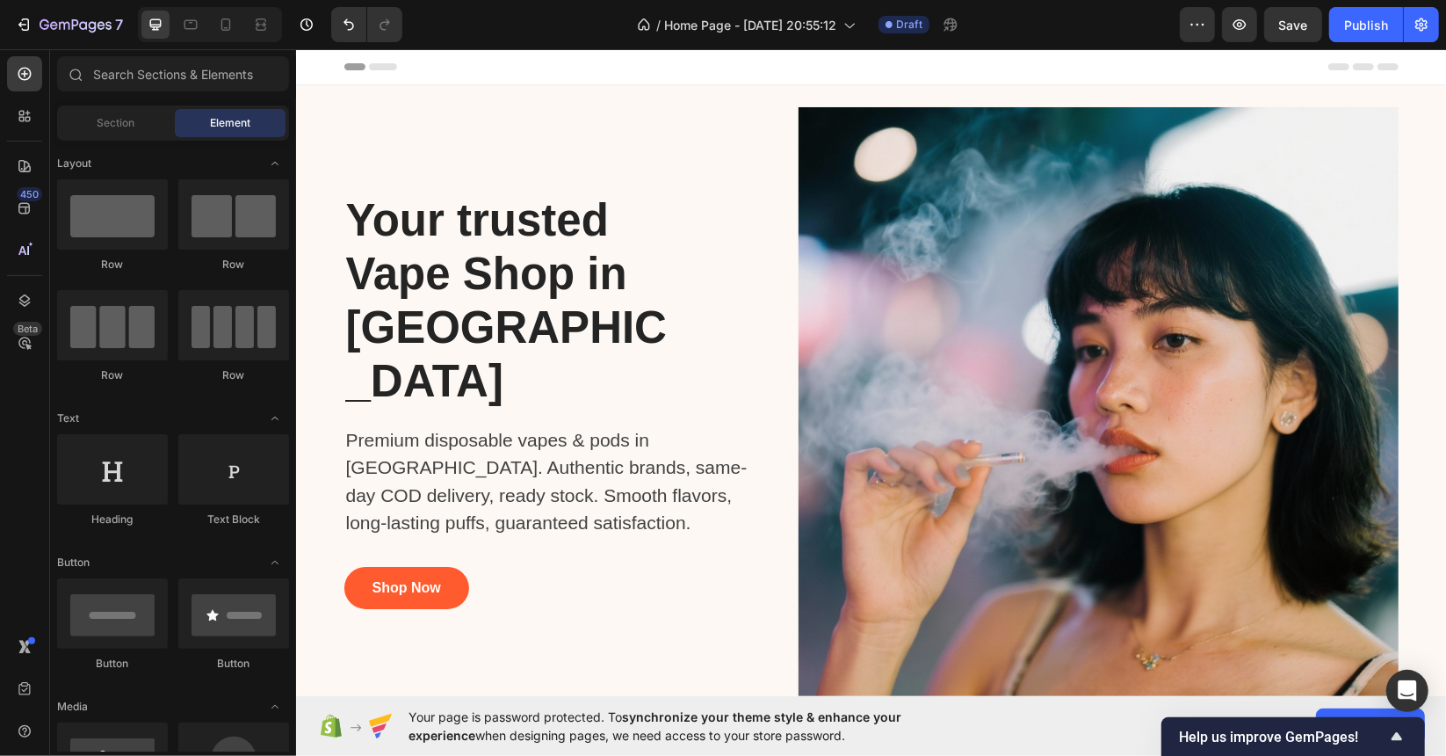
click at [590, 64] on div "Header" at bounding box center [871, 65] width 1054 height 35
click at [344, 62] on span "Header" at bounding box center [348, 66] width 39 height 18
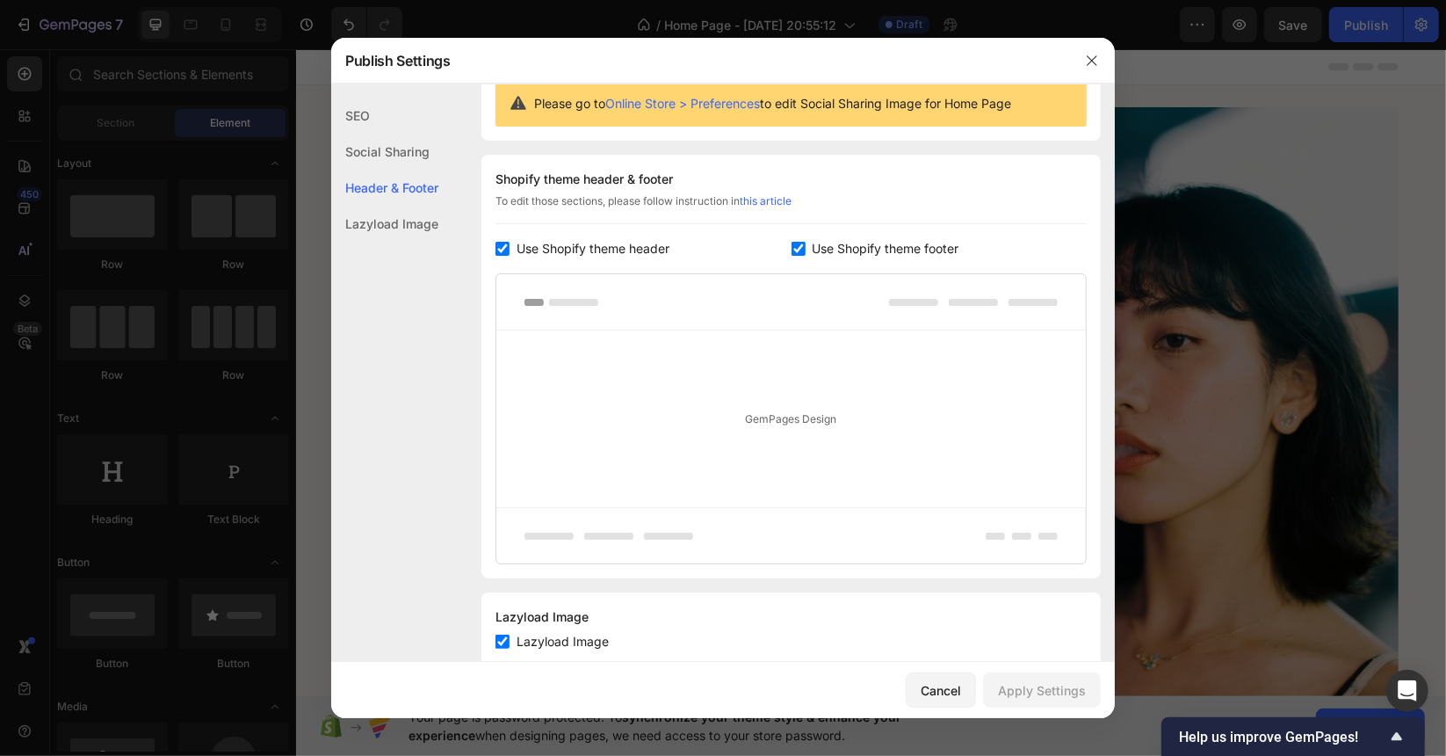
scroll to position [228, 0]
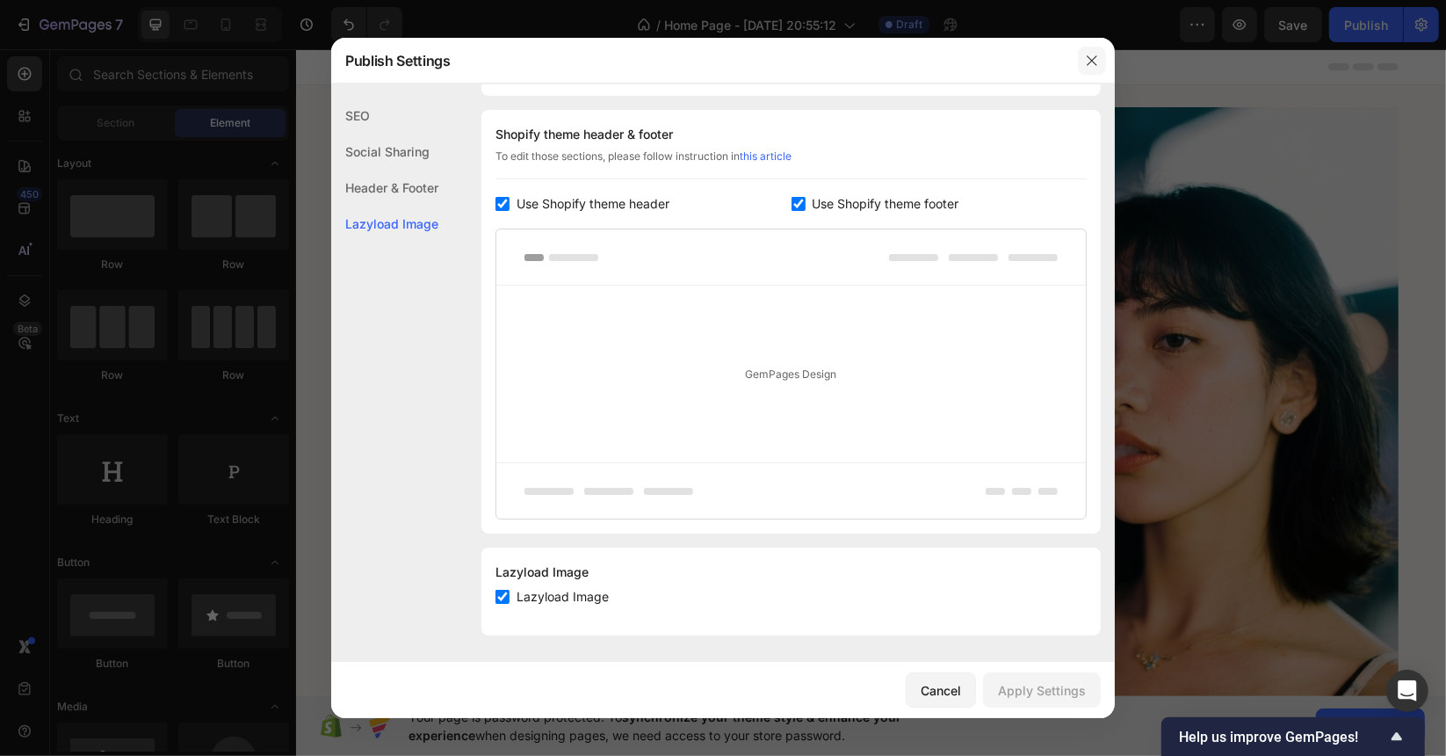
click at [1089, 63] on icon "button" at bounding box center [1092, 60] width 10 height 10
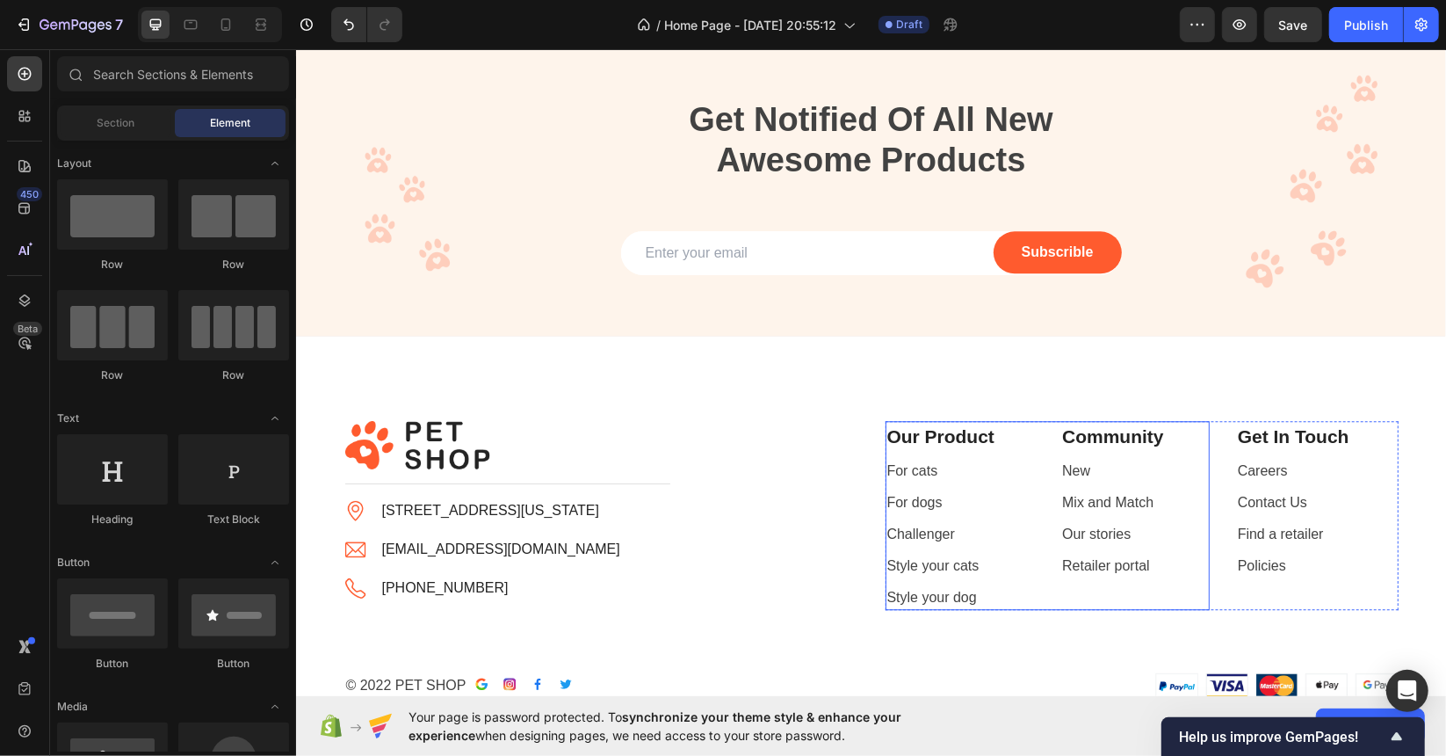
scroll to position [3604, 0]
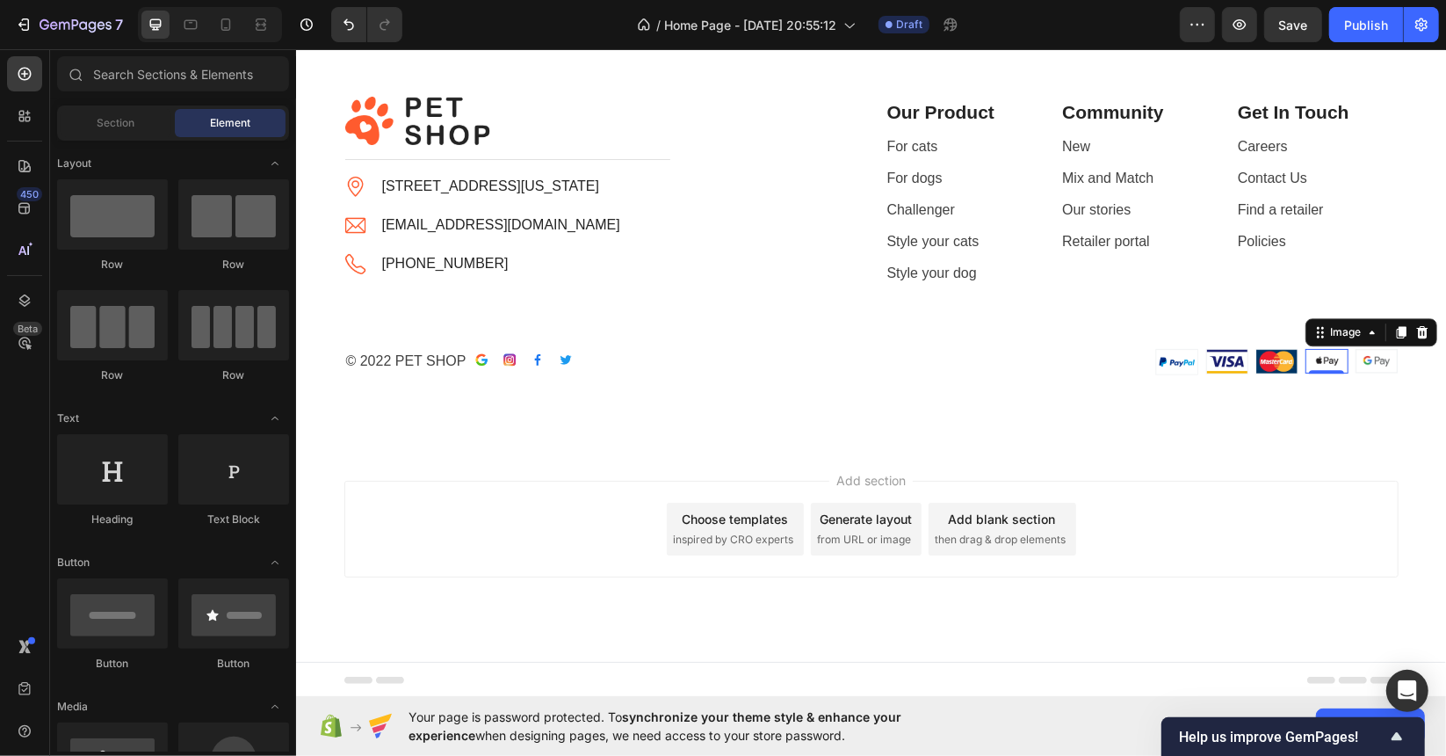
click at [1340, 359] on img at bounding box center [1326, 360] width 43 height 25
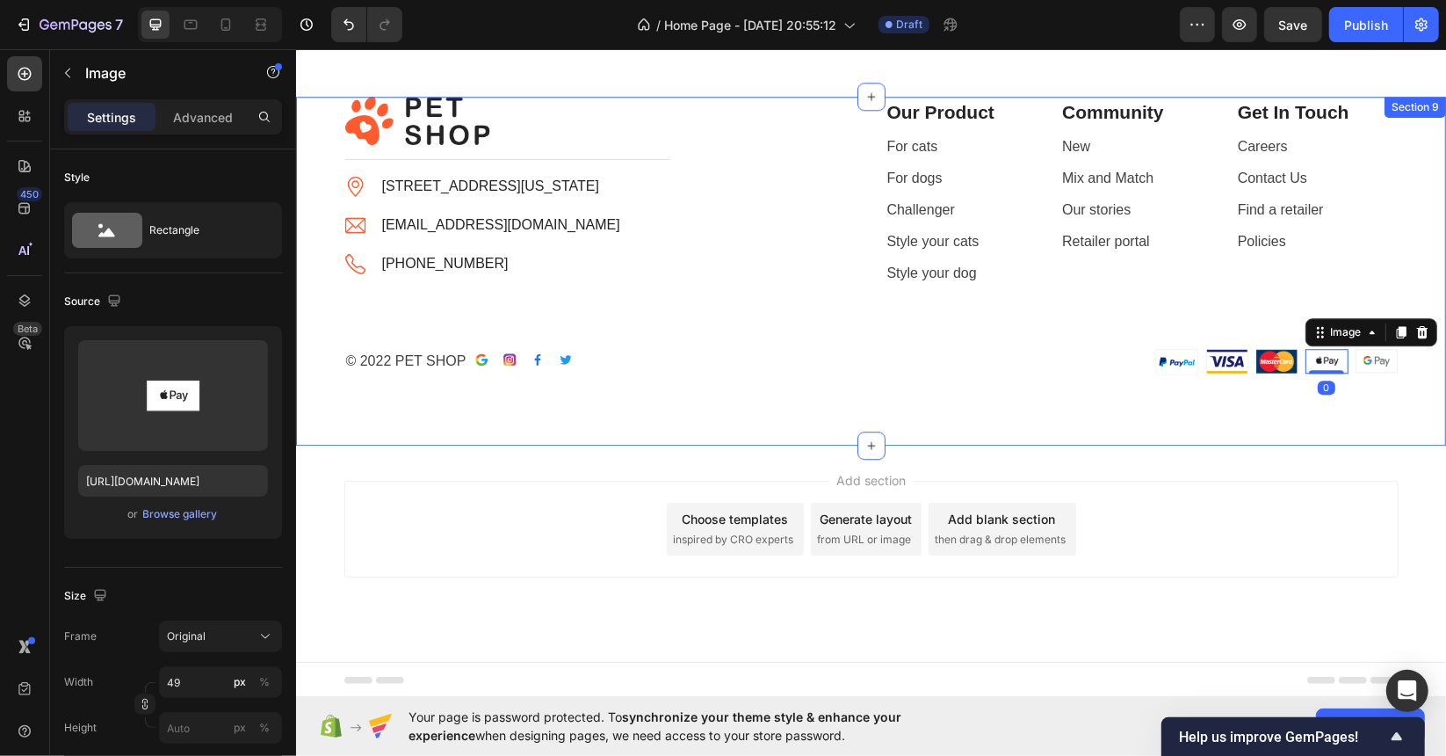
click at [916, 385] on div "Image Title Line Image [STREET_ADDRESS][US_STATE] Text block Image [EMAIL_ADDRE…" at bounding box center [870, 270] width 1150 height 349
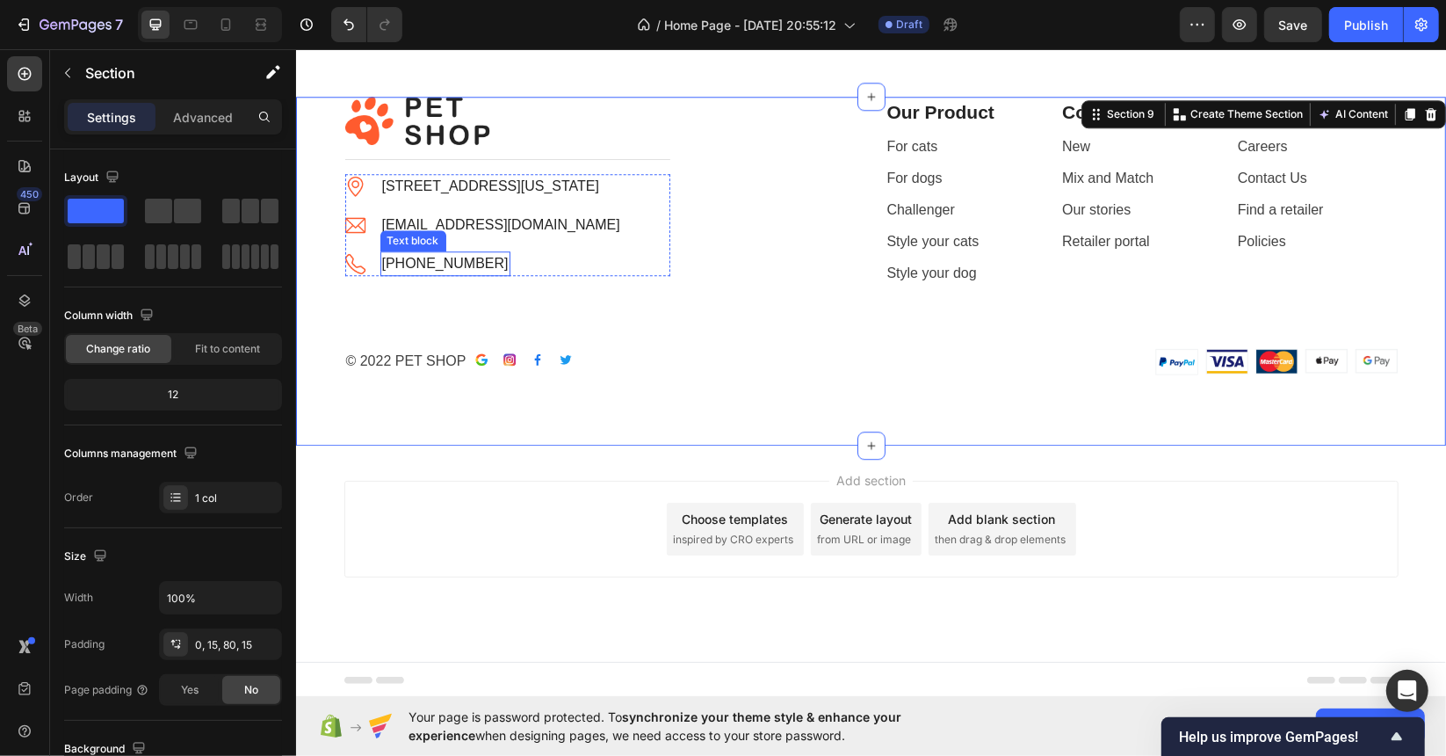
click at [448, 260] on p "[PHONE_NUMBER]" at bounding box center [444, 262] width 127 height 21
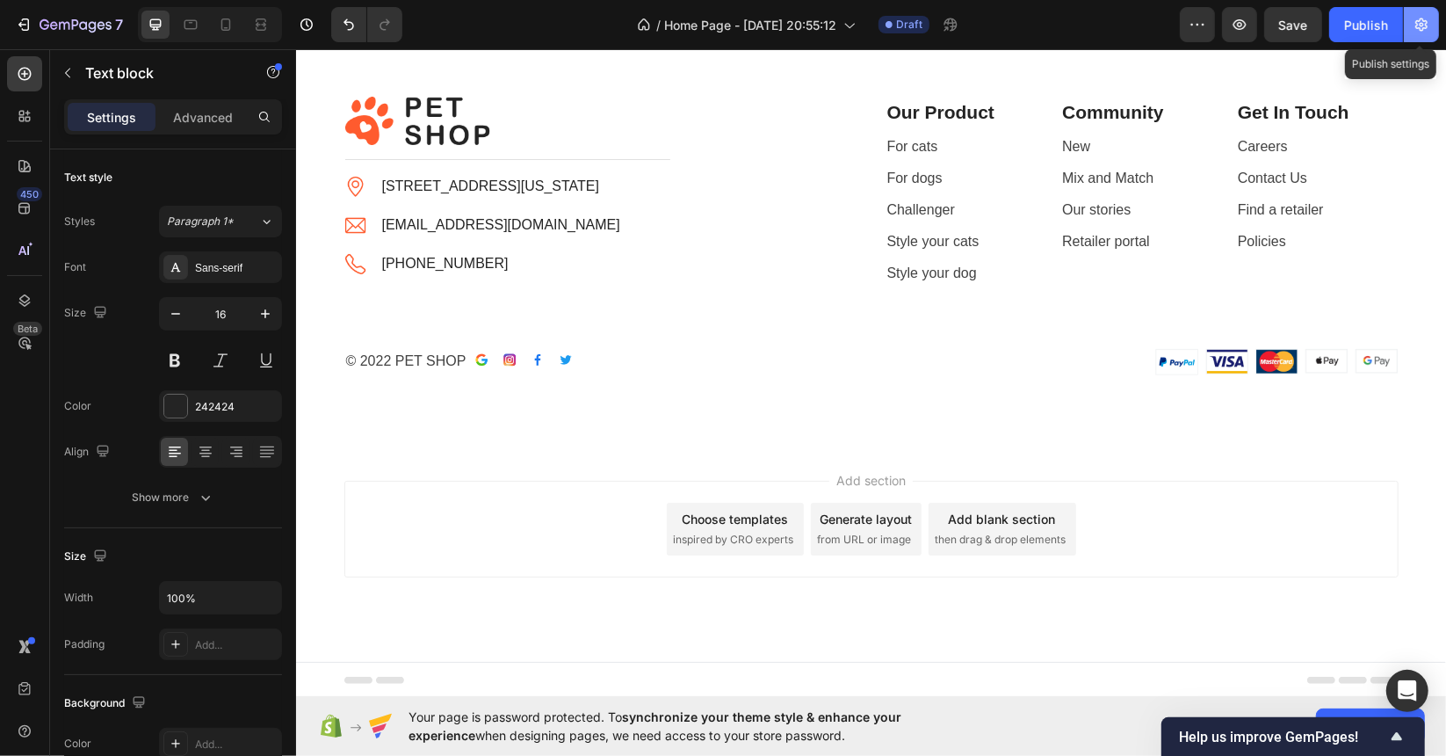
click at [1419, 27] on icon "button" at bounding box center [1422, 24] width 12 height 13
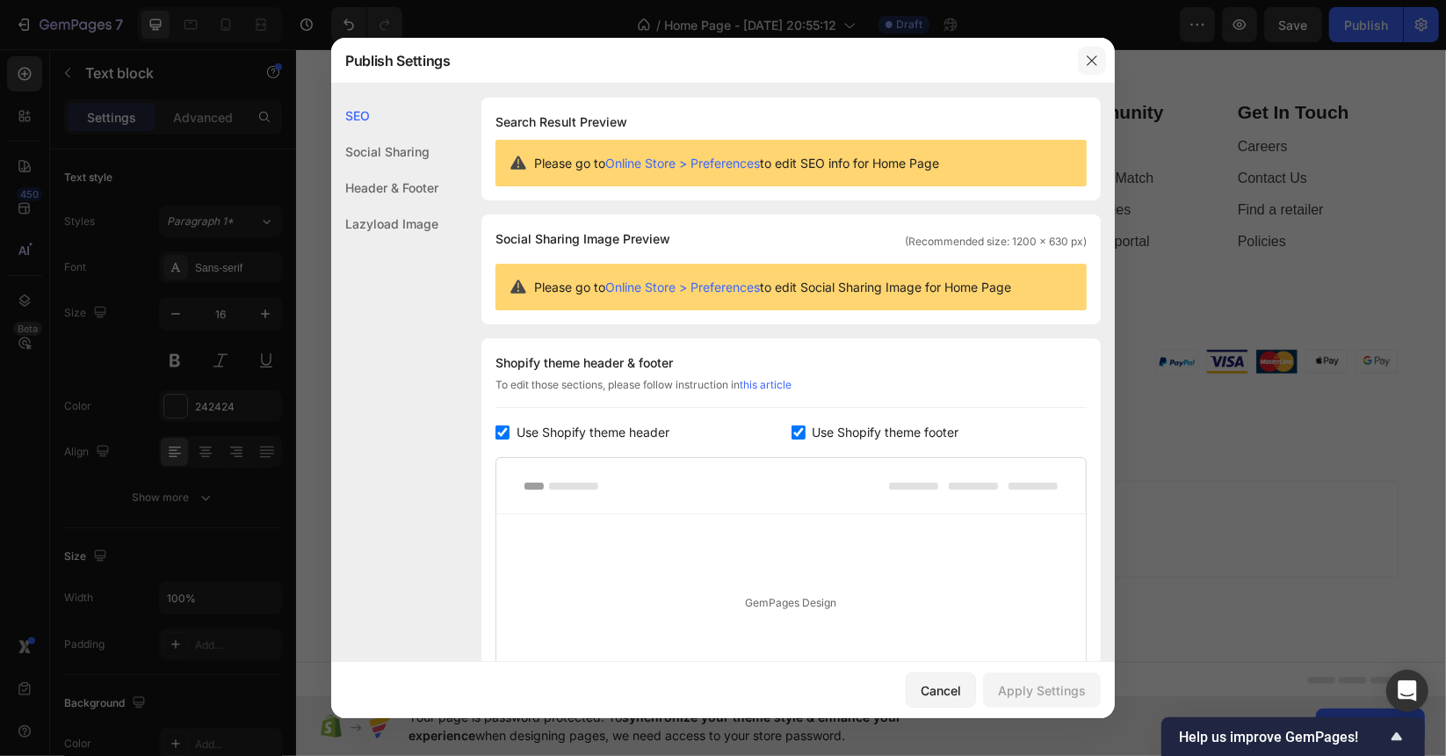
click at [1093, 61] on icon "button" at bounding box center [1092, 61] width 14 height 14
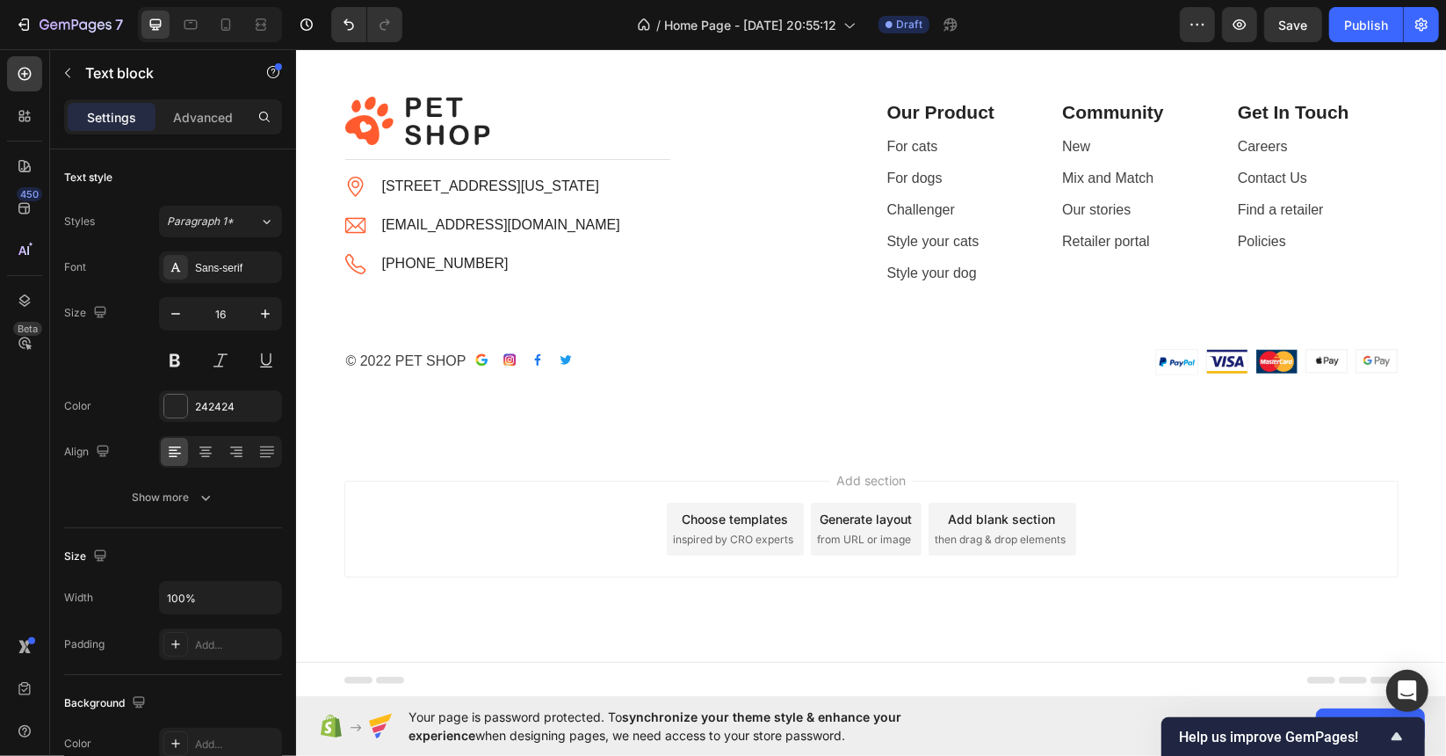
click at [455, 262] on p "[PHONE_NUMBER]" at bounding box center [444, 262] width 127 height 21
click at [417, 254] on p "[PHONE_NUMBER]" at bounding box center [444, 262] width 127 height 21
click at [357, 260] on img at bounding box center [354, 263] width 21 height 20
click at [394, 263] on p "[PHONE_NUMBER]" at bounding box center [444, 262] width 127 height 21
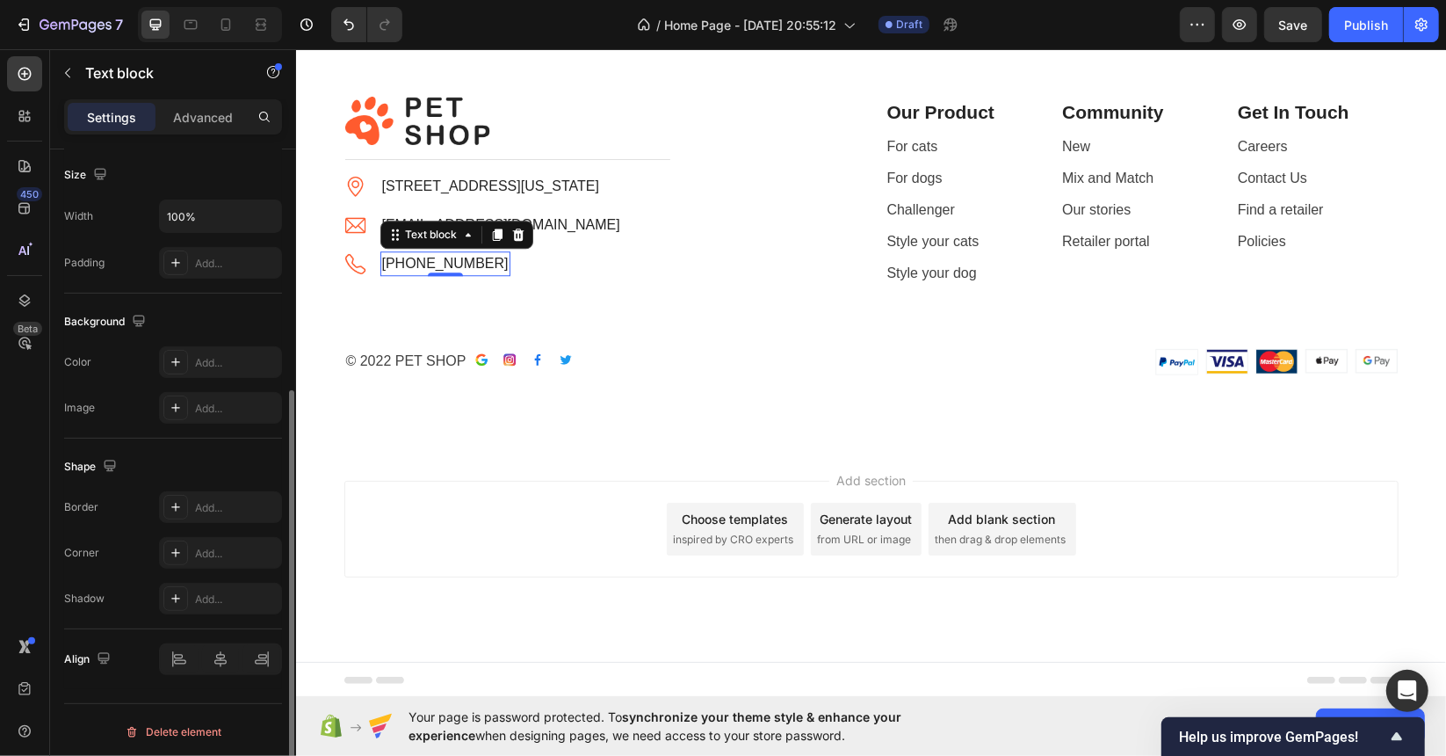
scroll to position [0, 0]
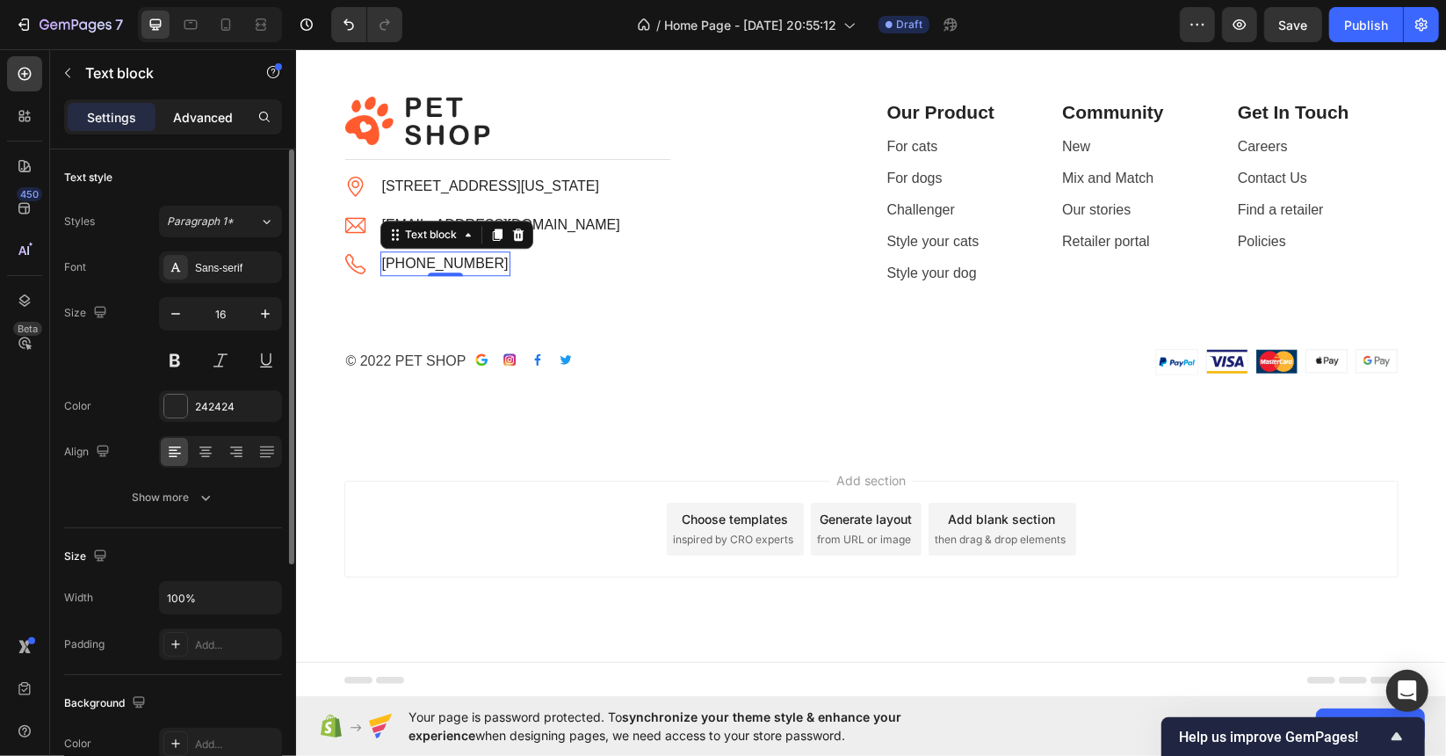
click at [190, 122] on p "Advanced" at bounding box center [203, 117] width 60 height 18
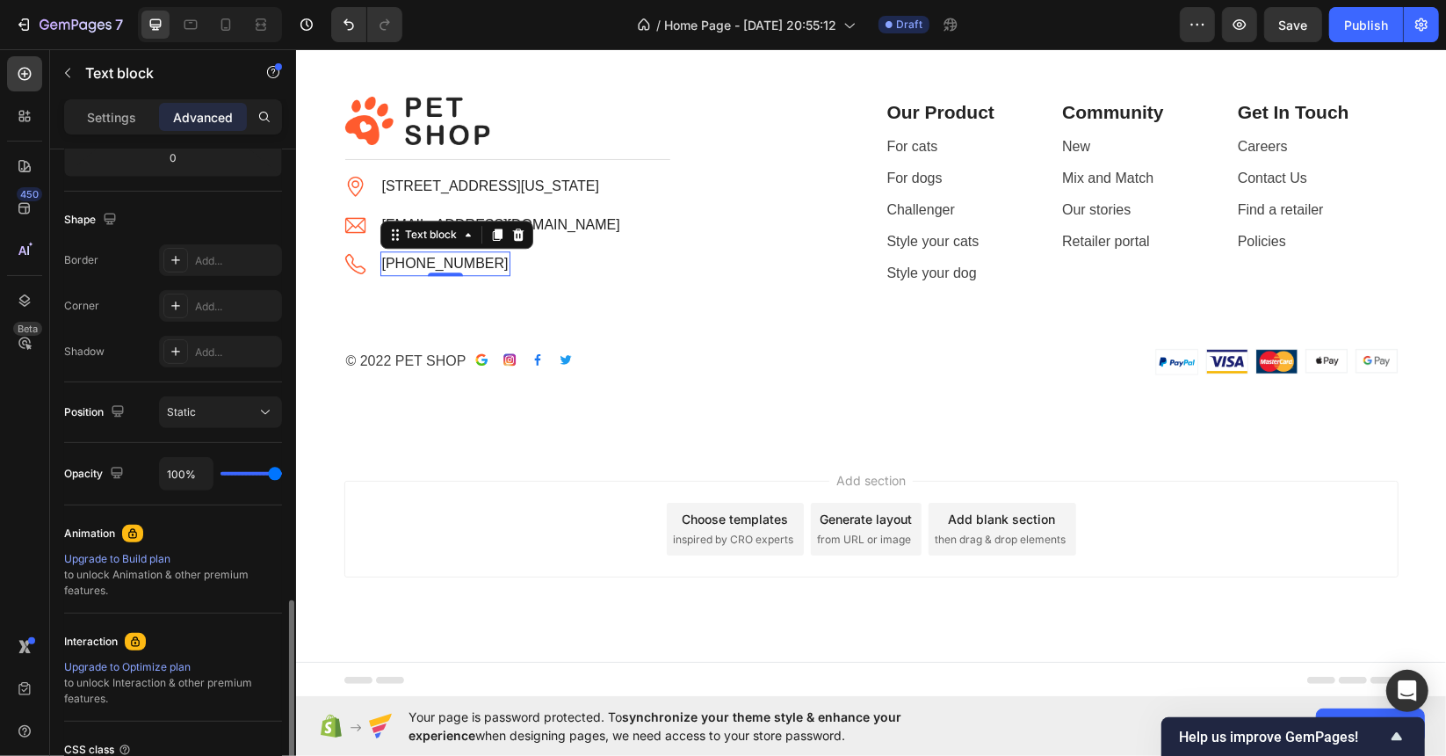
scroll to position [559, 0]
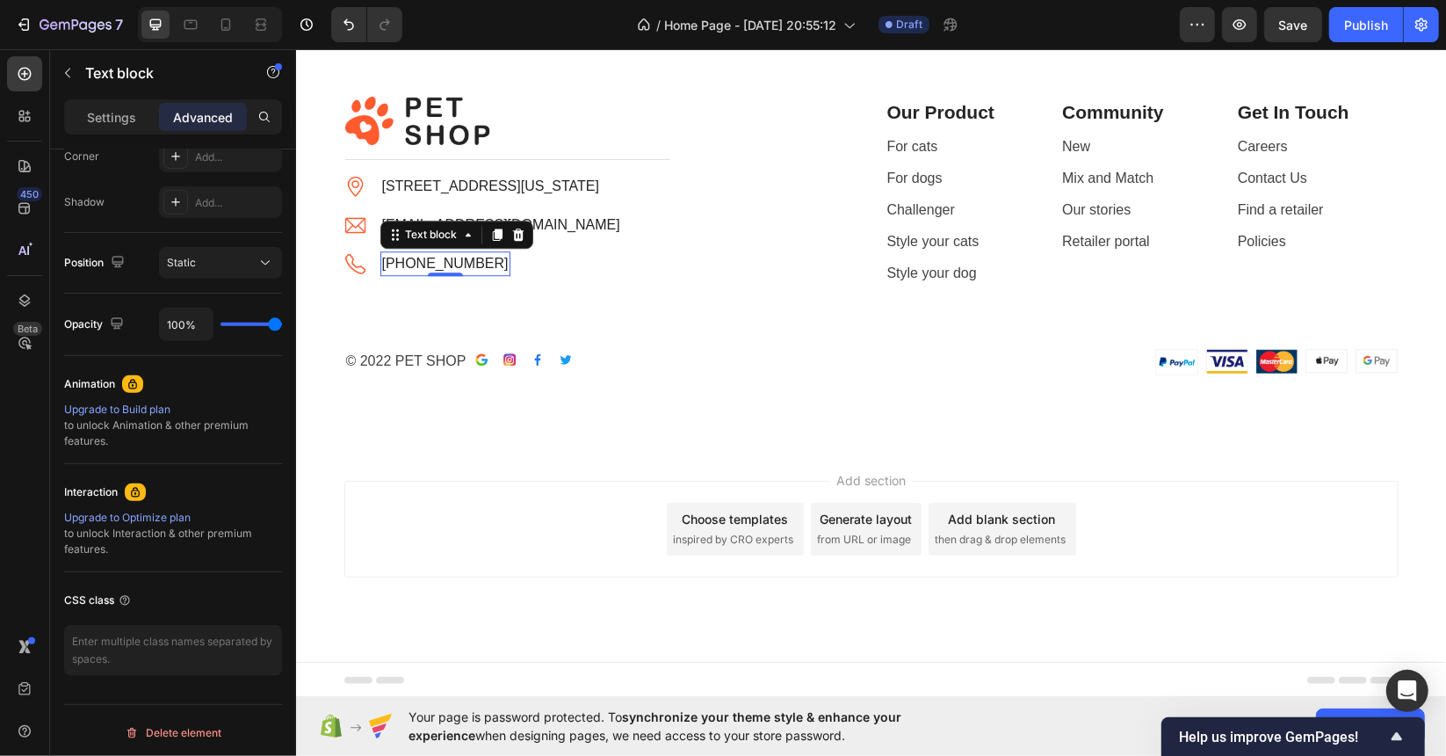
click at [431, 250] on div "[PHONE_NUMBER]" at bounding box center [445, 262] width 130 height 25
click at [430, 265] on p "[PHONE_NUMBER]" at bounding box center [444, 262] width 127 height 21
click at [549, 227] on p "[EMAIL_ADDRESS][DOMAIN_NAME]" at bounding box center [500, 224] width 238 height 21
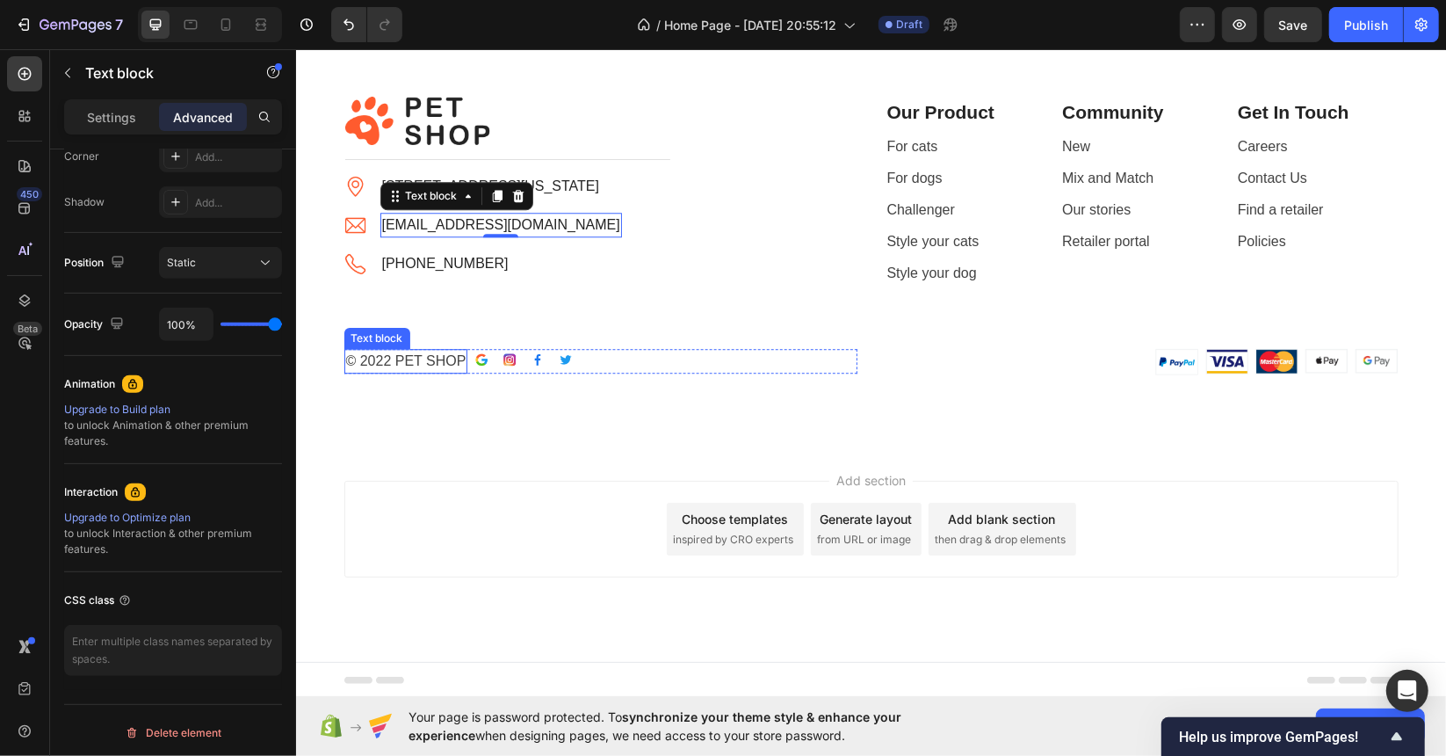
click at [406, 362] on p "© 2022 PET SHOP" at bounding box center [405, 360] width 120 height 21
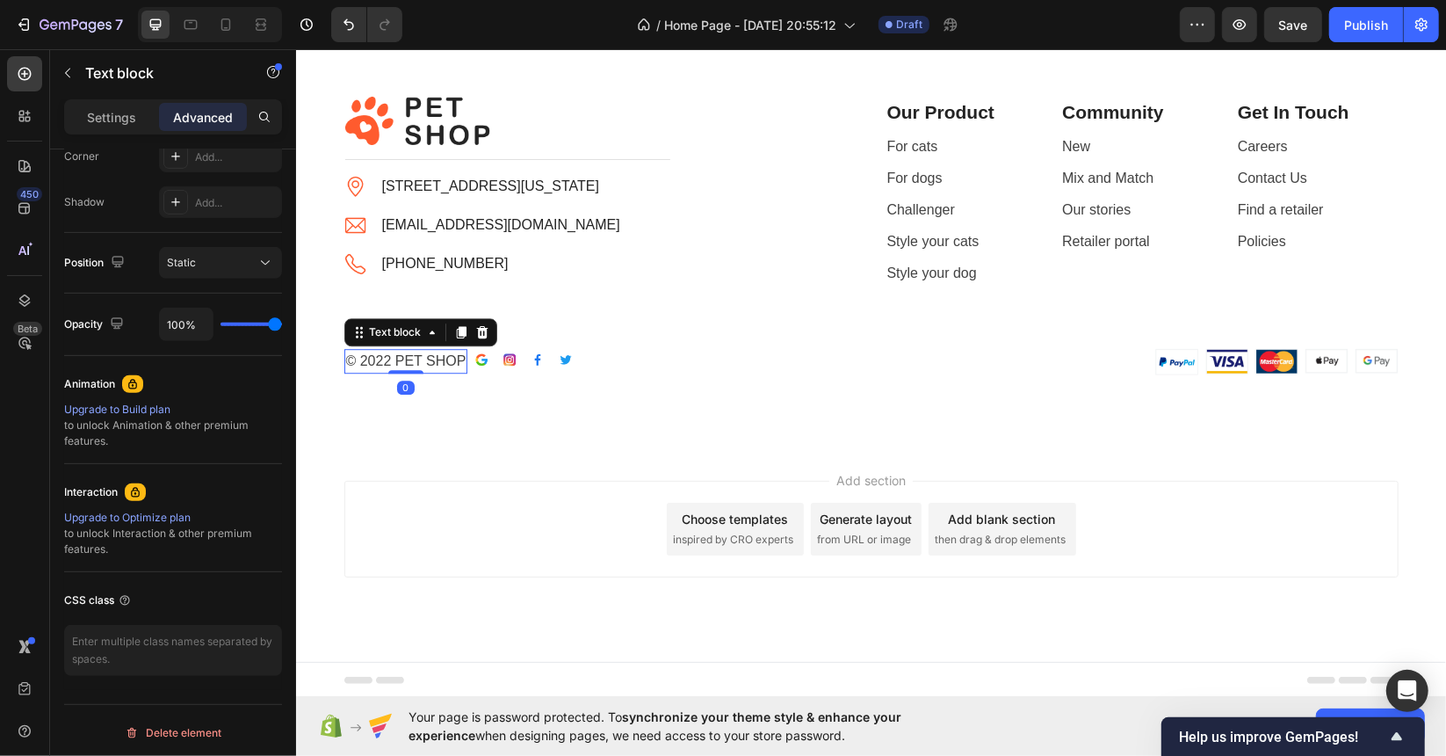
click at [402, 353] on p "© 2022 PET SHOP" at bounding box center [405, 360] width 120 height 21
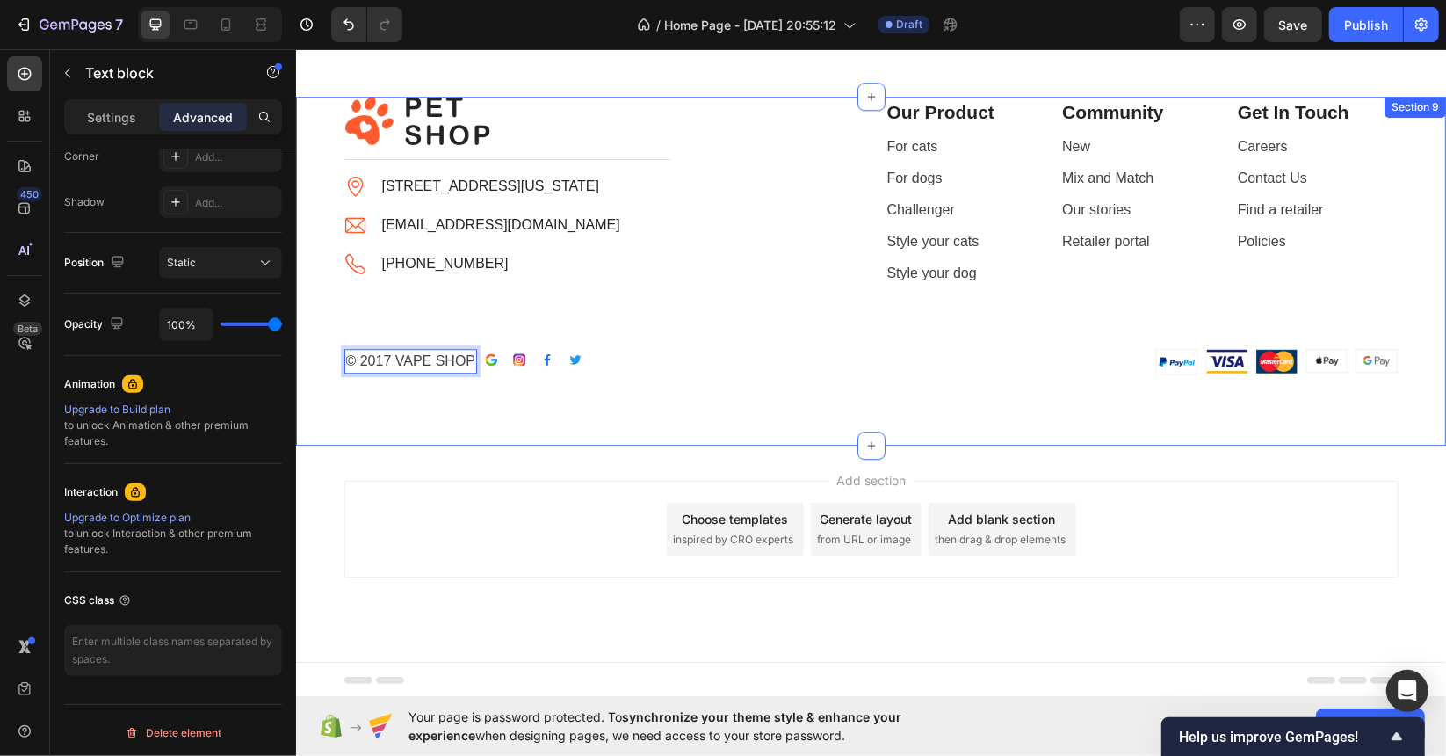
click at [813, 341] on div "Image Title Line Image [STREET_ADDRESS][US_STATE] Text block Image [EMAIL_ADDRE…" at bounding box center [870, 235] width 1124 height 279
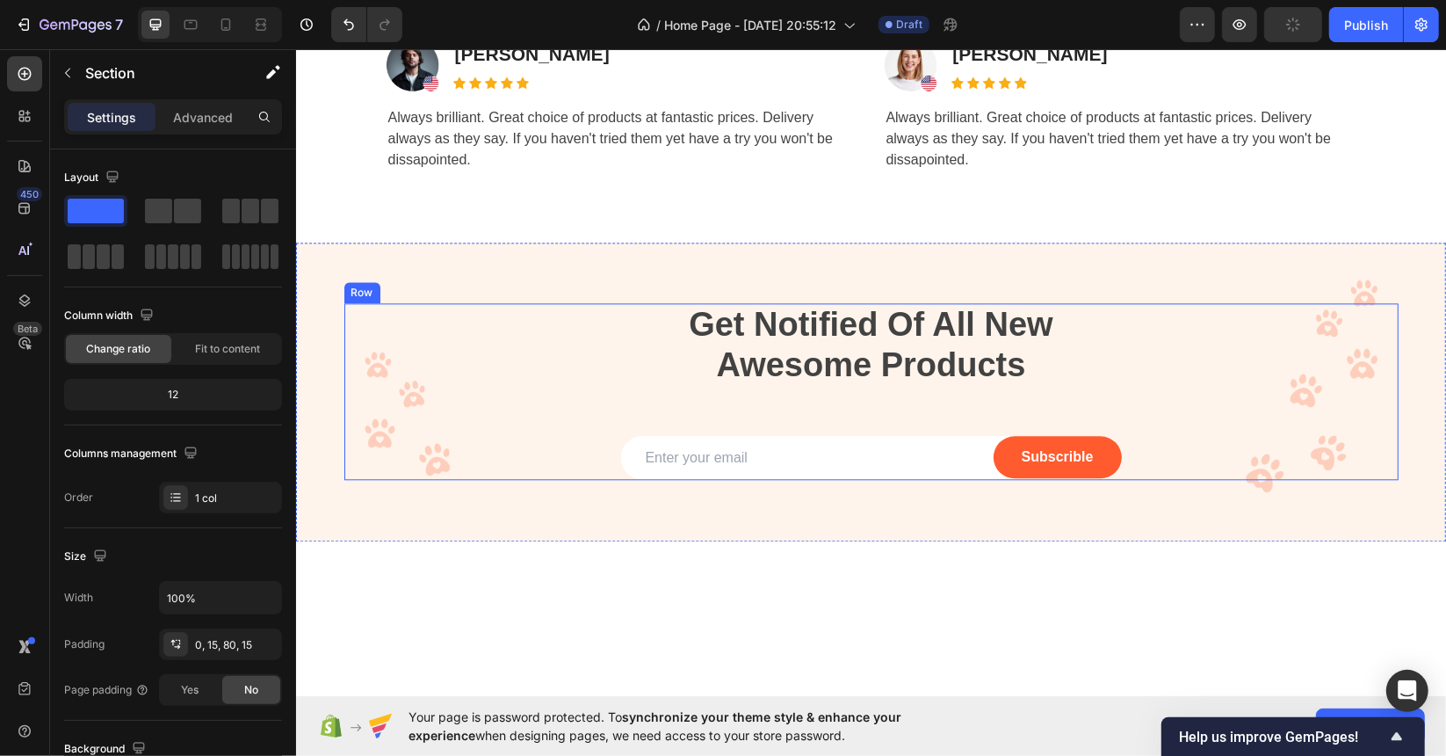
scroll to position [2870, 0]
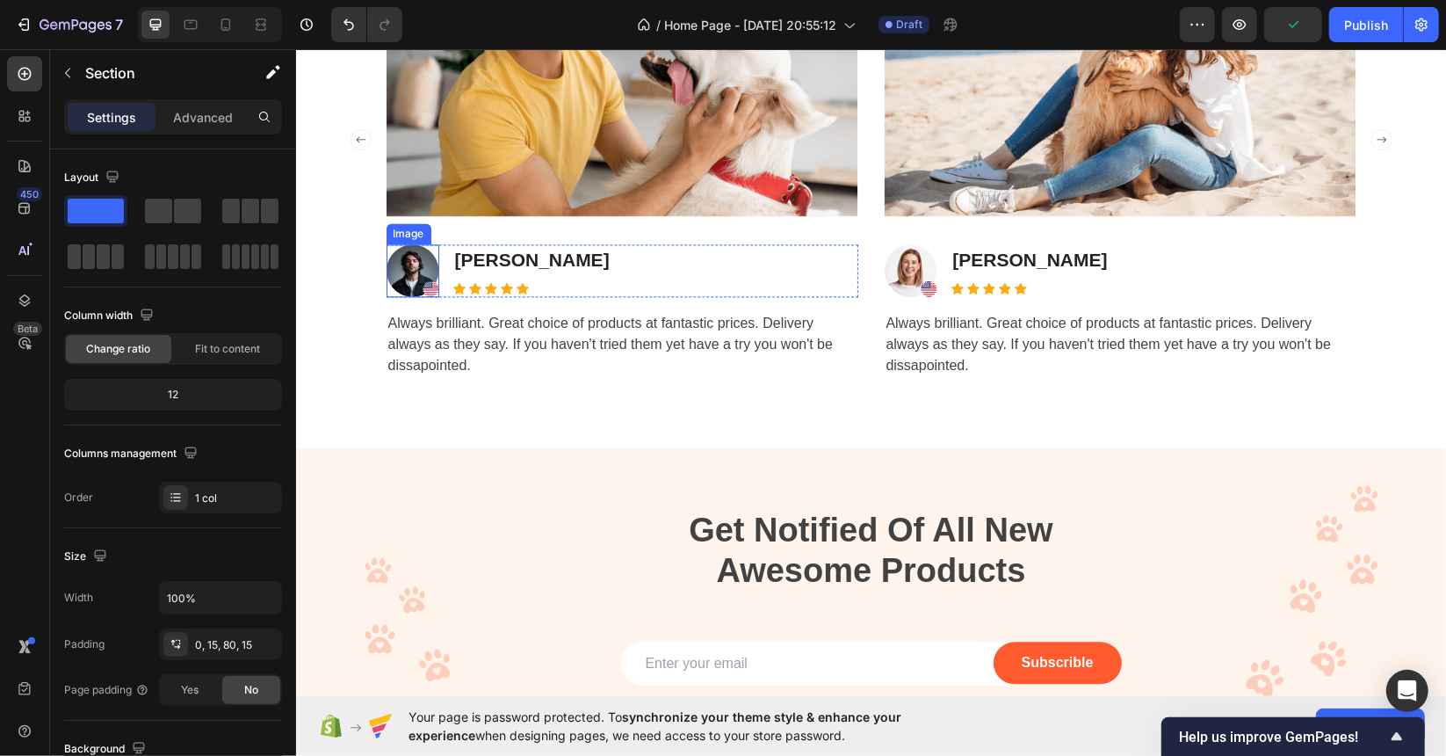
click at [412, 275] on img at bounding box center [412, 269] width 53 height 53
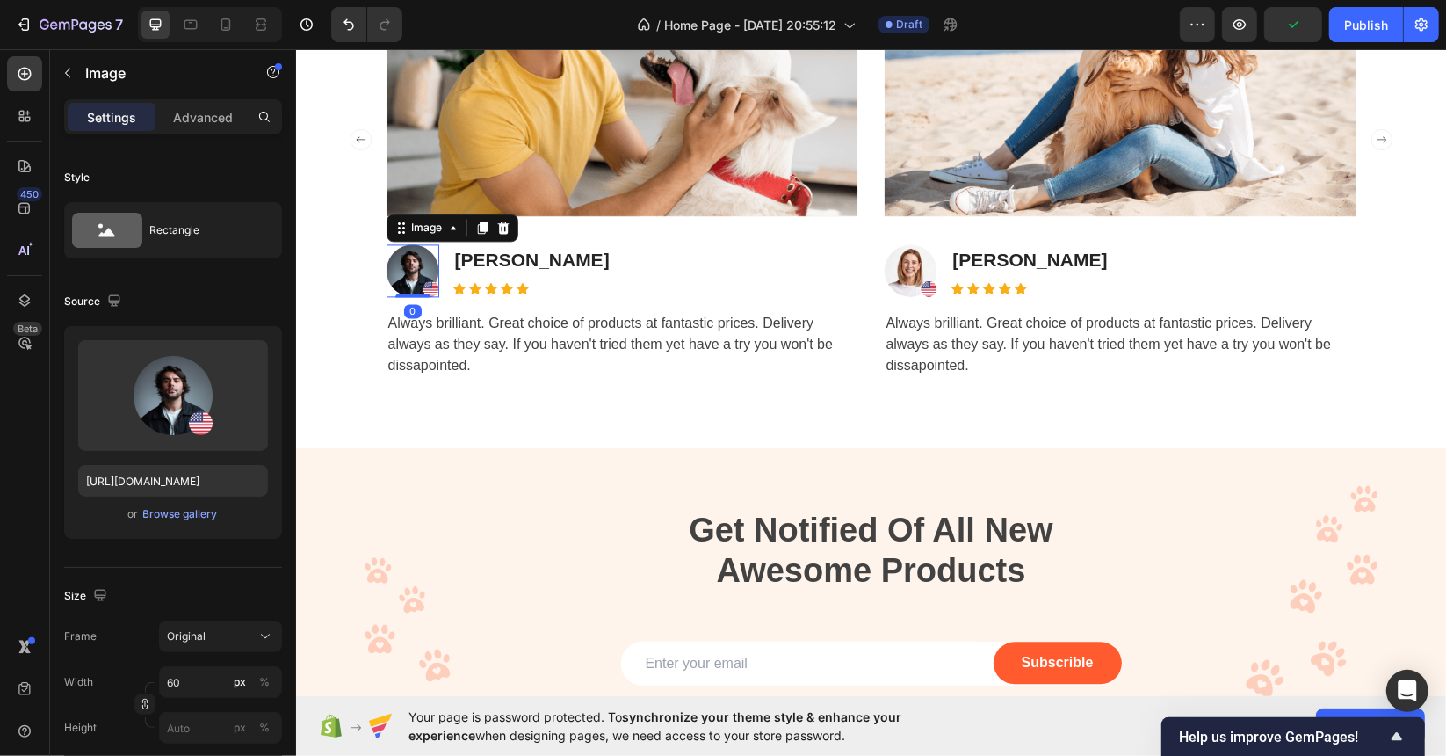
click at [416, 286] on img at bounding box center [412, 269] width 53 height 53
click at [212, 474] on input "[URL][DOMAIN_NAME]" at bounding box center [173, 481] width 190 height 32
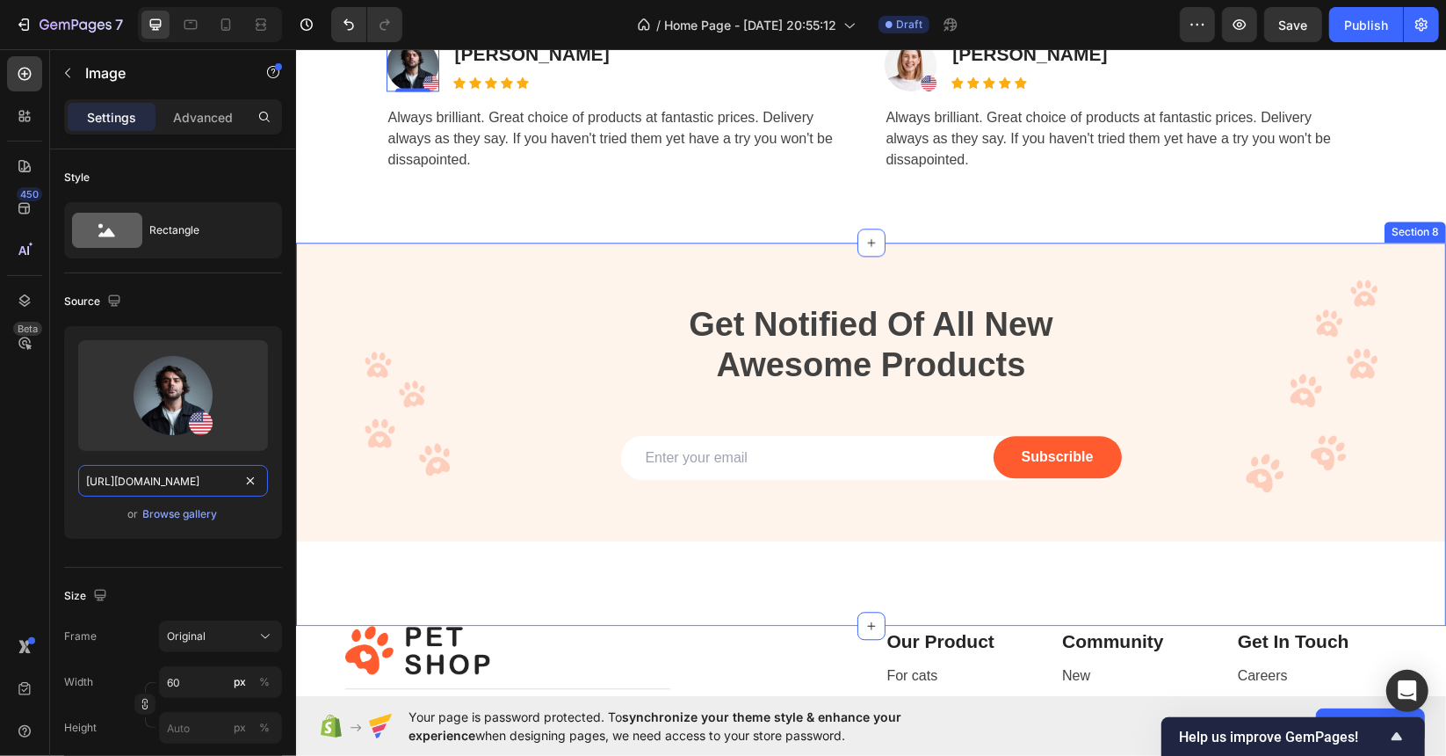
scroll to position [3485, 0]
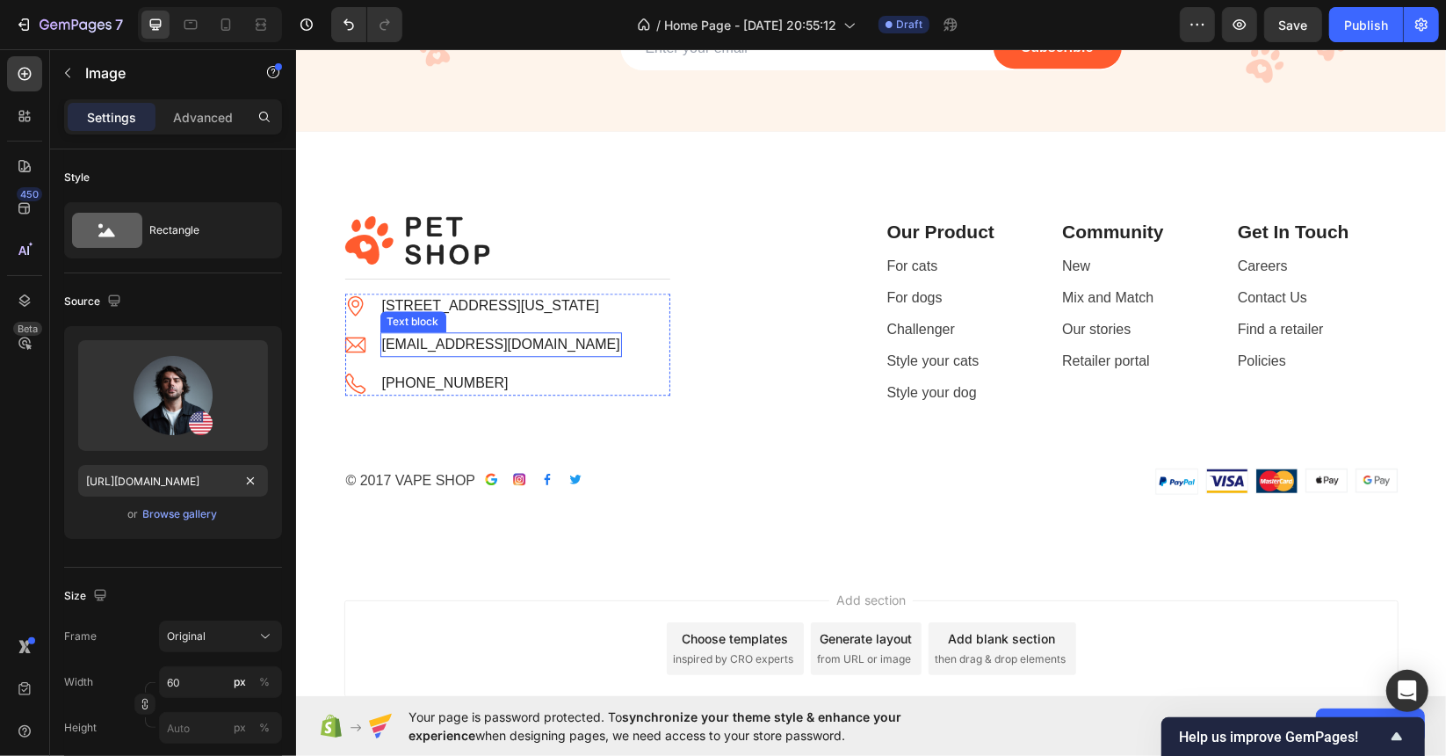
click at [474, 339] on p "[EMAIL_ADDRESS][DOMAIN_NAME]" at bounding box center [500, 343] width 238 height 21
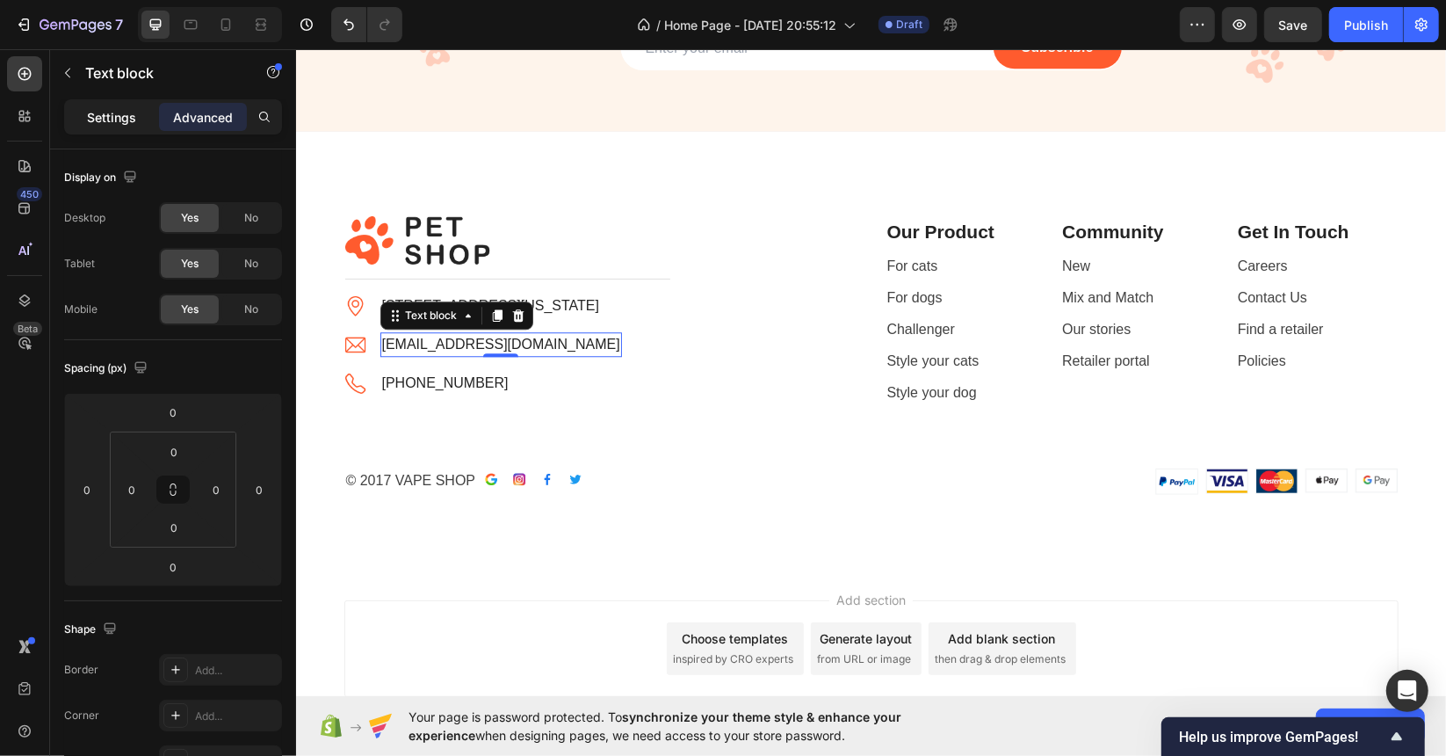
click at [123, 115] on p "Settings" at bounding box center [111, 117] width 49 height 18
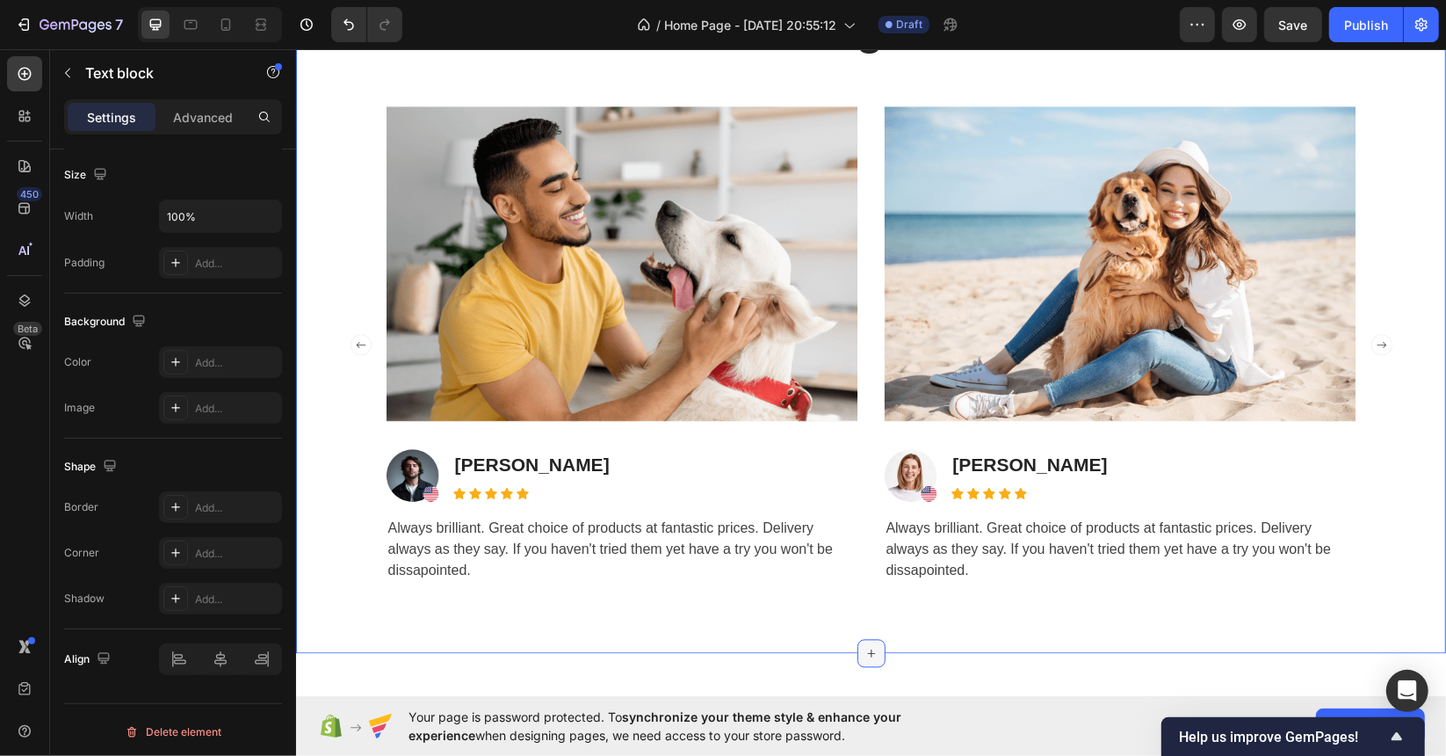
scroll to position [2255, 0]
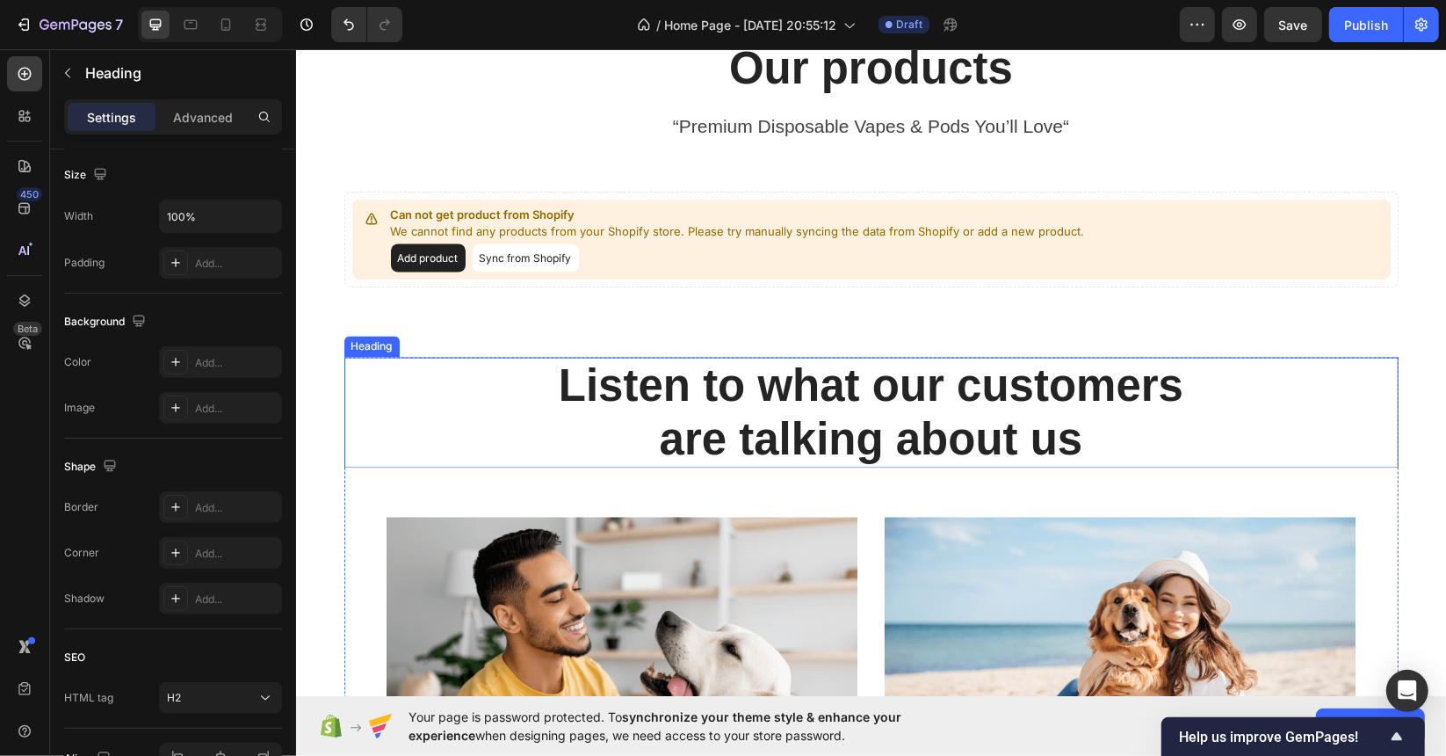
click at [853, 431] on p "Listen to what our customers are talking about us" at bounding box center [870, 412] width 1051 height 107
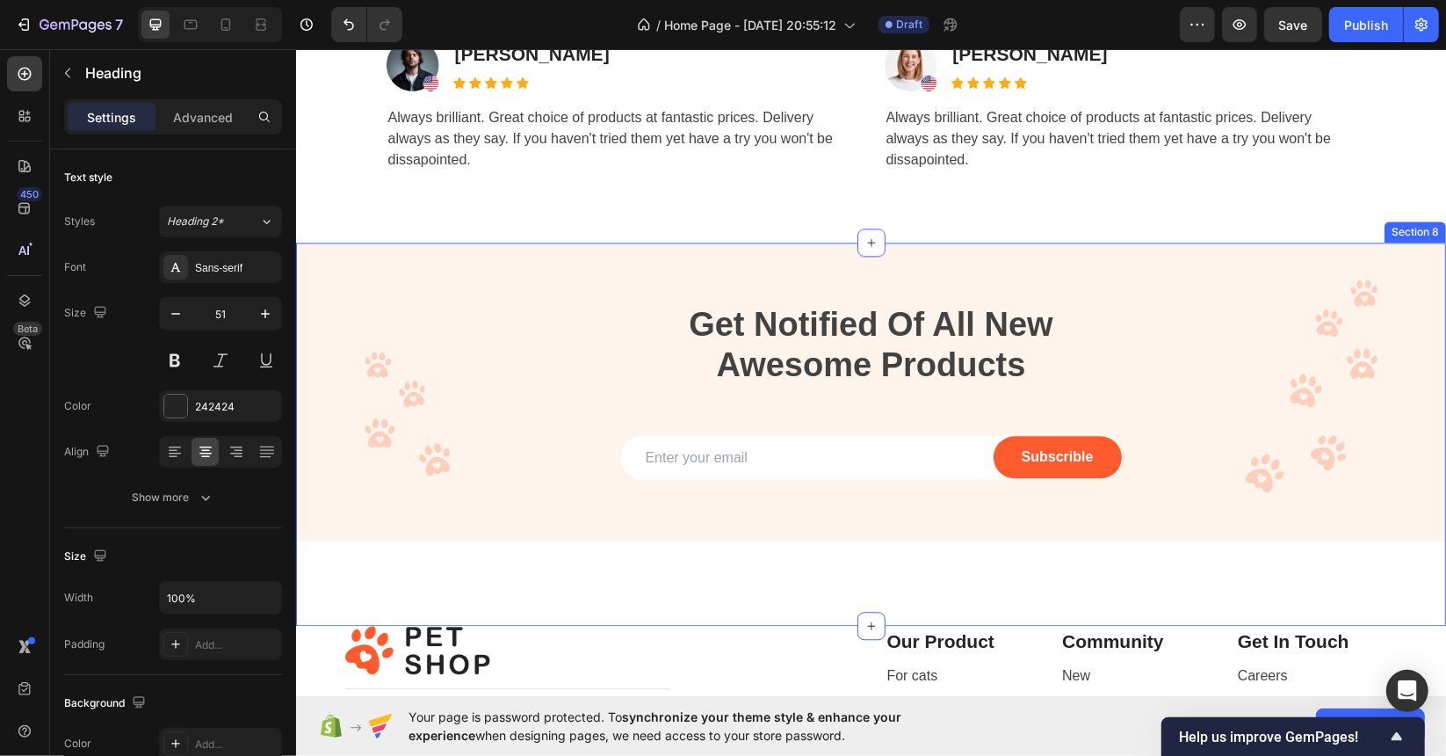
scroll to position [3280, 0]
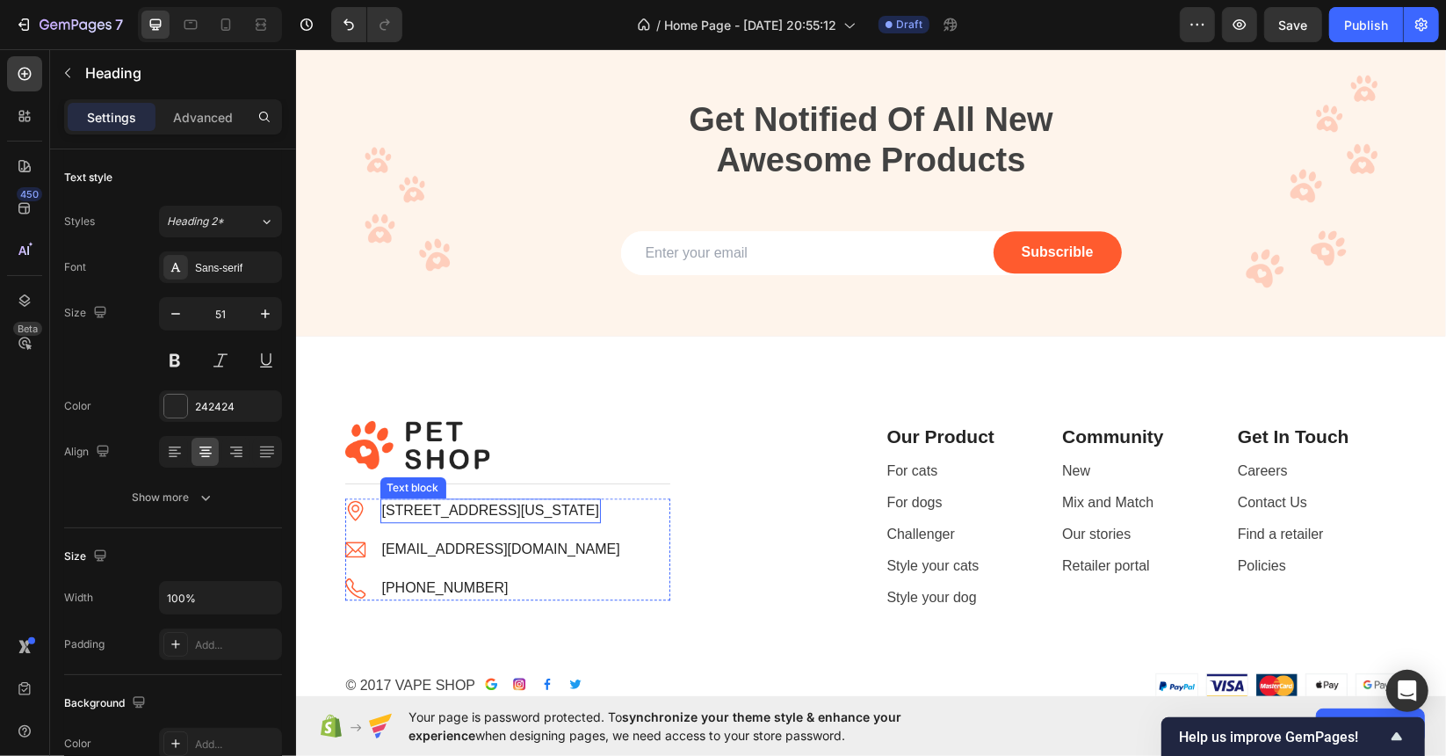
click at [431, 504] on p "[STREET_ADDRESS][US_STATE]" at bounding box center [489, 509] width 217 height 21
click at [541, 511] on p "[STREET_ADDRESS][US_STATE]" at bounding box center [489, 509] width 217 height 21
click at [533, 513] on p "[STREET_ADDRESS][US_STATE]" at bounding box center [489, 509] width 217 height 21
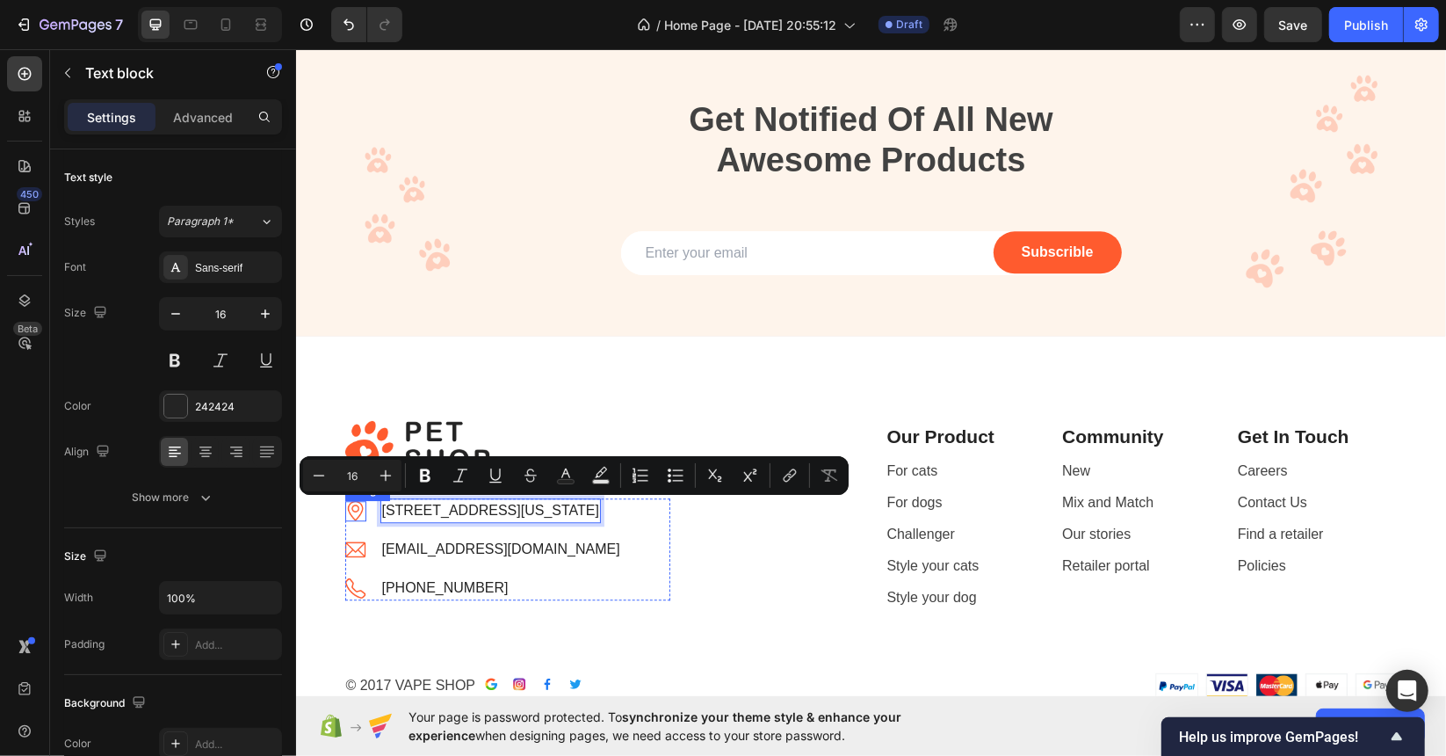
click at [353, 505] on img at bounding box center [354, 510] width 21 height 20
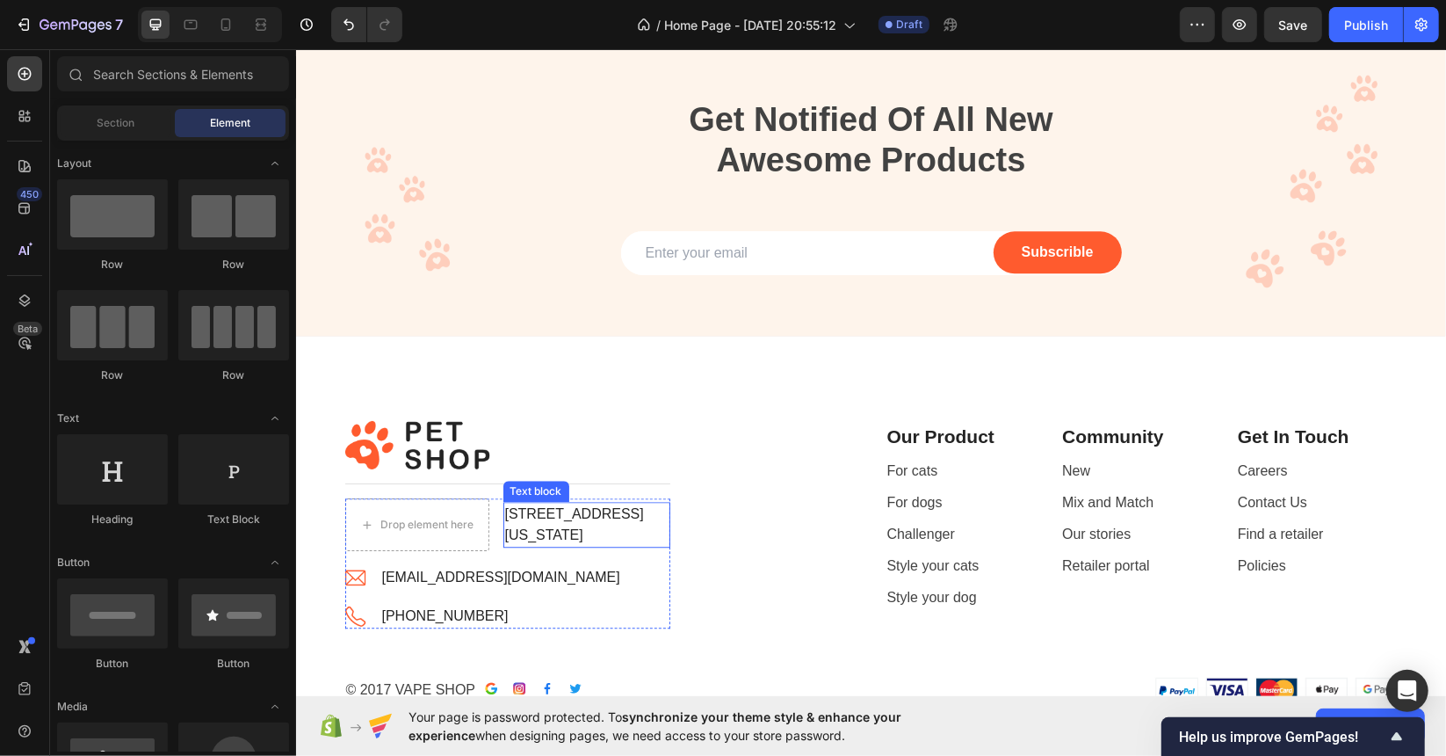
click at [553, 526] on p "[STREET_ADDRESS][US_STATE]" at bounding box center [585, 524] width 163 height 42
click at [553, 526] on div "Drop element here" at bounding box center [585, 524] width 93 height 14
click at [590, 572] on li "Image [EMAIL_ADDRESS][DOMAIN_NAME] Text block" at bounding box center [495, 576] width 302 height 25
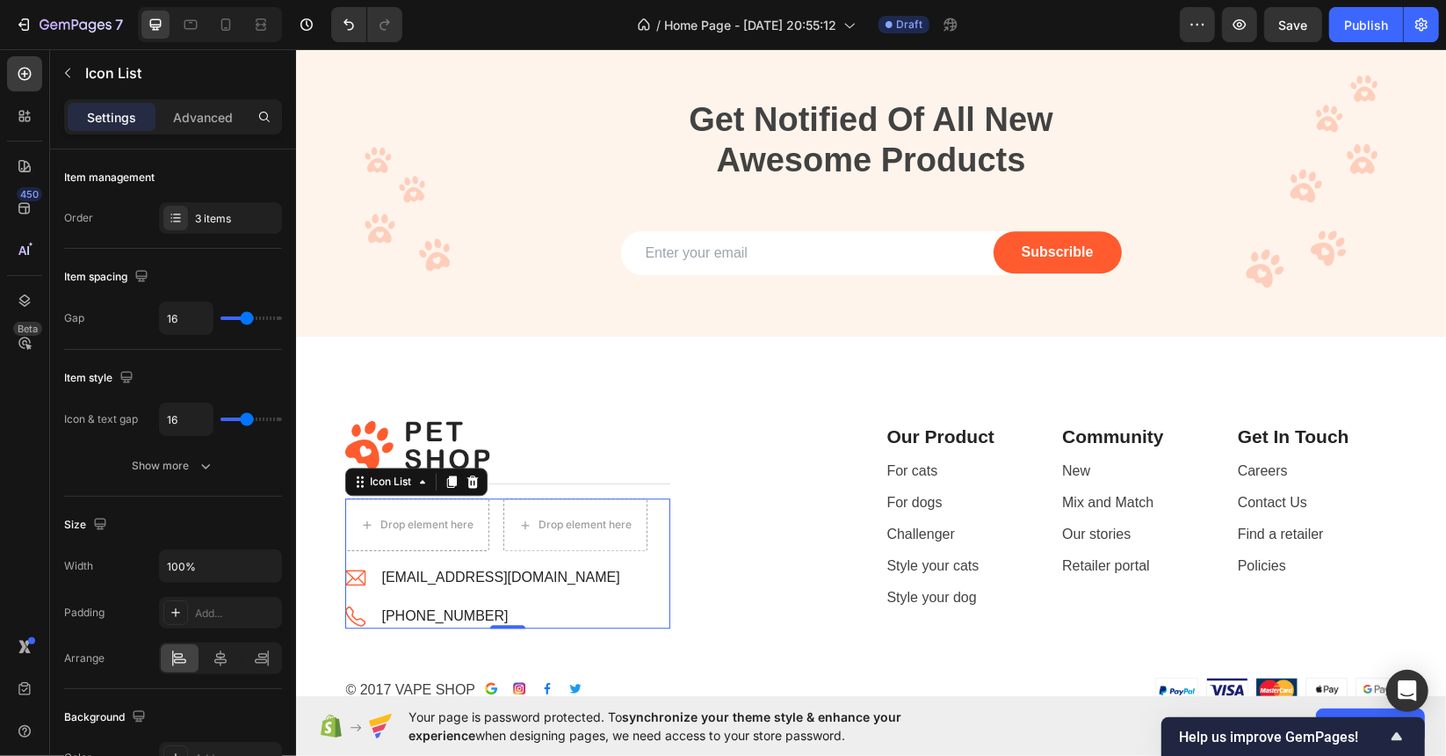
click at [591, 573] on li "Image [EMAIL_ADDRESS][DOMAIN_NAME] Text block" at bounding box center [495, 576] width 302 height 25
click at [617, 502] on div "Drop element here" at bounding box center [575, 523] width 144 height 53
click at [615, 517] on div "Drop element here" at bounding box center [585, 524] width 93 height 14
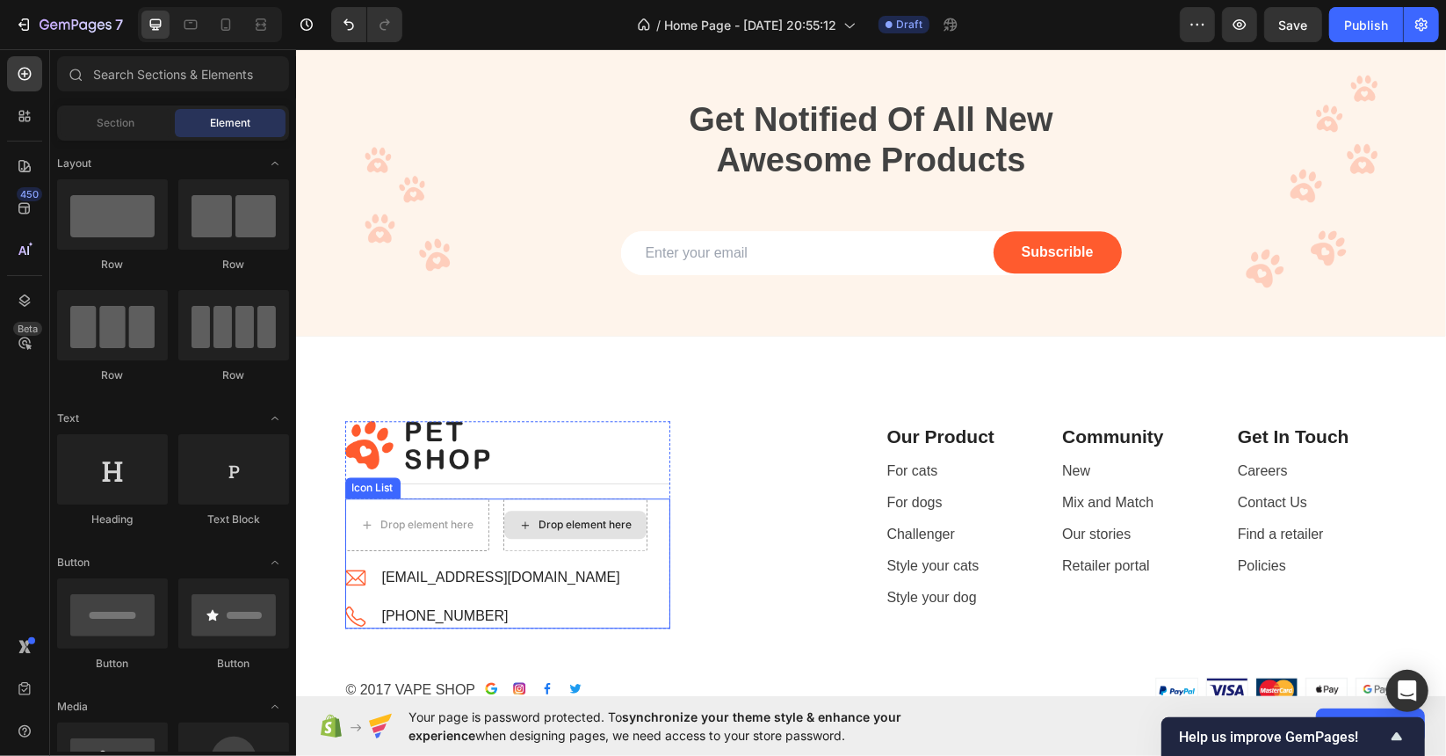
click at [605, 569] on li "Image [EMAIL_ADDRESS][DOMAIN_NAME] Text block" at bounding box center [495, 576] width 302 height 25
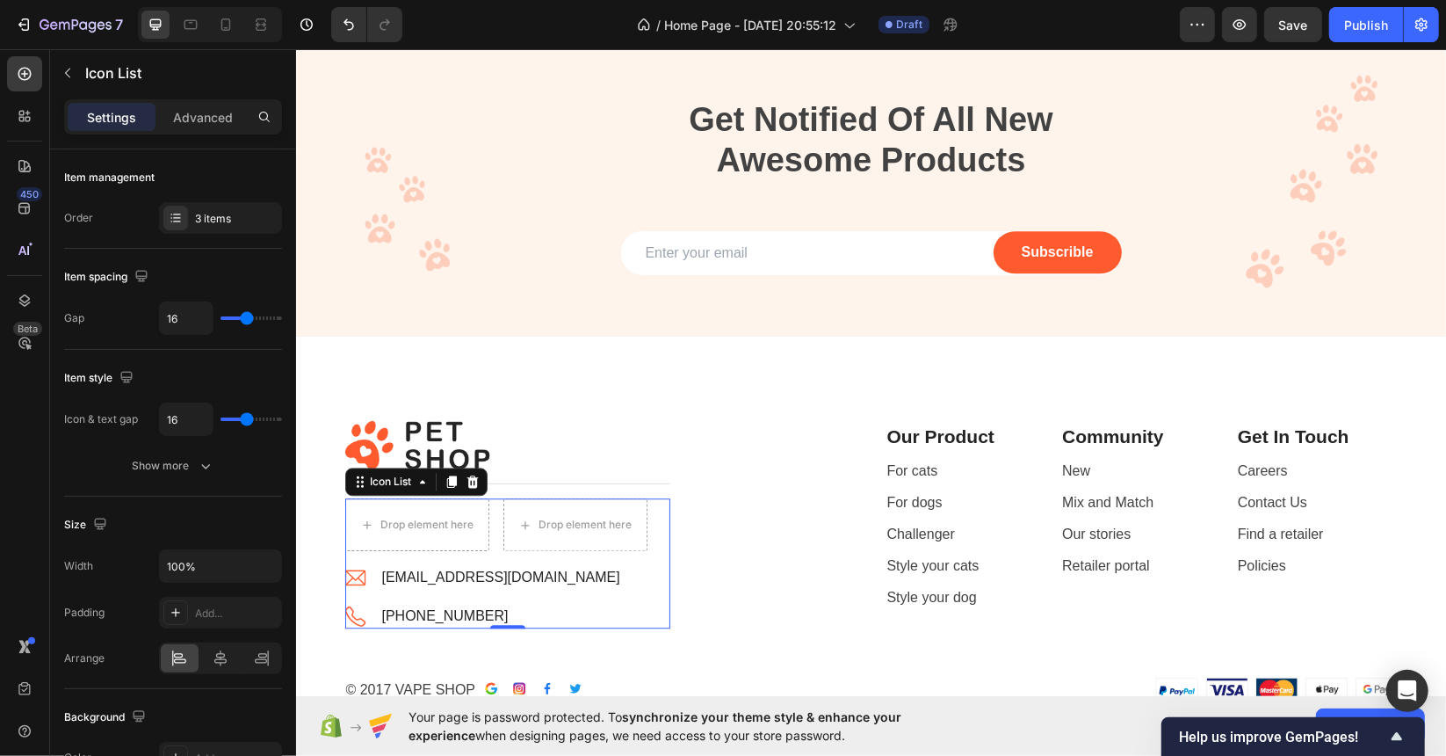
click at [633, 565] on li "Image [EMAIL_ADDRESS][DOMAIN_NAME] Text block" at bounding box center [495, 576] width 302 height 25
click at [627, 569] on li "Image [EMAIL_ADDRESS][DOMAIN_NAME] Text block" at bounding box center [495, 576] width 302 height 25
click at [70, 82] on button "button" at bounding box center [68, 73] width 28 height 28
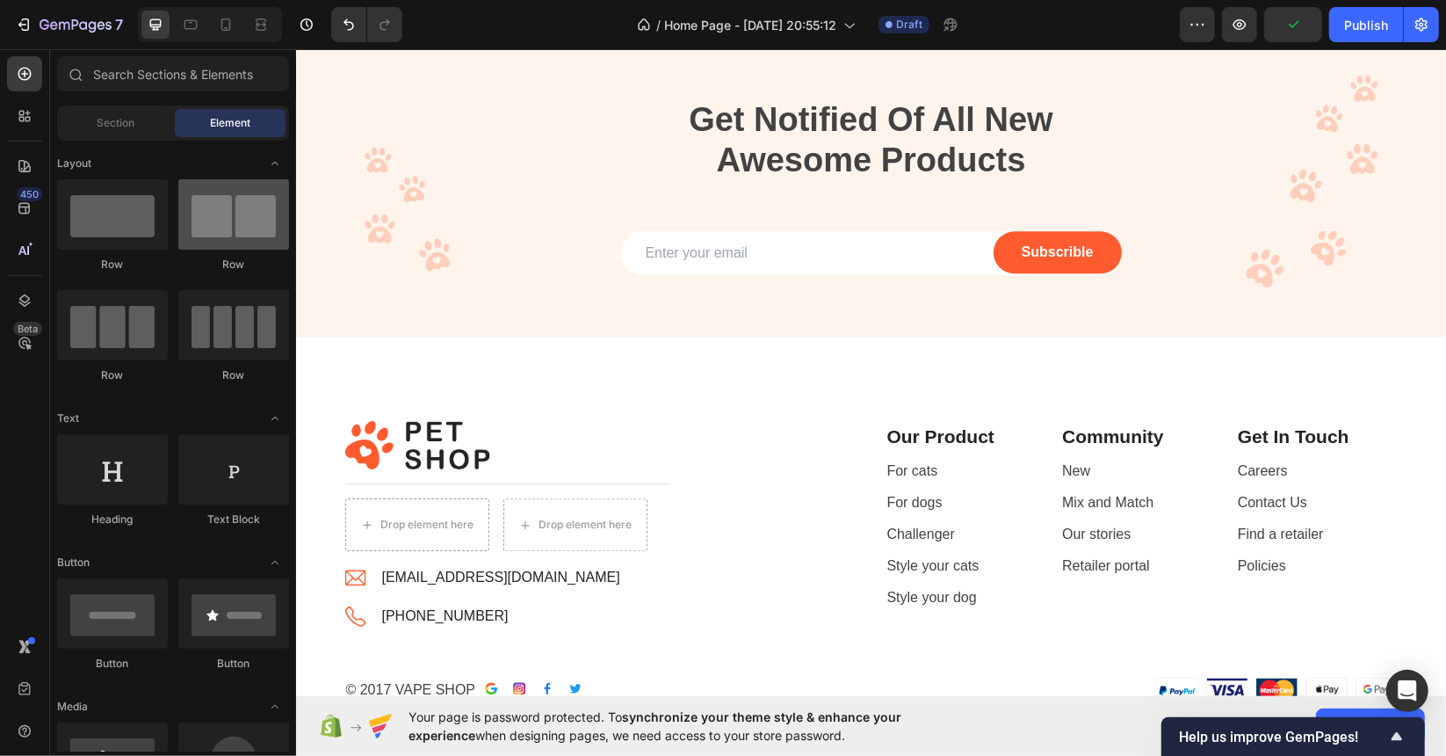
click at [228, 225] on div at bounding box center [233, 214] width 111 height 70
click at [227, 228] on div at bounding box center [233, 214] width 111 height 70
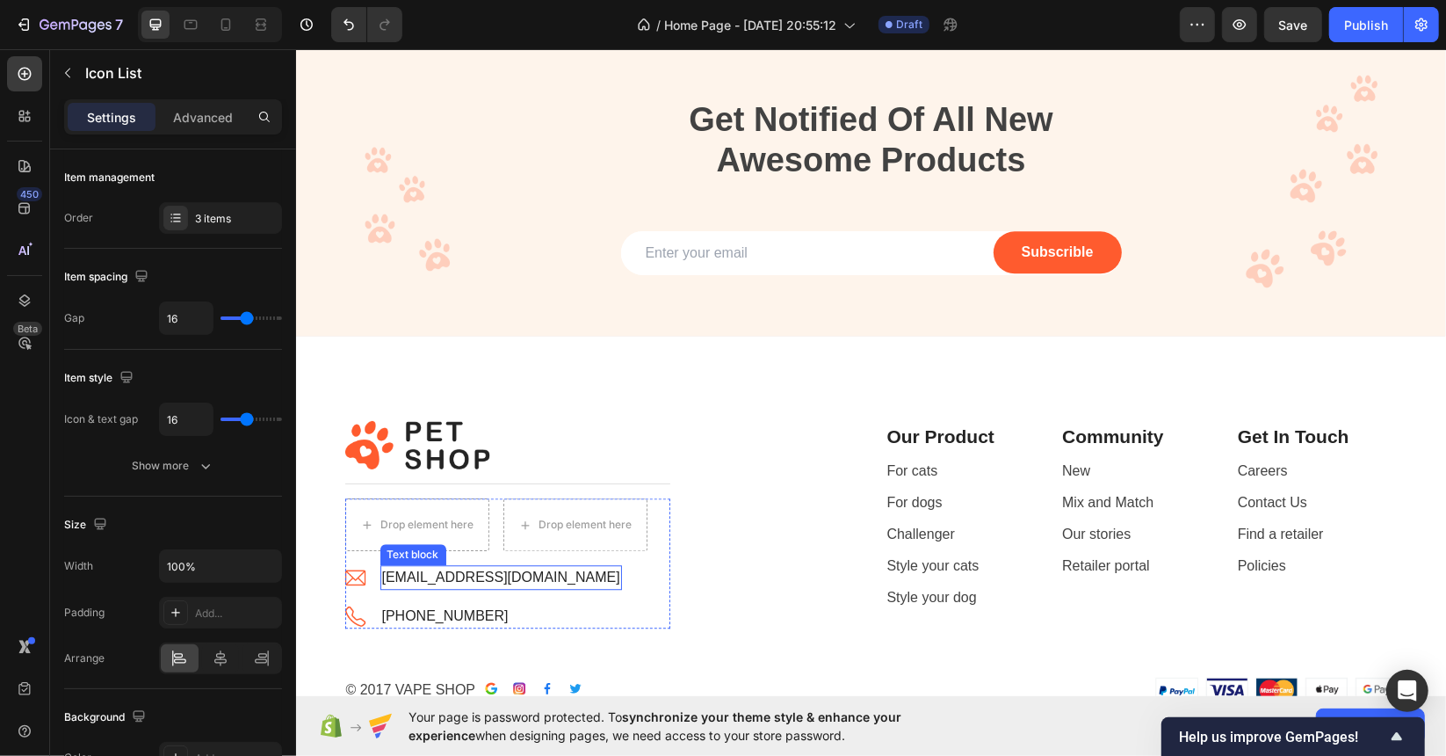
click at [577, 587] on li "Image [EMAIL_ADDRESS][DOMAIN_NAME] Text block" at bounding box center [495, 576] width 302 height 25
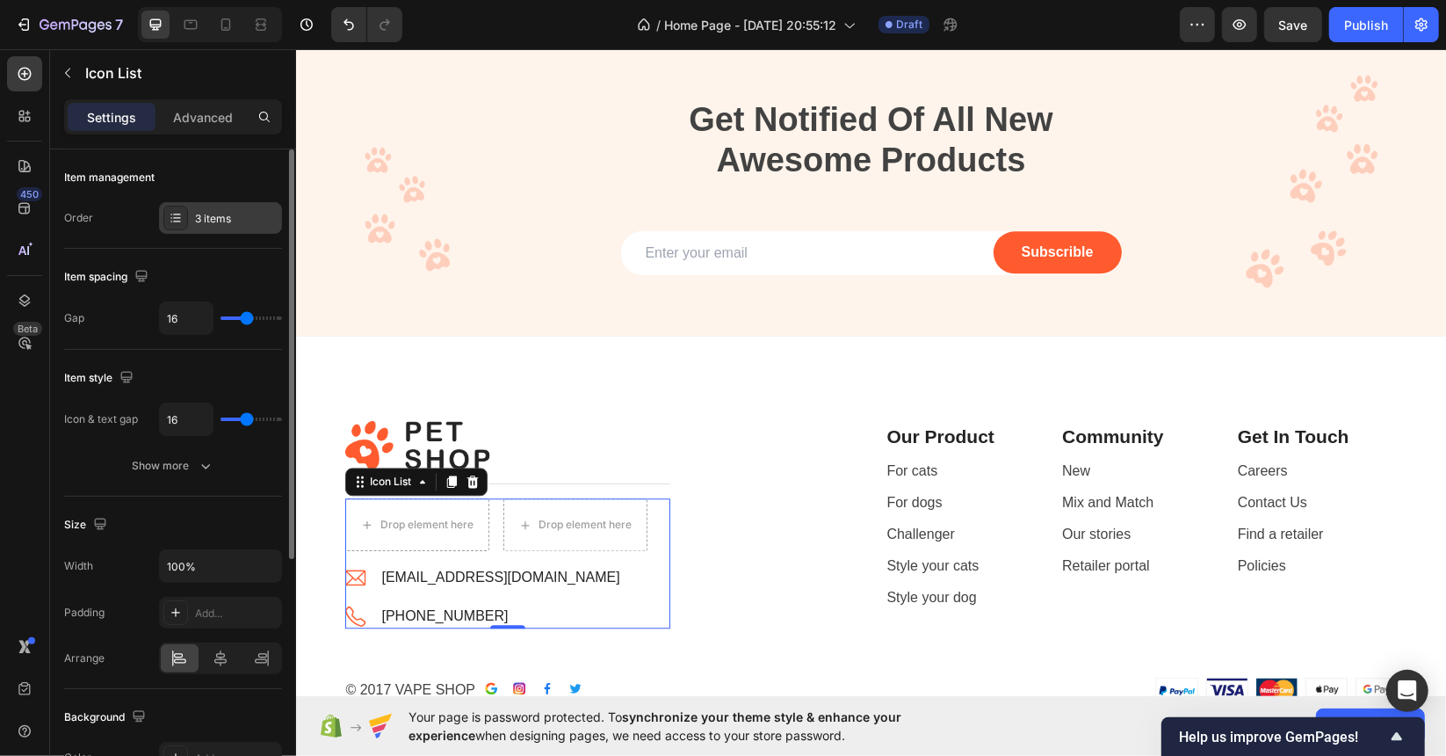
click at [210, 218] on div "3 items" at bounding box center [236, 219] width 83 height 16
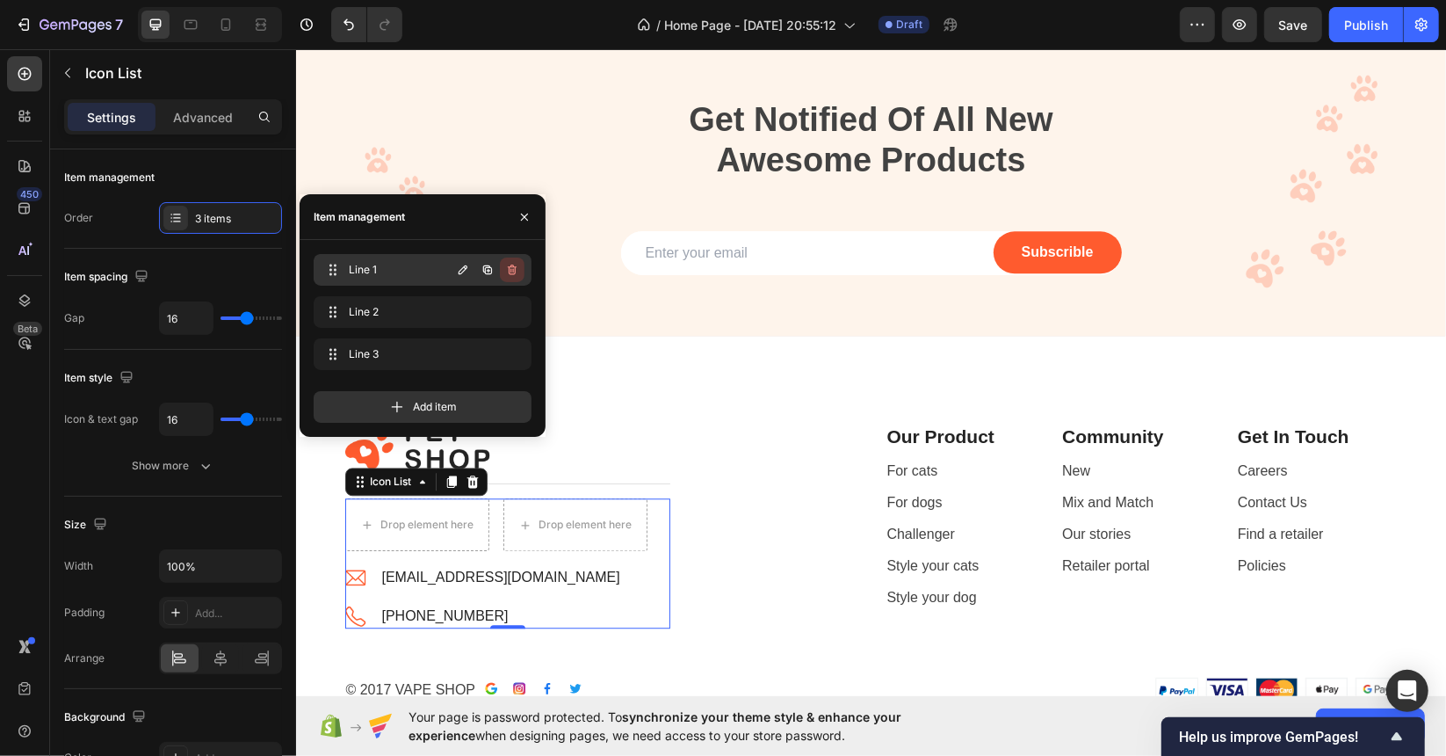
click at [508, 273] on icon "button" at bounding box center [512, 270] width 14 height 14
click at [501, 276] on div "Delete" at bounding box center [500, 270] width 33 height 16
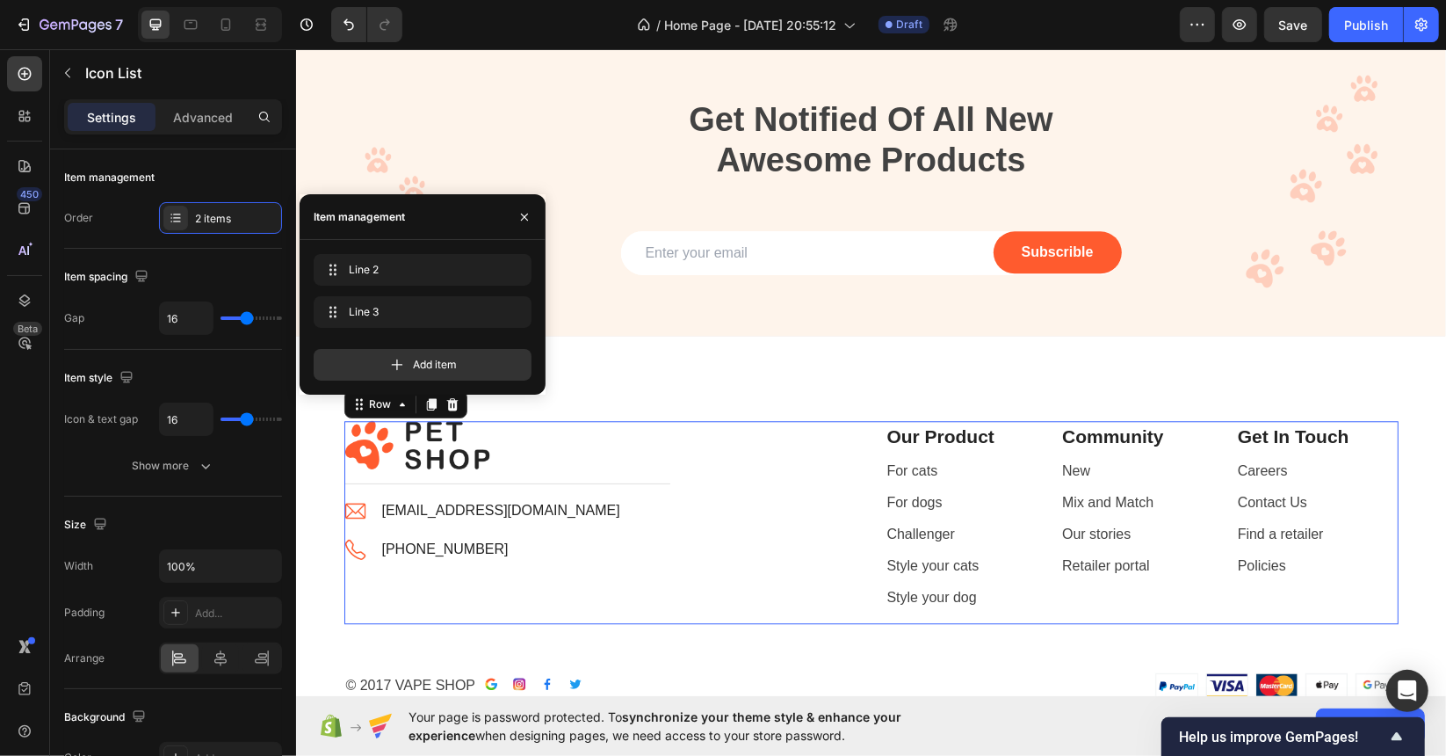
click at [745, 575] on div "Image Title Line Image [EMAIL_ADDRESS][DOMAIN_NAME] Text block Image [PHONE_NUM…" at bounding box center [600, 522] width 513 height 204
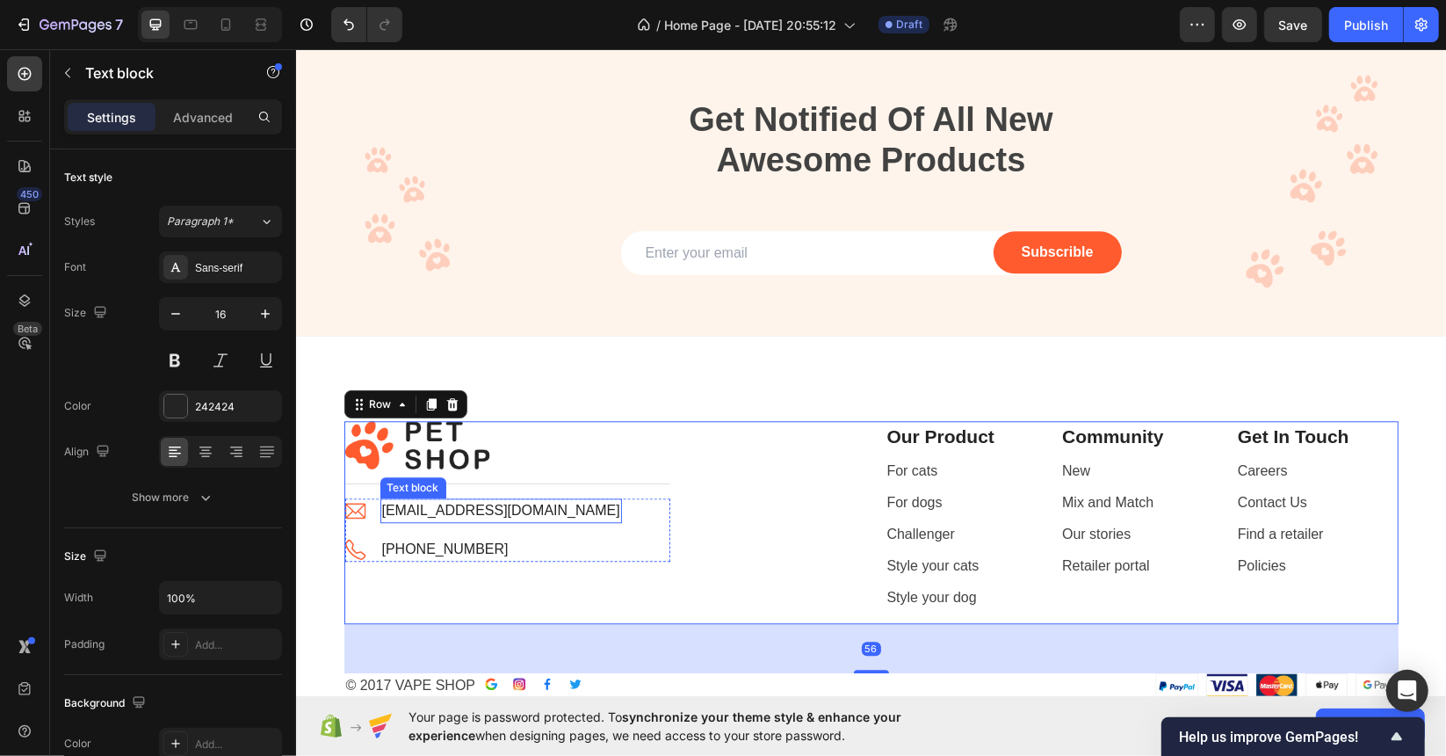
click at [490, 499] on p "[EMAIL_ADDRESS][DOMAIN_NAME]" at bounding box center [500, 509] width 238 height 21
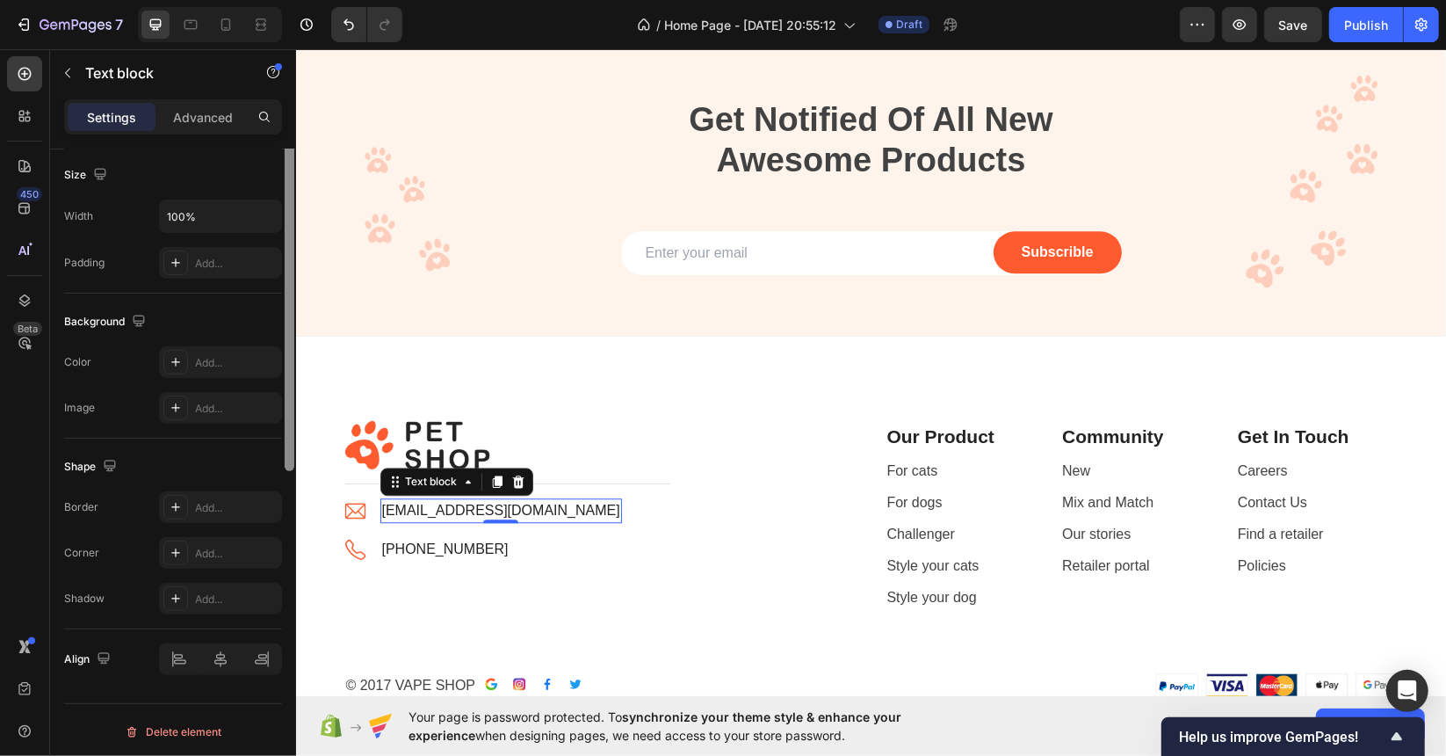
scroll to position [0, 0]
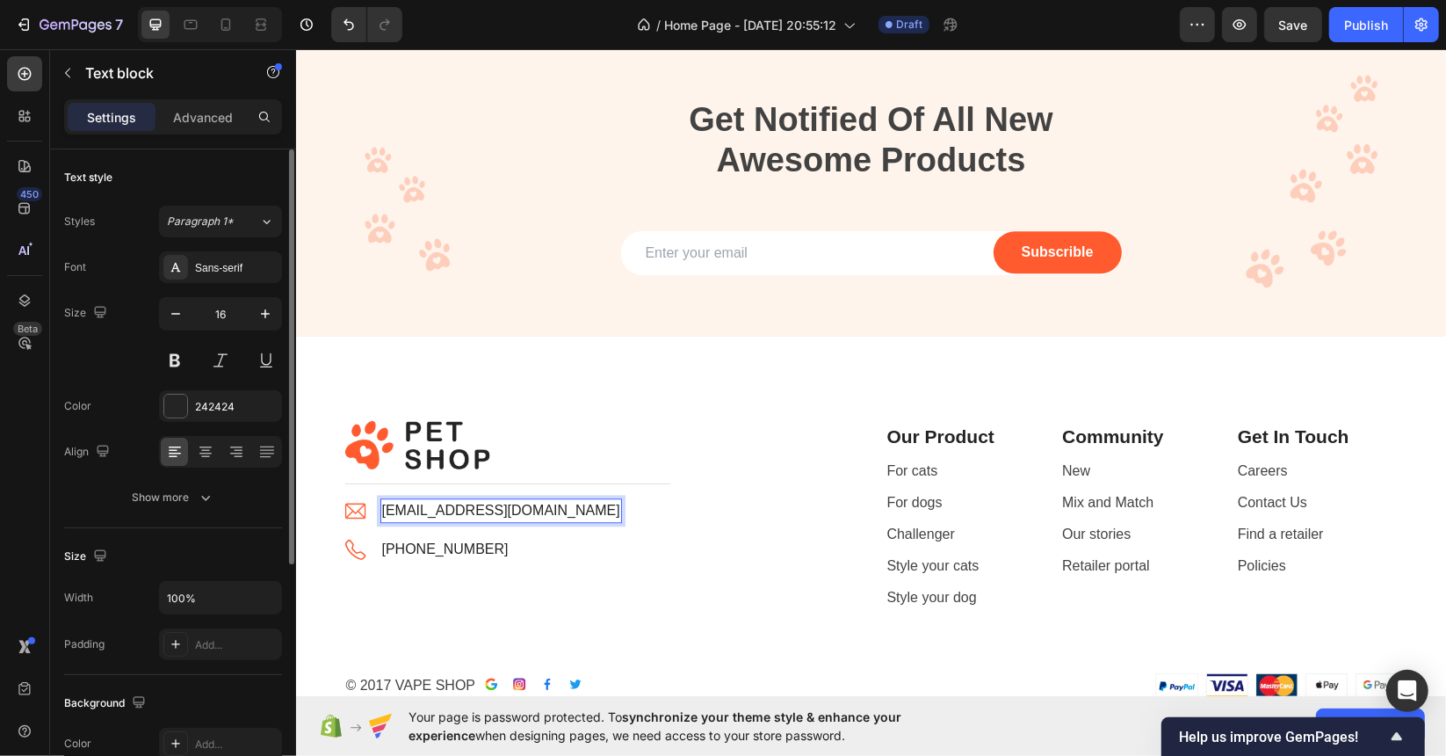
click at [494, 511] on p "[EMAIL_ADDRESS][DOMAIN_NAME]" at bounding box center [500, 509] width 238 height 21
drag, startPoint x: 489, startPoint y: 511, endPoint x: 644, endPoint y: 510, distance: 155.5
click at [489, 512] on p "[EMAIL_ADDRESS][DOMAIN_NAME]" at bounding box center [500, 509] width 238 height 21
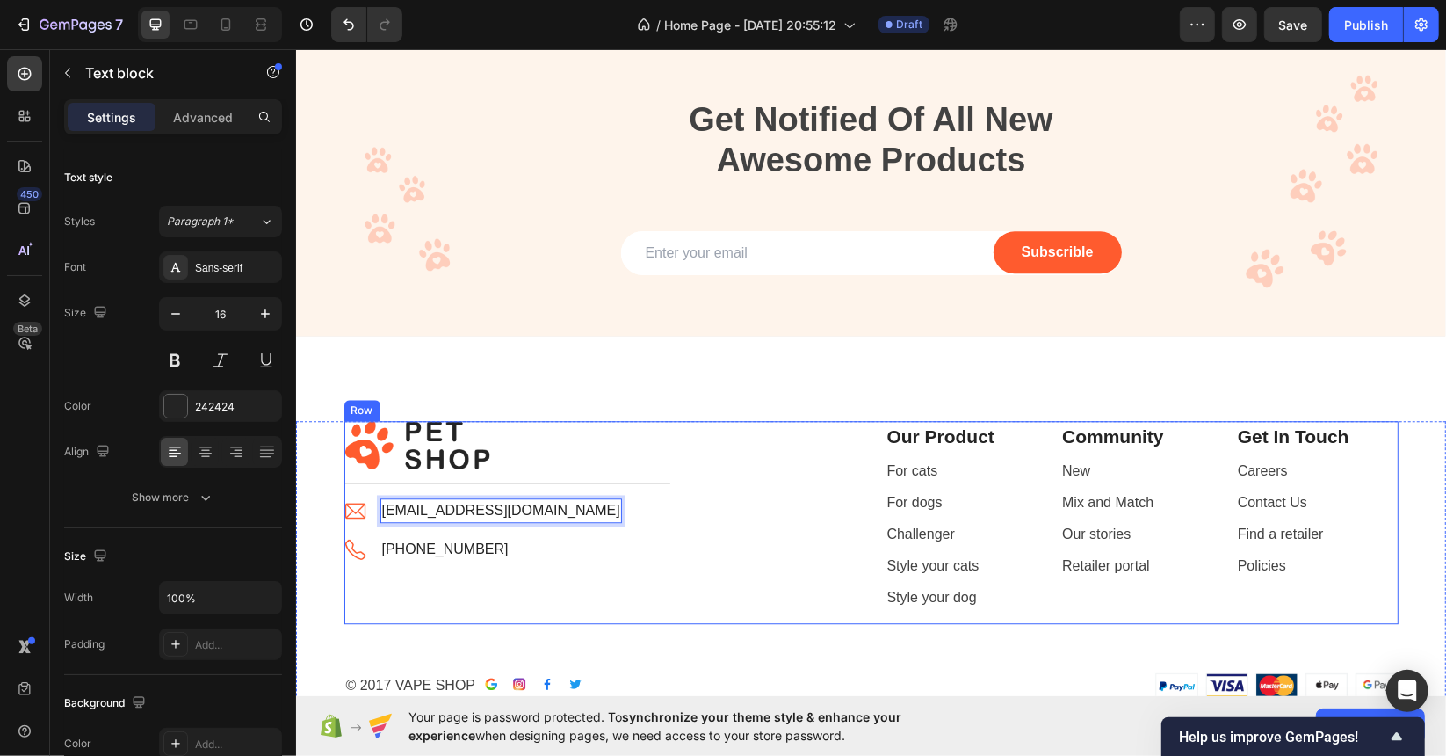
click at [736, 494] on div "Image Title Line Image [EMAIL_ADDRESS][DOMAIN_NAME] Text block 0 Image [PHONE_N…" at bounding box center [600, 522] width 513 height 204
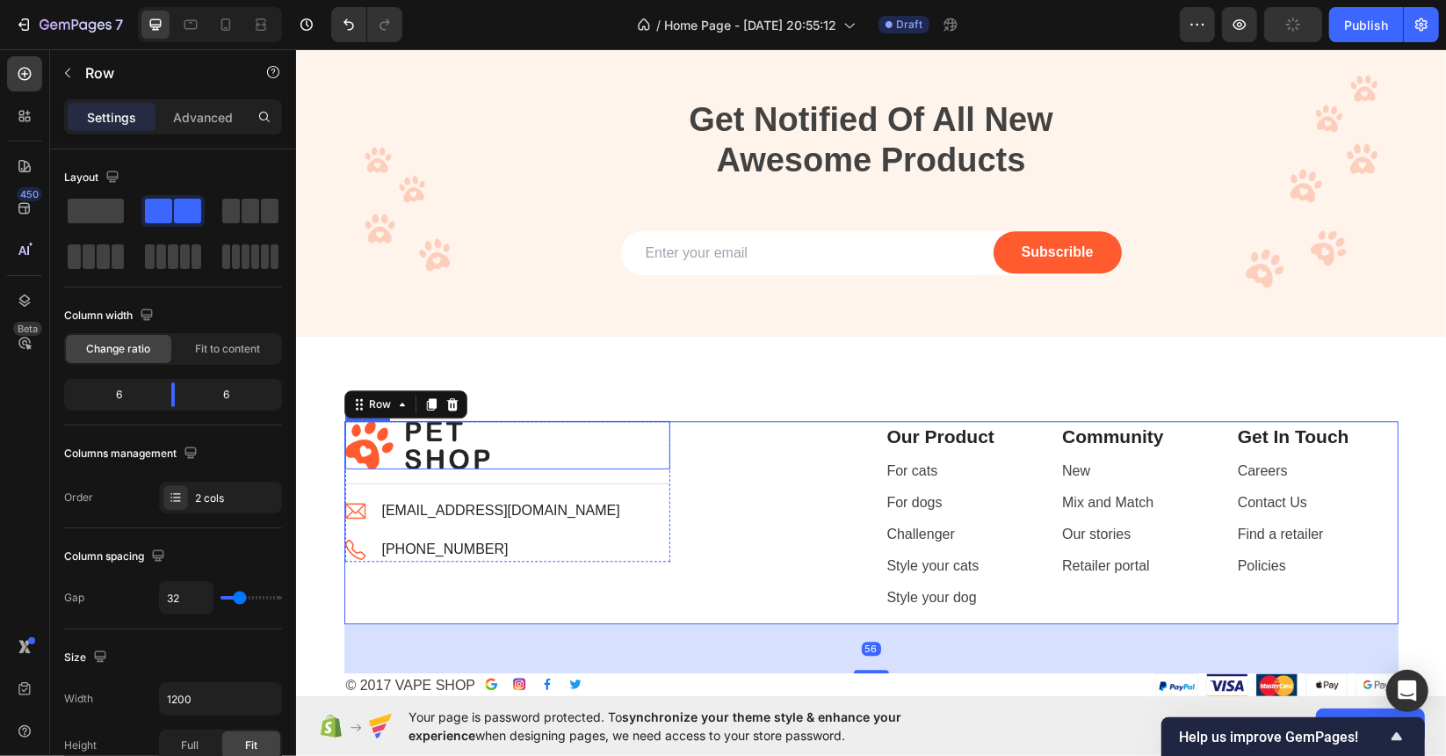
click at [476, 448] on img at bounding box center [416, 444] width 145 height 49
